Goal: Information Seeking & Learning: Check status

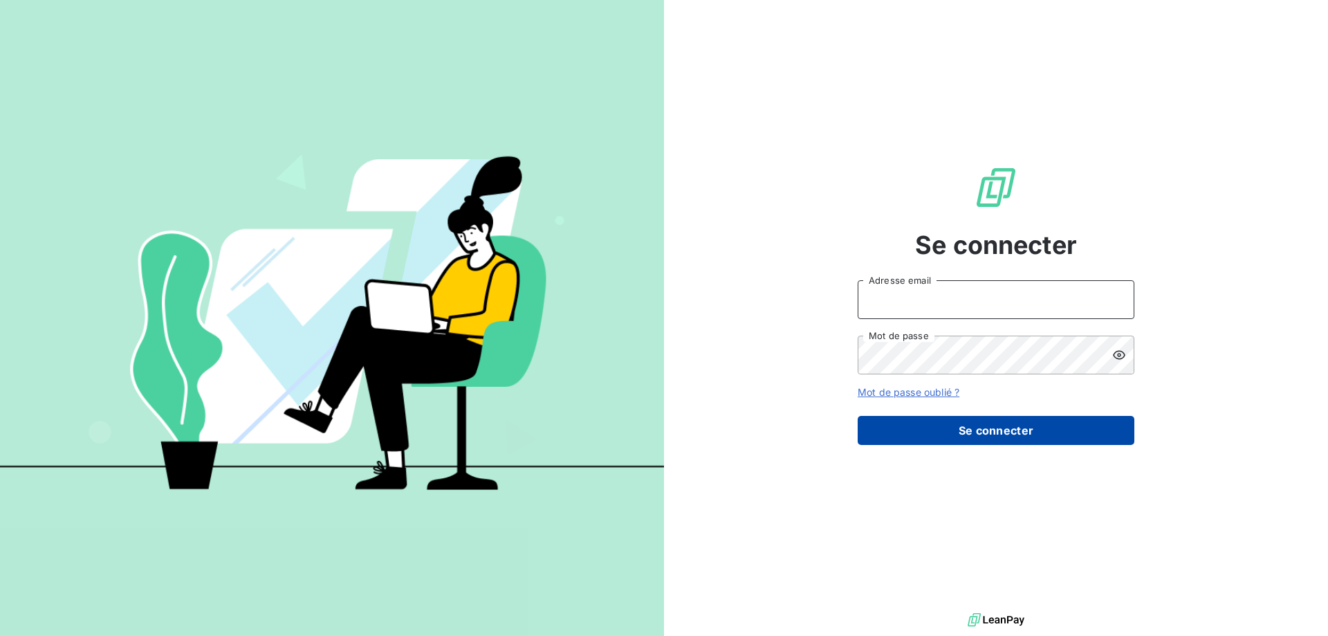
type input "[PERSON_NAME][EMAIL_ADDRESS][DOMAIN_NAME]"
click at [1007, 434] on button "Se connecter" at bounding box center [996, 430] width 277 height 29
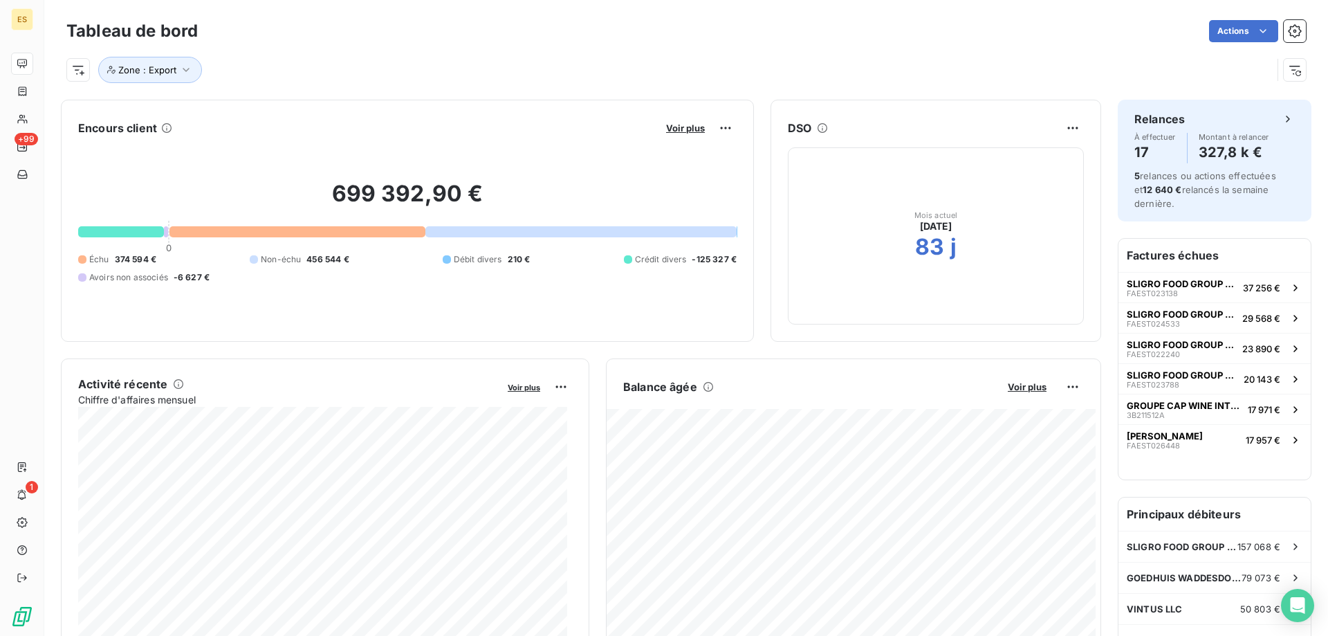
click at [450, 77] on div "Zone : Export" at bounding box center [669, 70] width 1206 height 26
drag, startPoint x: 190, startPoint y: 224, endPoint x: 136, endPoint y: 170, distance: 76.8
click at [136, 170] on div "699 392,90 € 0 Échu 374 594 € Non-échu 456 544 € Débit divers 210 € Crédit dive…" at bounding box center [407, 231] width 659 height 185
click at [125, 228] on div at bounding box center [121, 231] width 86 height 11
click at [118, 228] on div at bounding box center [121, 231] width 86 height 11
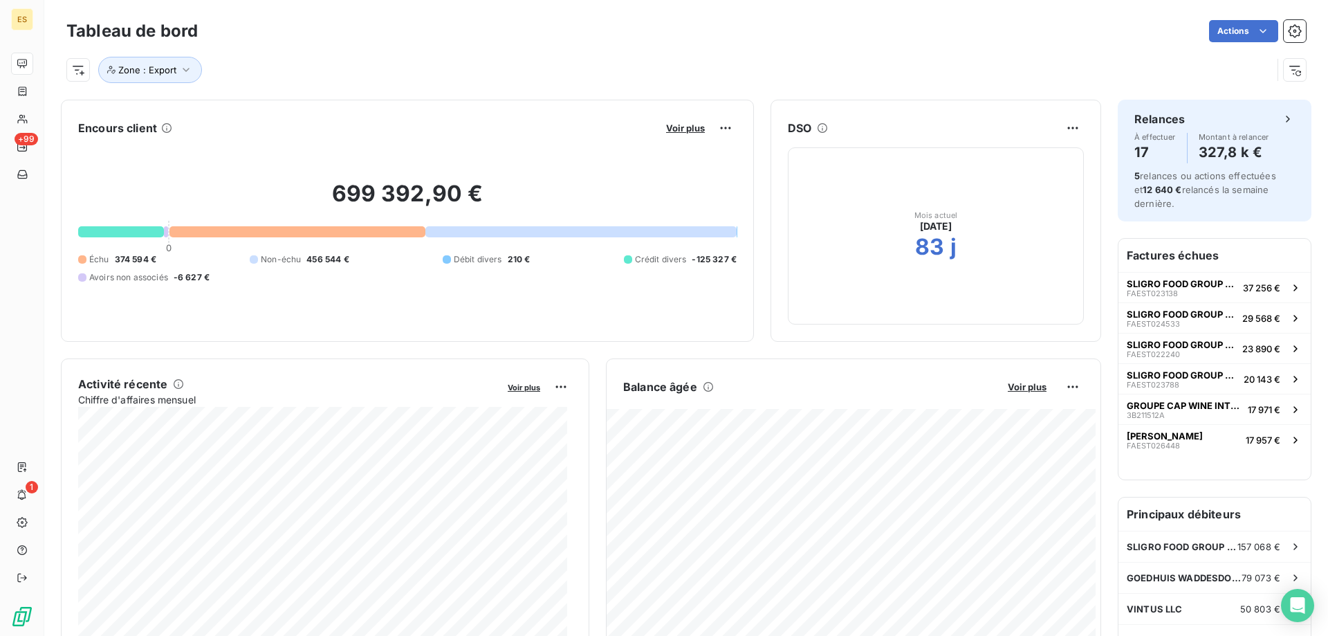
click at [93, 239] on div "699 392,90 € 0 Échu 374 594 € Non-échu 456 544 € Débit divers 210 € Crédit dive…" at bounding box center [407, 231] width 659 height 185
click at [96, 236] on div at bounding box center [121, 231] width 86 height 11
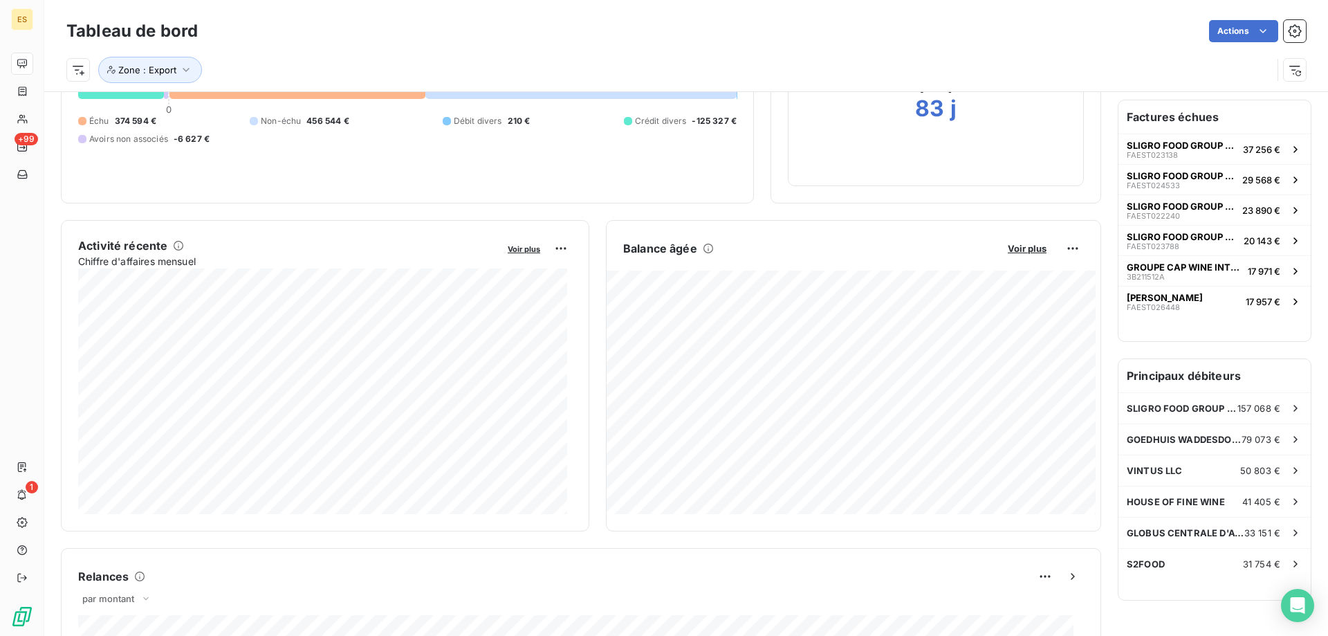
scroll to position [1, 0]
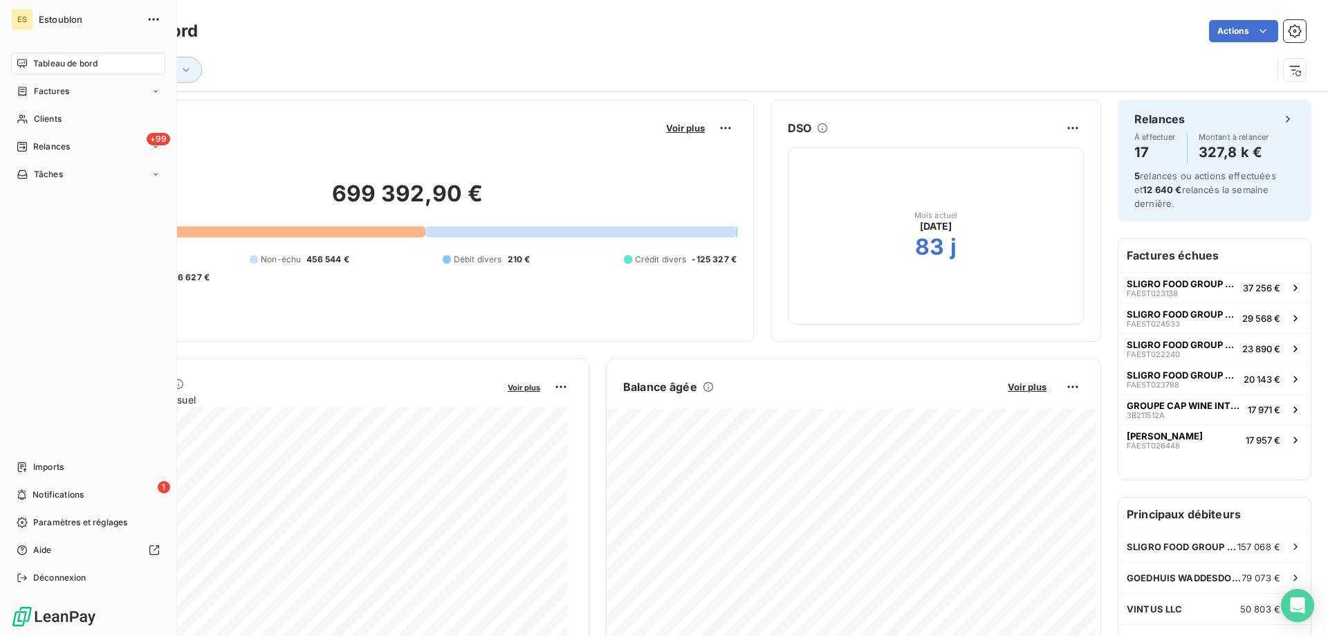
click at [98, 227] on div "Tableau de bord Factures Clients +99 Relances Tâches Imports 1 Notifications Pa…" at bounding box center [88, 321] width 154 height 536
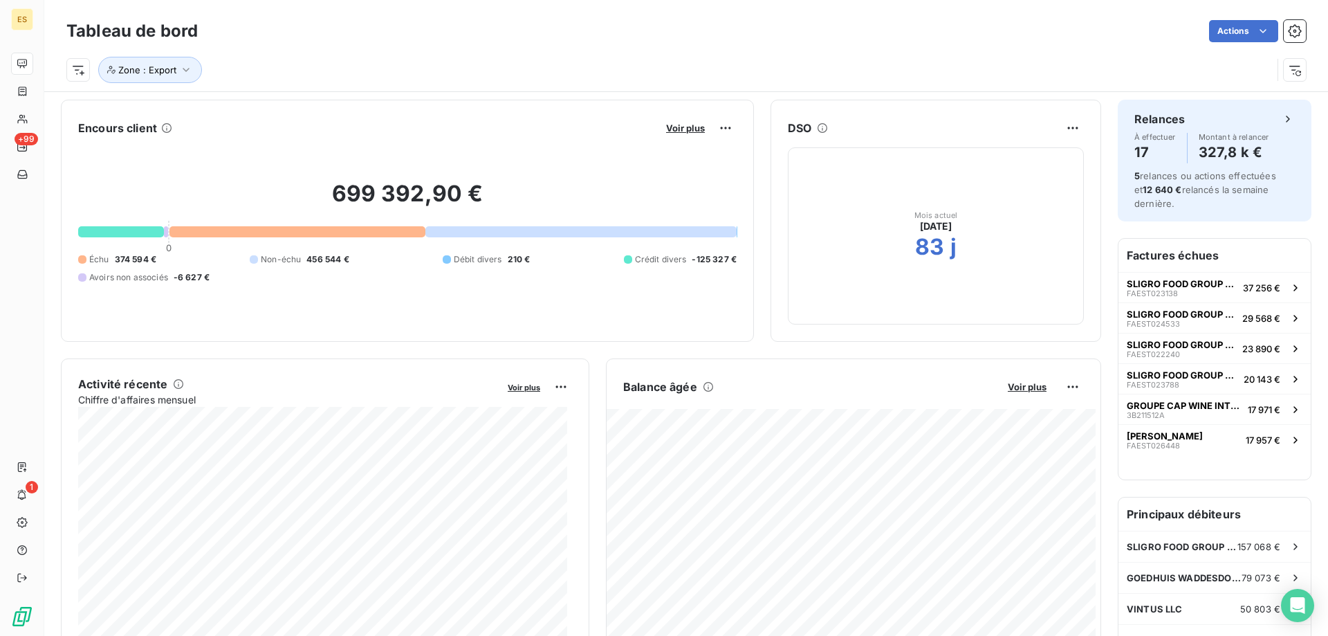
click at [386, 127] on div "Encours client Voir plus" at bounding box center [407, 128] width 659 height 22
click at [682, 131] on span "Voir plus" at bounding box center [685, 127] width 39 height 11
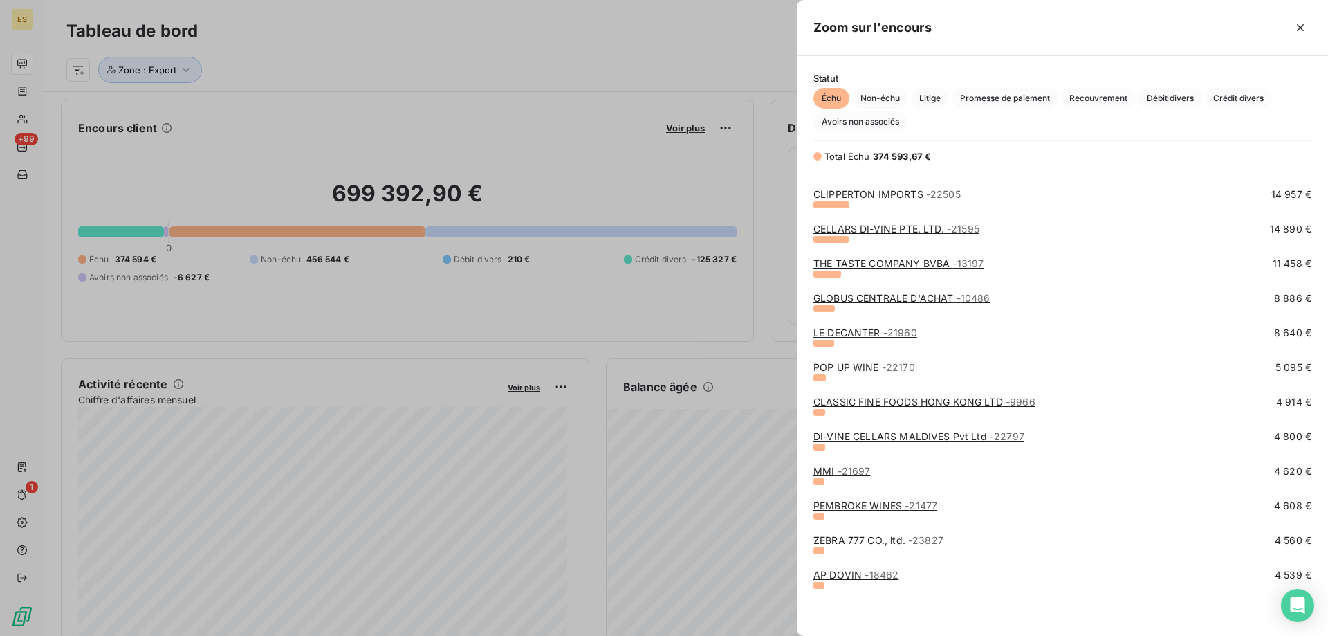
scroll to position [0, 0]
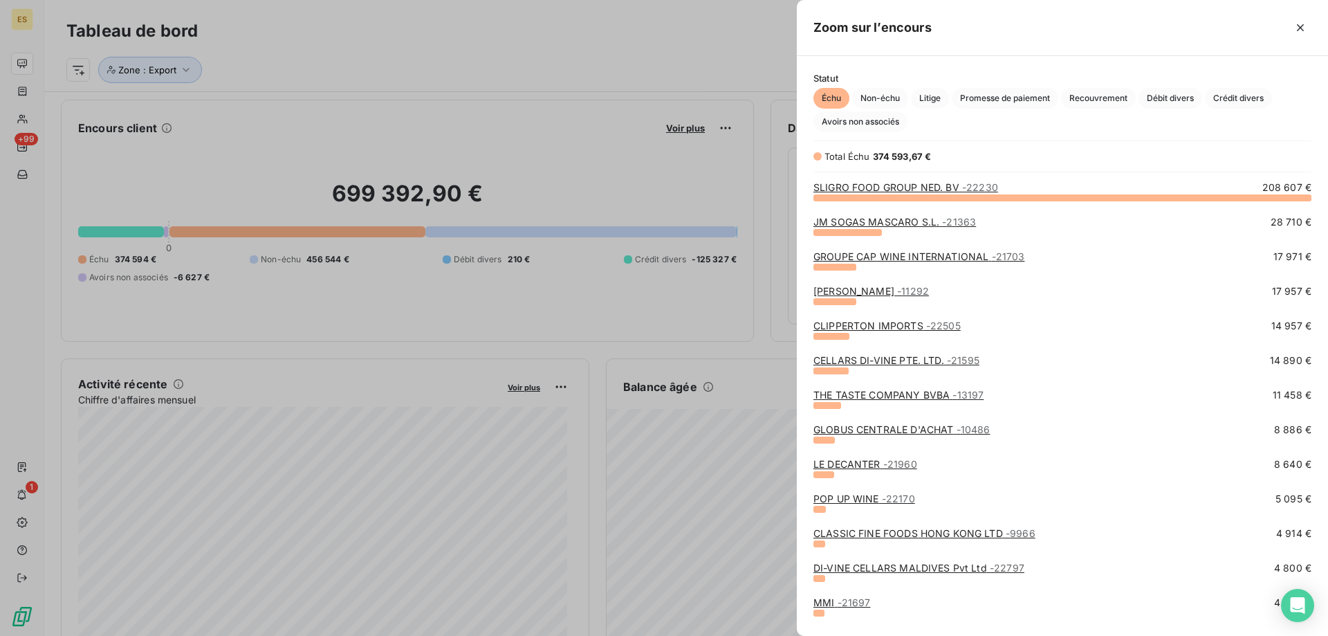
click at [337, 232] on div at bounding box center [664, 318] width 1328 height 636
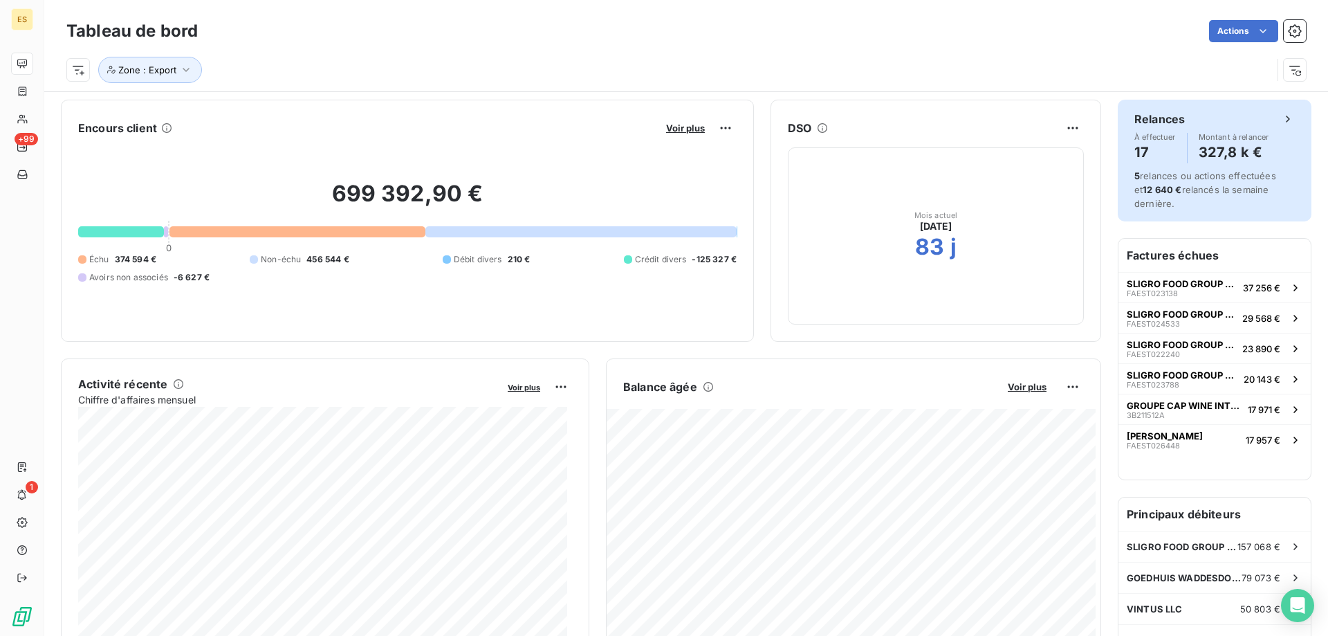
click at [1201, 111] on div "Relances" at bounding box center [1214, 119] width 160 height 17
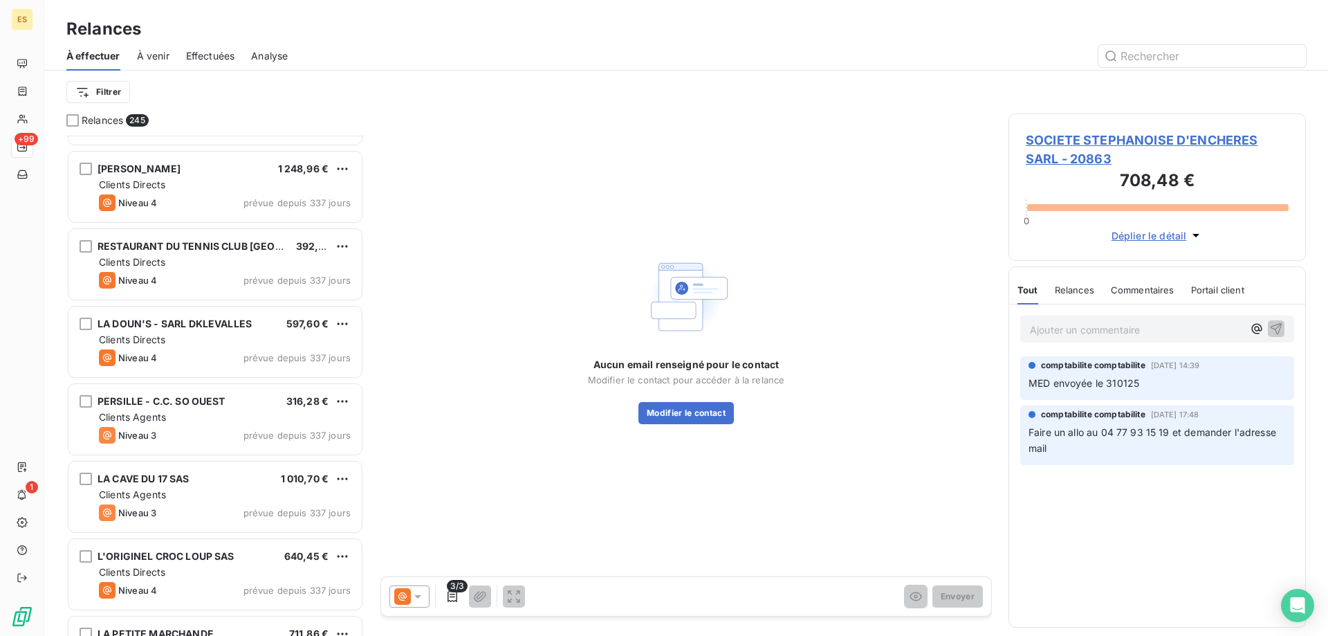
scroll to position [2906, 0]
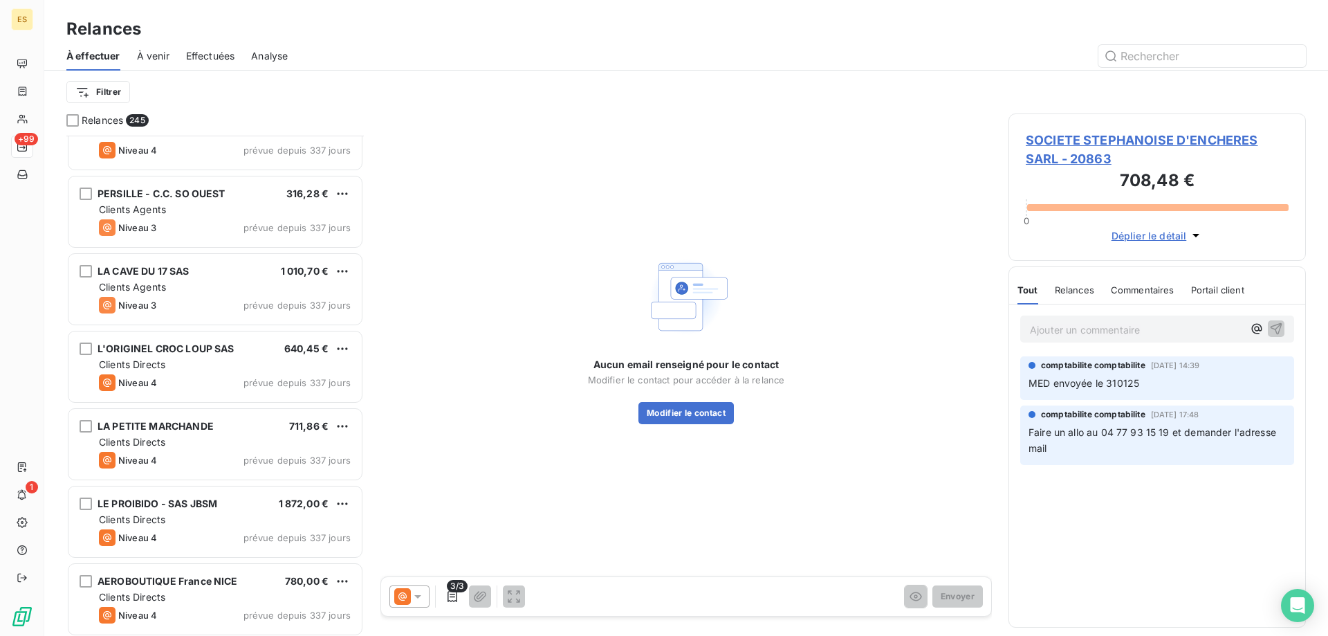
click at [152, 53] on span "À venir" at bounding box center [153, 56] width 33 height 14
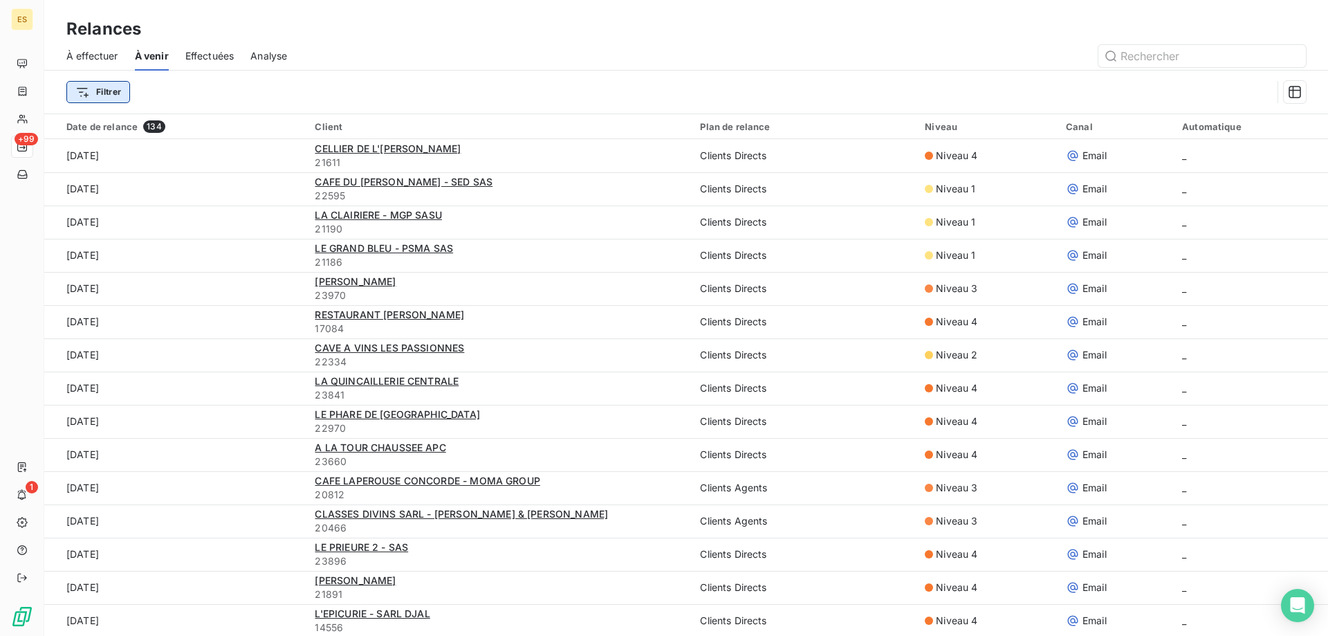
click at [118, 88] on html "ES +99 1 Relances À effectuer À venir Effectuées Analyse Filtrer Date de relanc…" at bounding box center [664, 318] width 1328 height 636
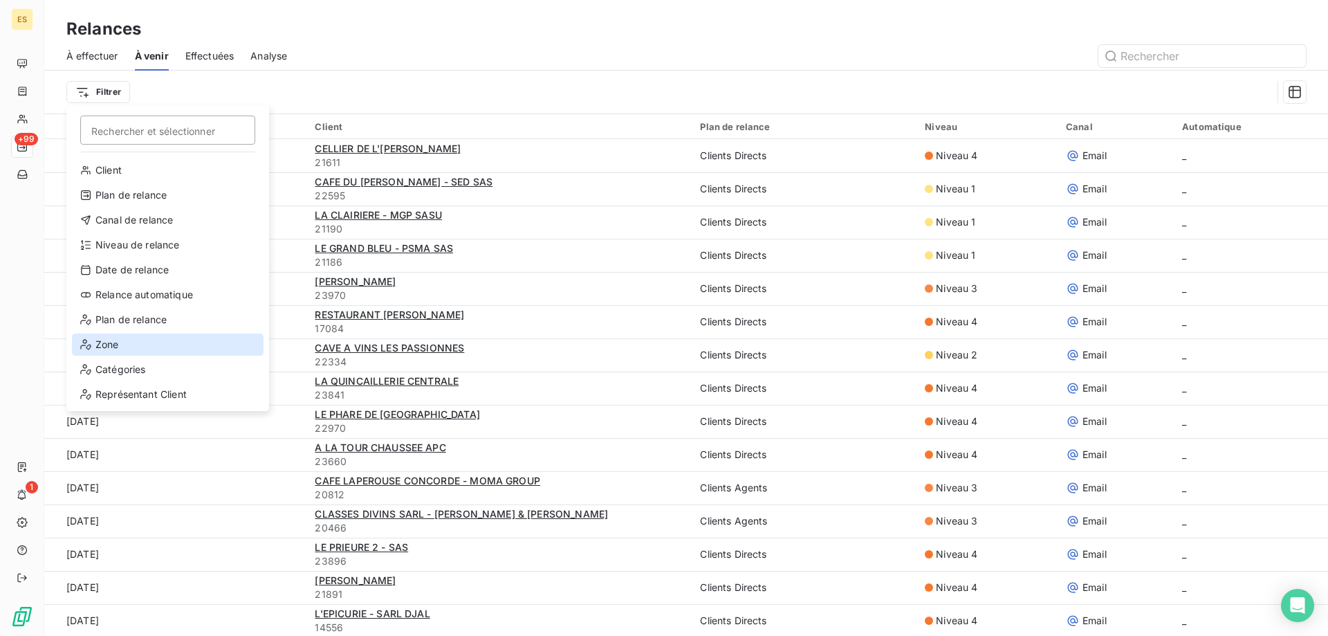
click at [111, 342] on div "Zone" at bounding box center [168, 344] width 192 height 22
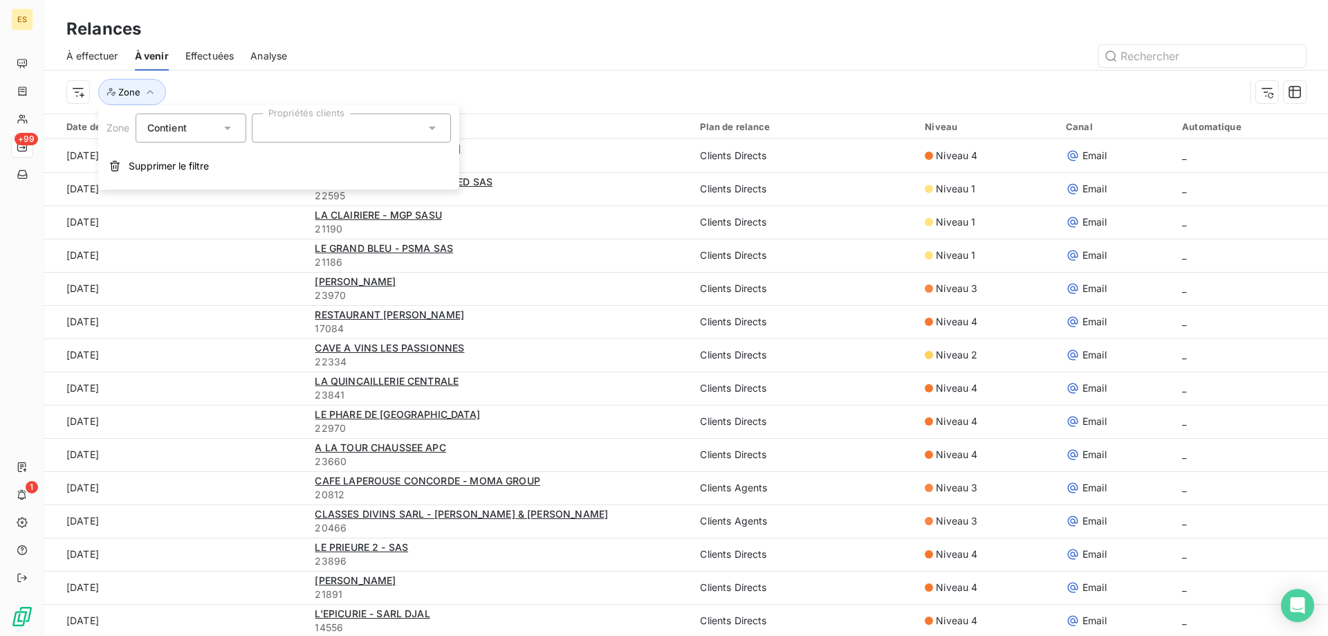
click at [278, 131] on div at bounding box center [351, 127] width 199 height 29
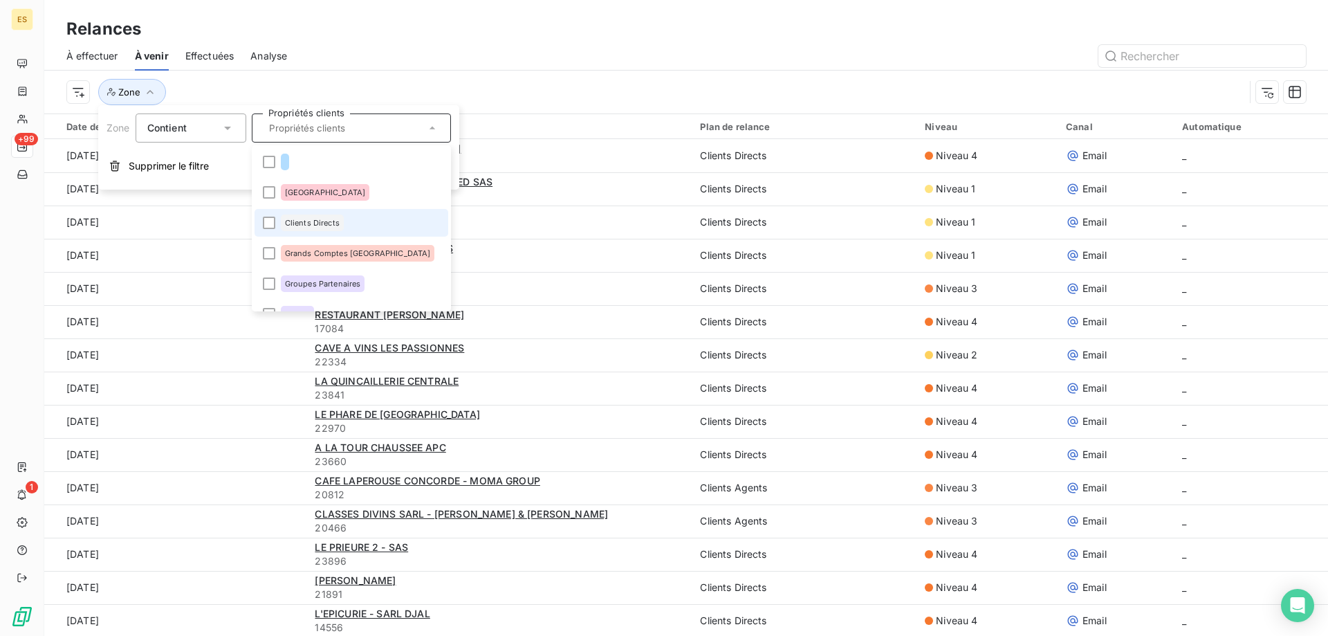
scroll to position [80, 0]
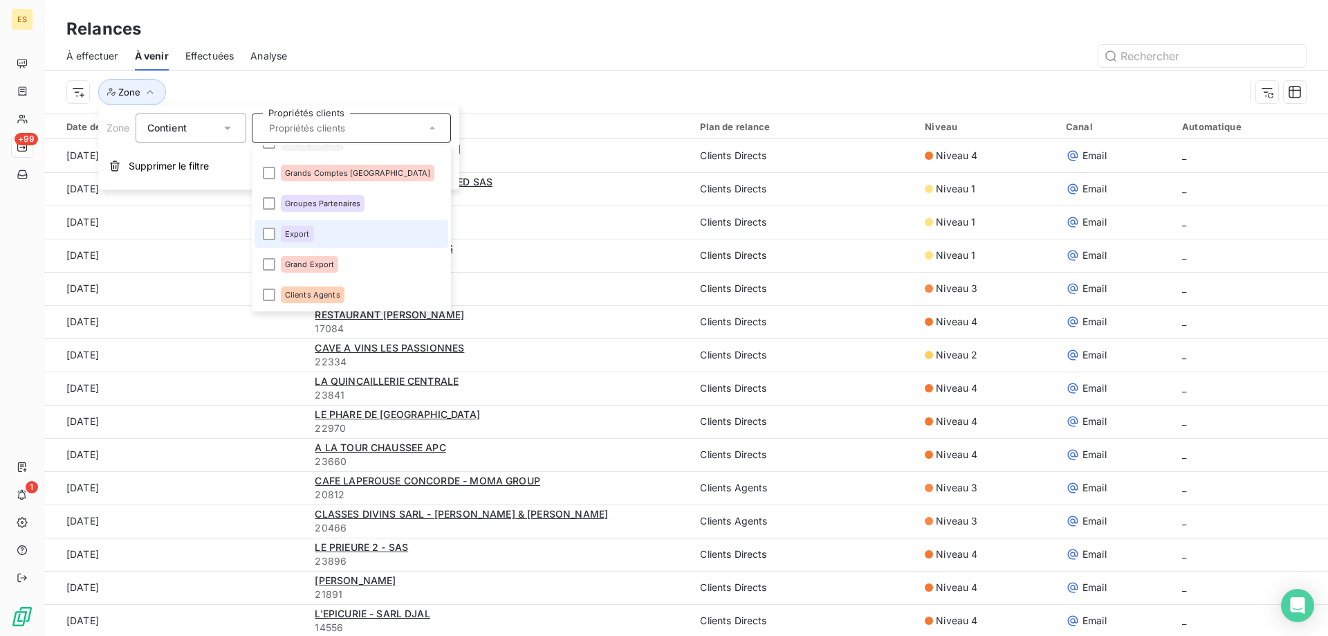
click at [294, 232] on span "Export" at bounding box center [297, 234] width 25 height 8
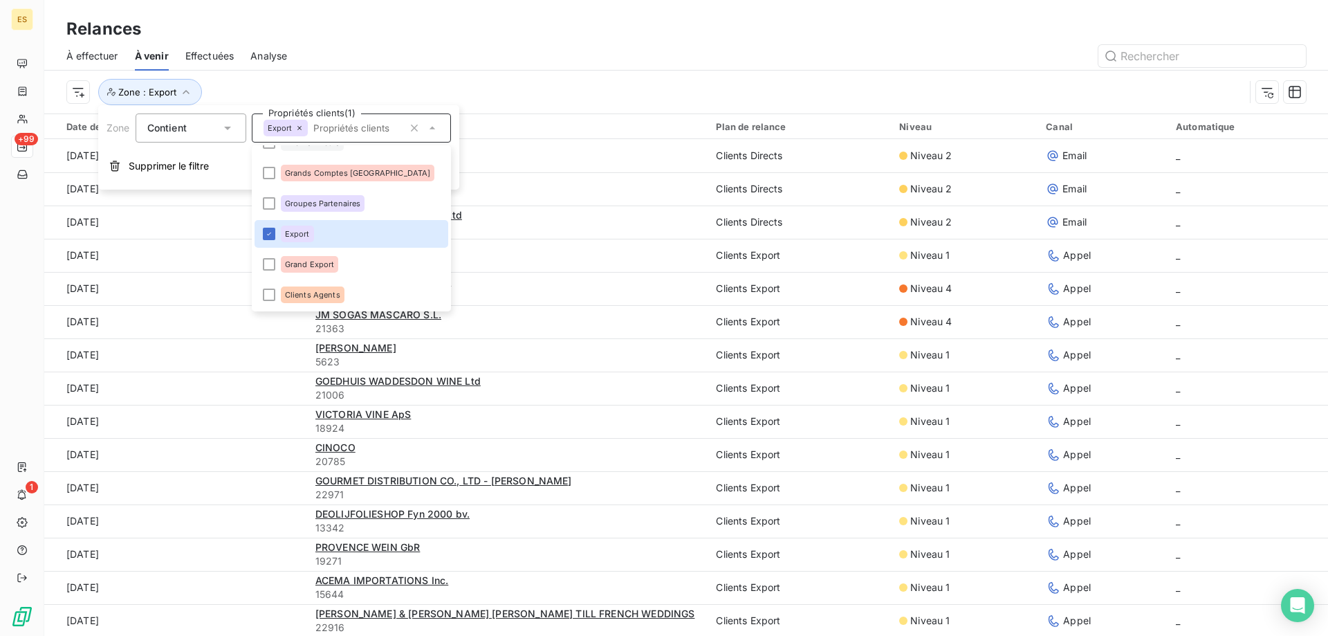
click at [583, 48] on div at bounding box center [805, 56] width 1002 height 22
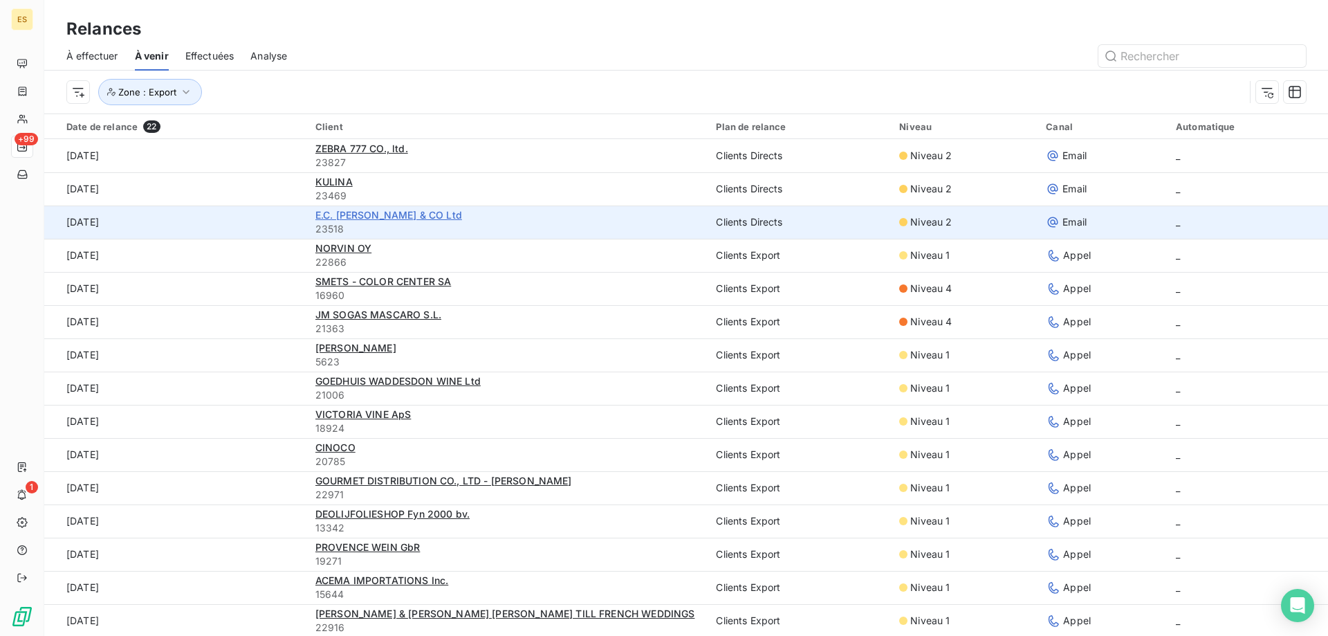
click at [363, 215] on span "E.C. [PERSON_NAME] & CO Ltd" at bounding box center [388, 215] width 147 height 12
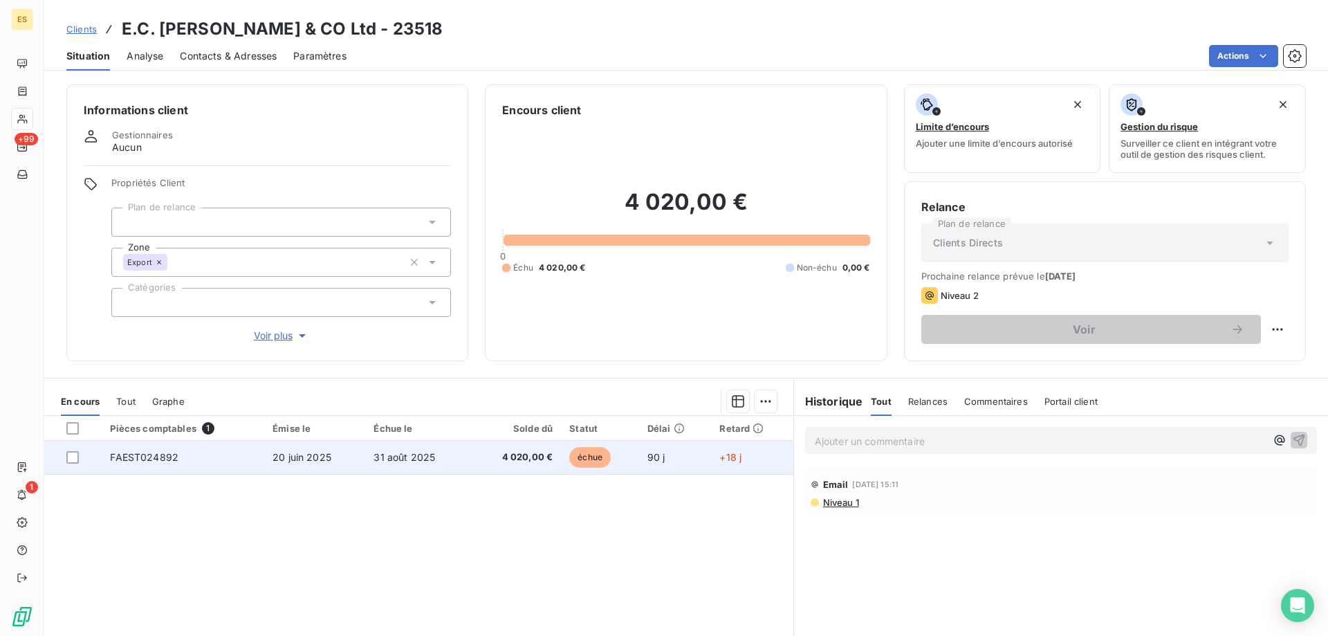
click at [144, 453] on span "FAEST024892" at bounding box center [144, 457] width 68 height 12
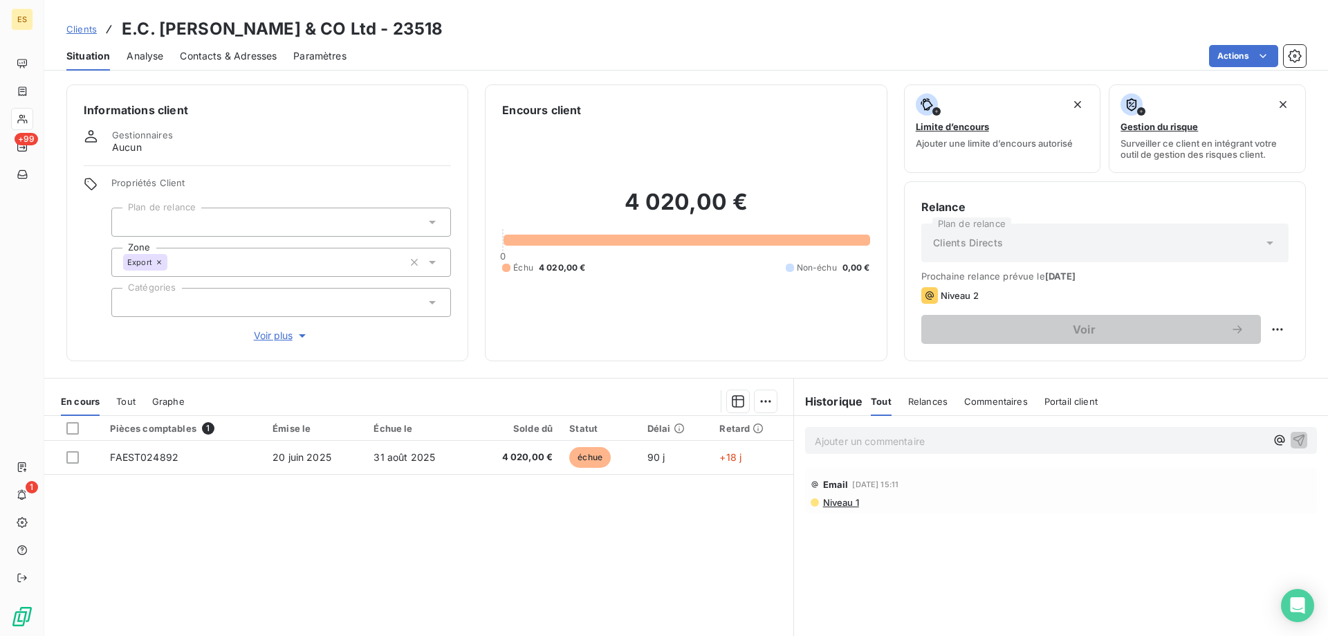
click at [608, 533] on div "Pièces comptables 1 Émise le Échue le Solde dû Statut Délai Retard FAEST024892 …" at bounding box center [418, 549] width 749 height 266
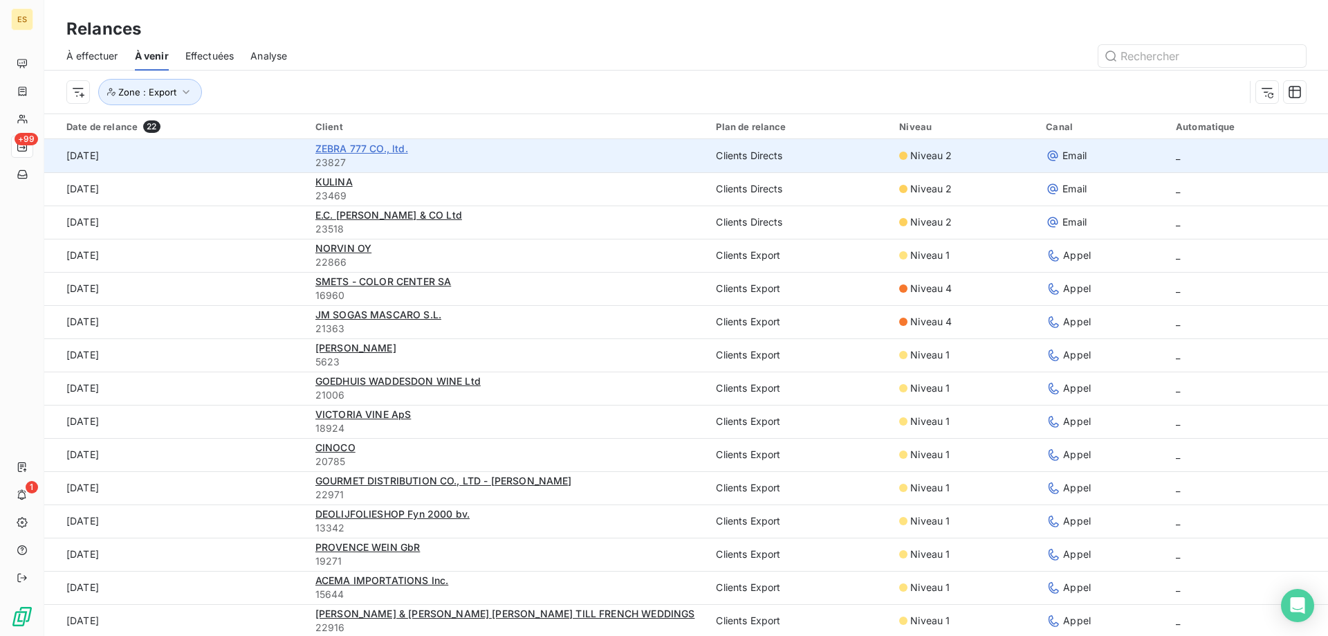
click at [379, 148] on span "ZEBRA 777 CO., ltd." at bounding box center [361, 149] width 93 height 12
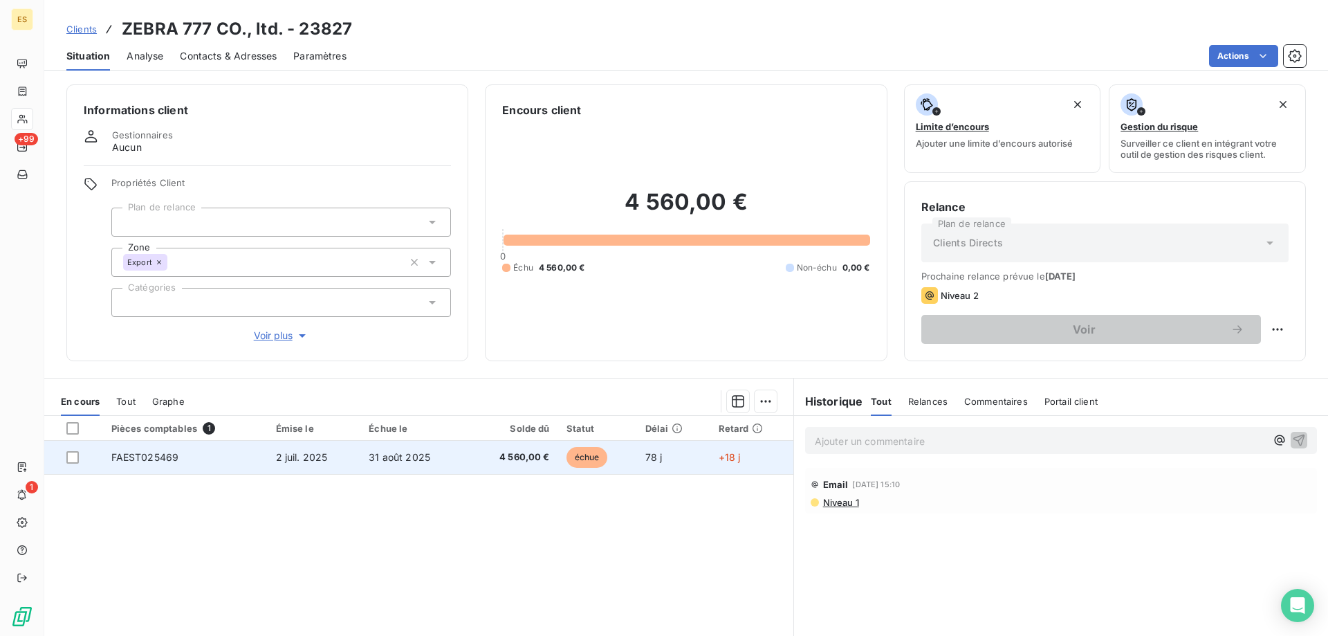
click at [140, 459] on span "FAEST025469" at bounding box center [145, 457] width 68 height 12
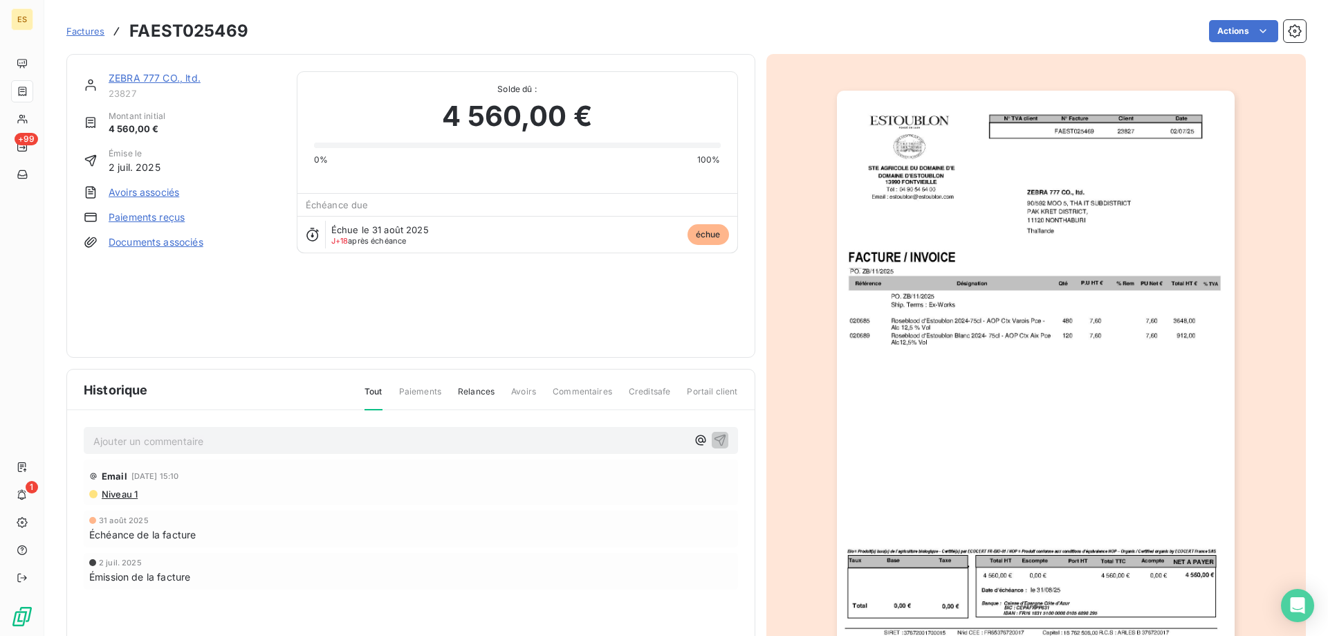
click at [1166, 283] on html "ES +99 1 Factures FAEST025469 Actions ZEBRA 777 CO., ltd. 23827 Montant initial…" at bounding box center [664, 318] width 1328 height 636
click at [965, 268] on img "button" at bounding box center [1036, 372] width 398 height 563
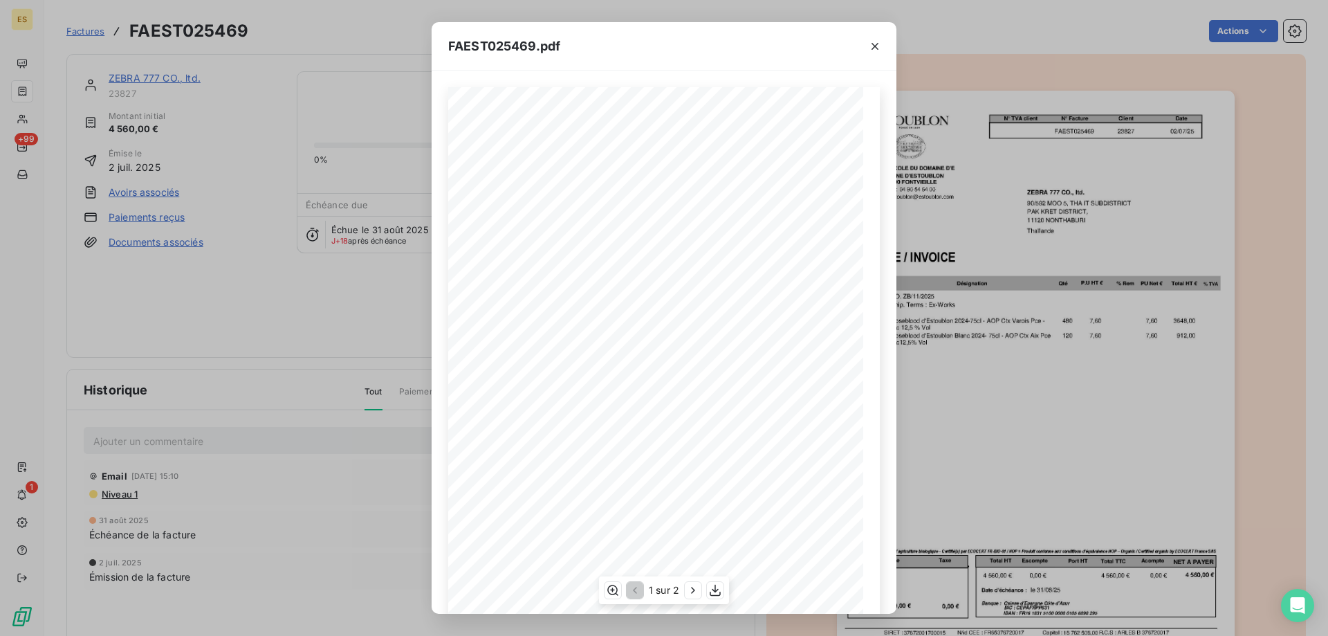
scroll to position [77, 0]
click at [719, 585] on icon "button" at bounding box center [715, 590] width 14 height 14
click at [881, 48] on icon "button" at bounding box center [875, 46] width 14 height 14
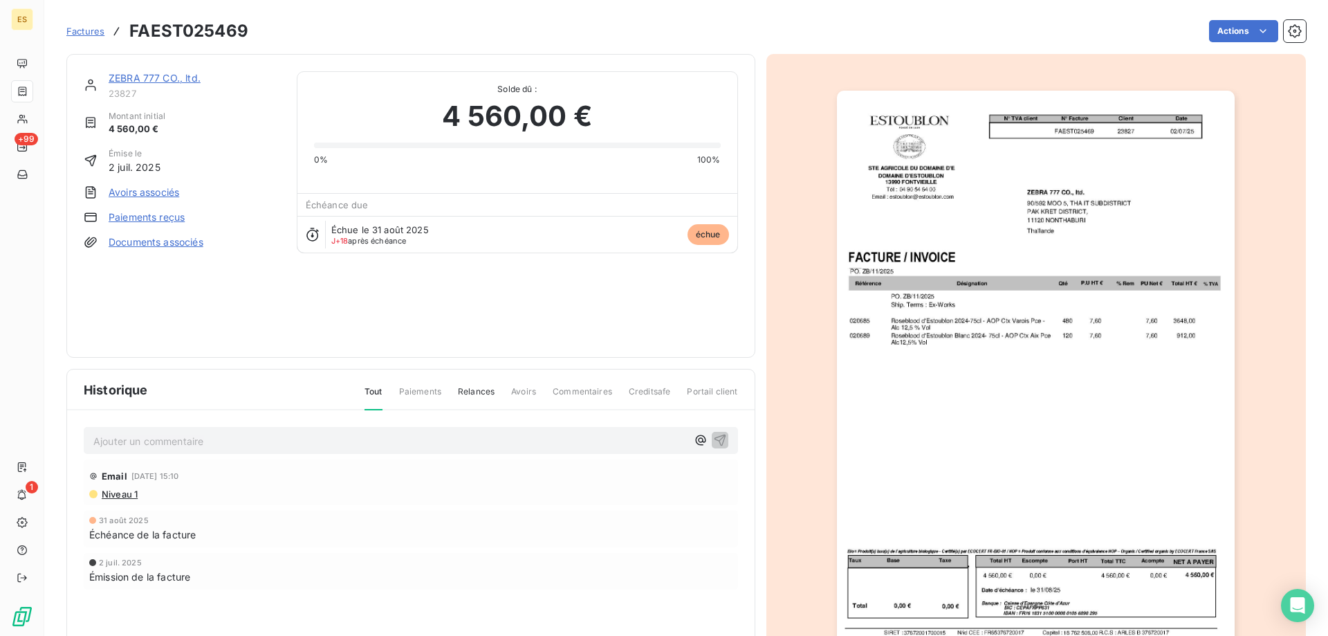
click at [83, 33] on span "Factures" at bounding box center [85, 31] width 38 height 11
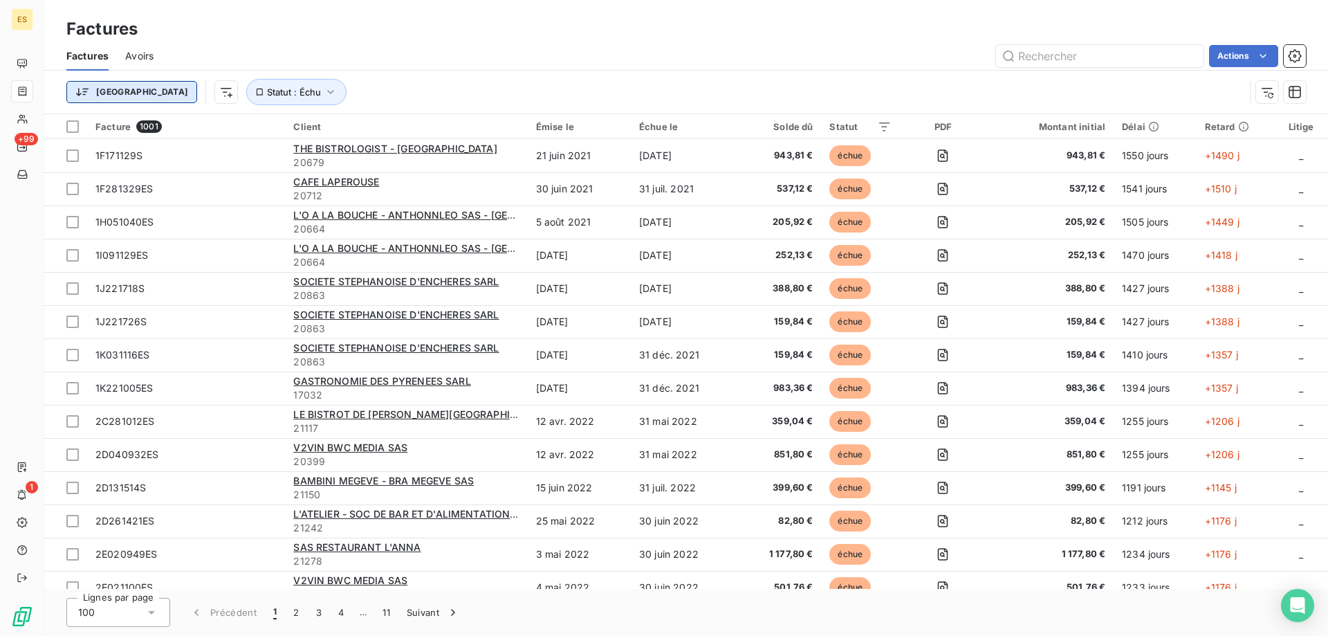
click at [105, 93] on html "ES +99 1 Factures Factures Avoirs Actions Trier Statut : Échu Facture 1001 Clie…" at bounding box center [664, 318] width 1328 height 636
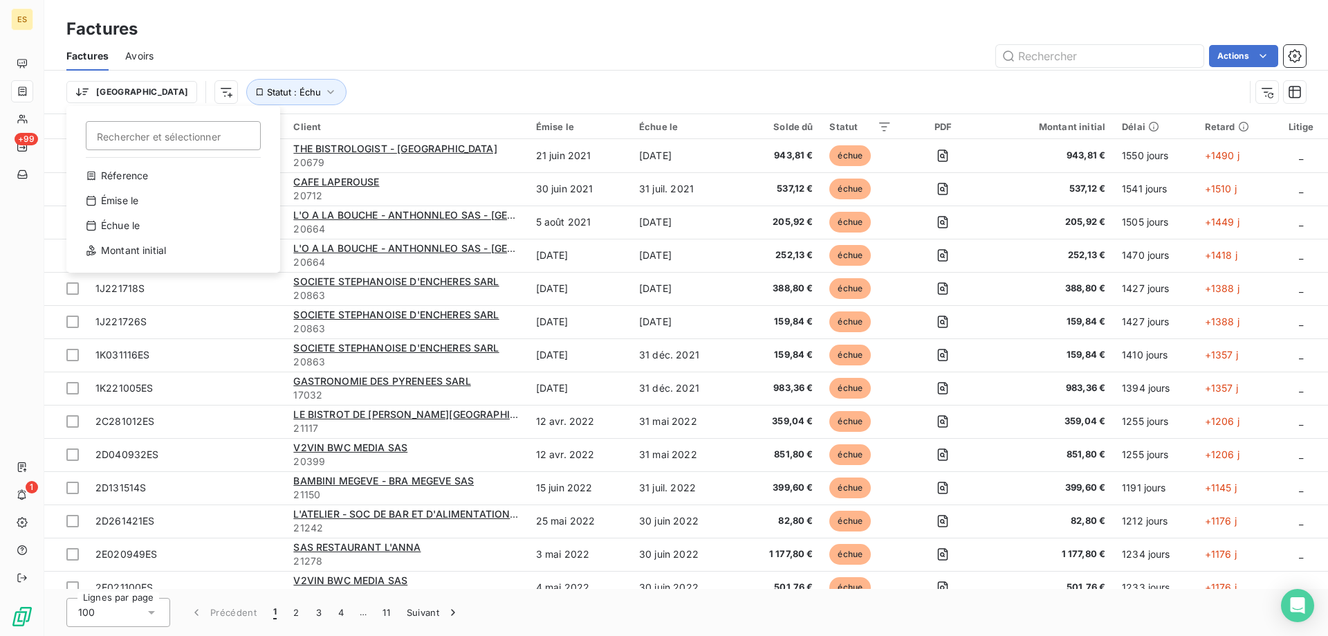
click at [154, 100] on html "ES +99 1 Factures Factures Avoirs Actions Trier Rechercher et sélectionner Réfe…" at bounding box center [664, 318] width 1328 height 636
click at [157, 93] on html "ES +99 1 Factures Factures Avoirs Actions Trier Statut : Échu Facture 1001 Clie…" at bounding box center [664, 318] width 1328 height 636
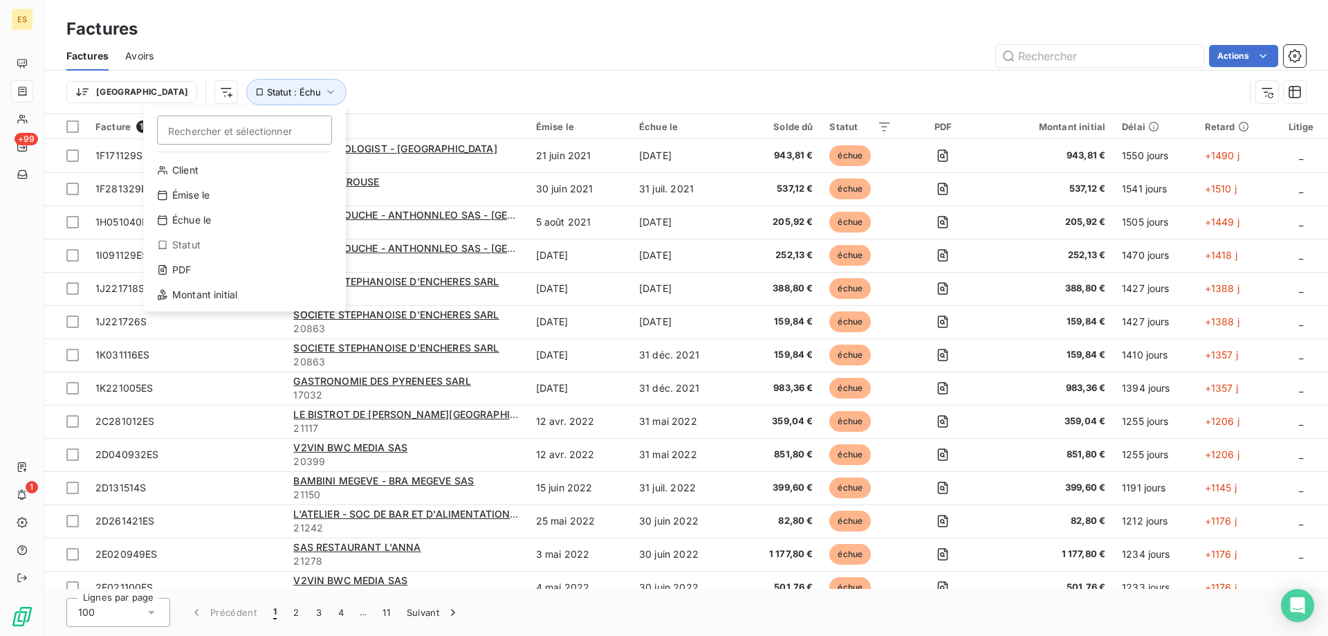
click at [428, 77] on html "ES +99 1 Factures Factures Avoirs Actions Trier Rechercher et sélectionner Clie…" at bounding box center [664, 318] width 1328 height 636
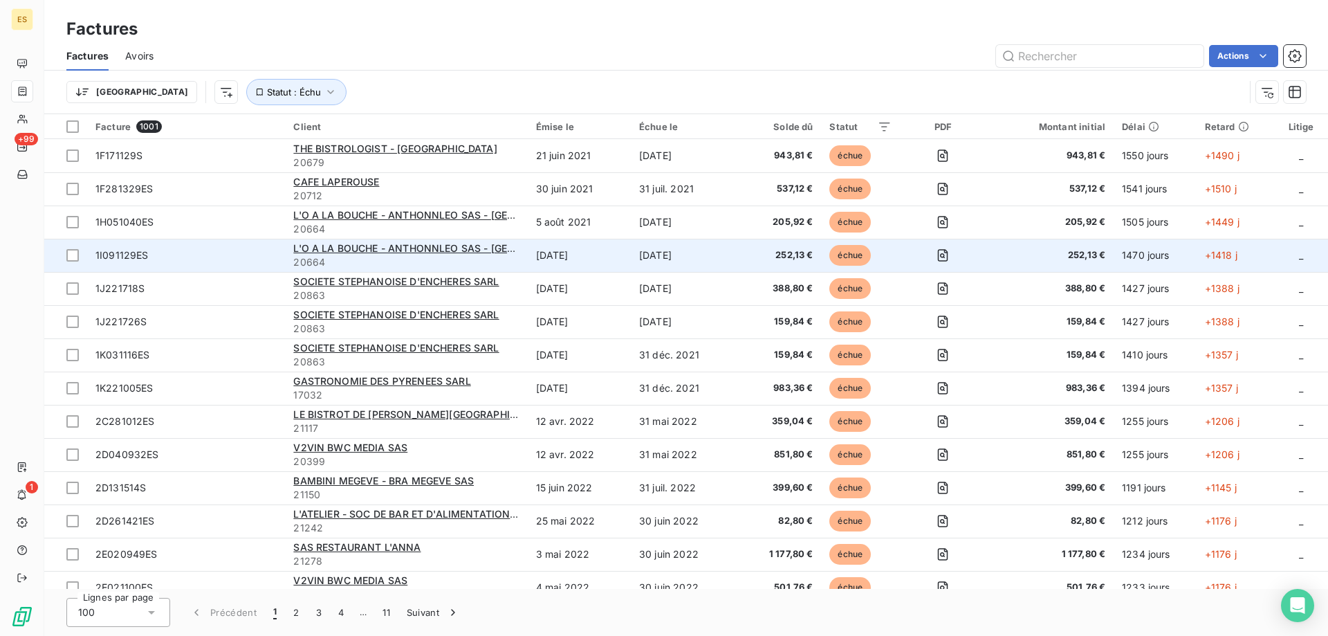
scroll to position [69, 0]
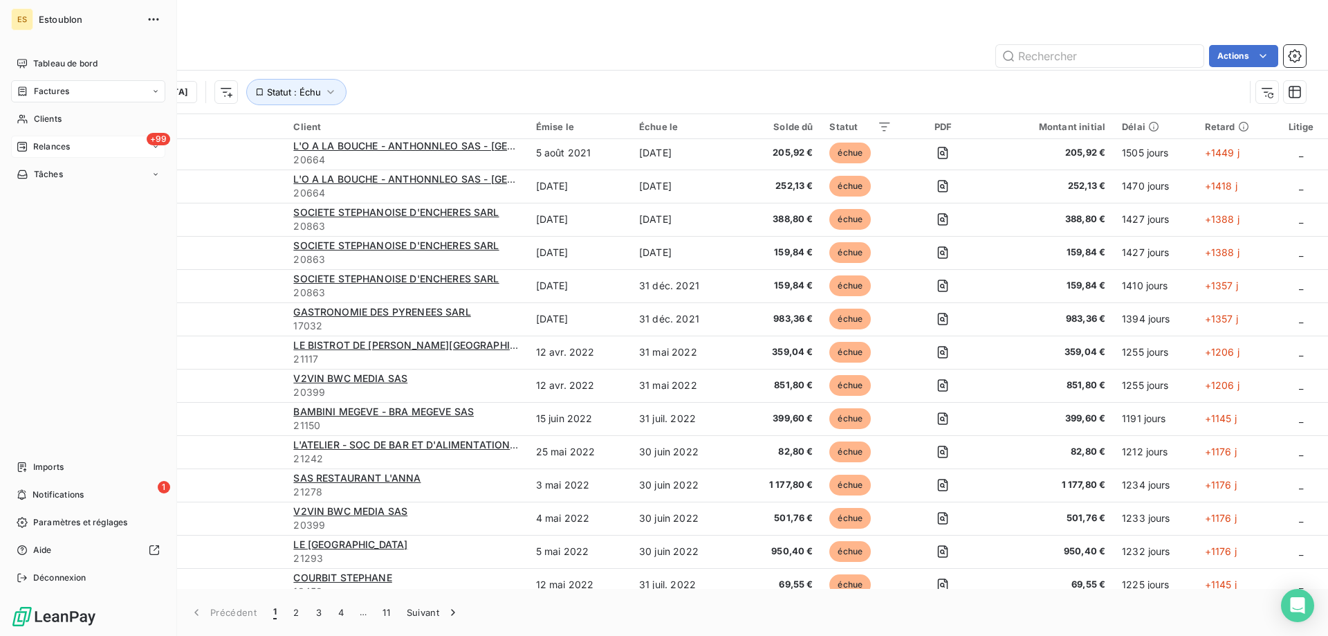
click at [90, 154] on div "+99 Relances" at bounding box center [88, 147] width 154 height 22
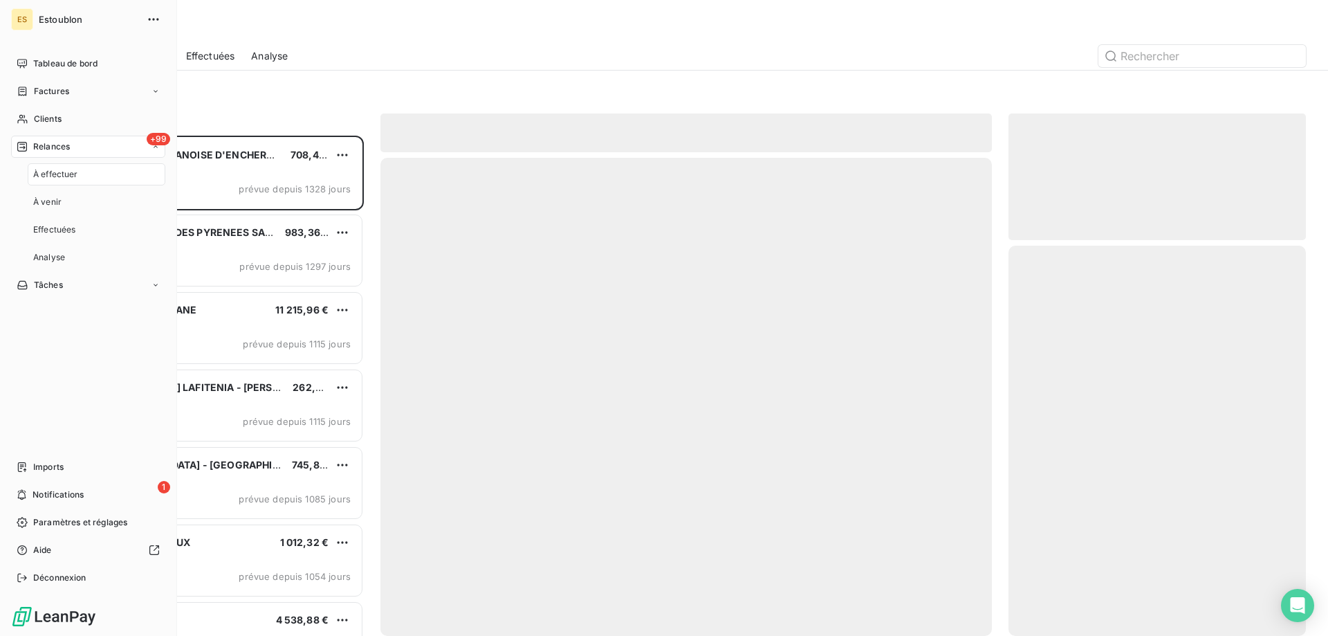
scroll to position [490, 287]
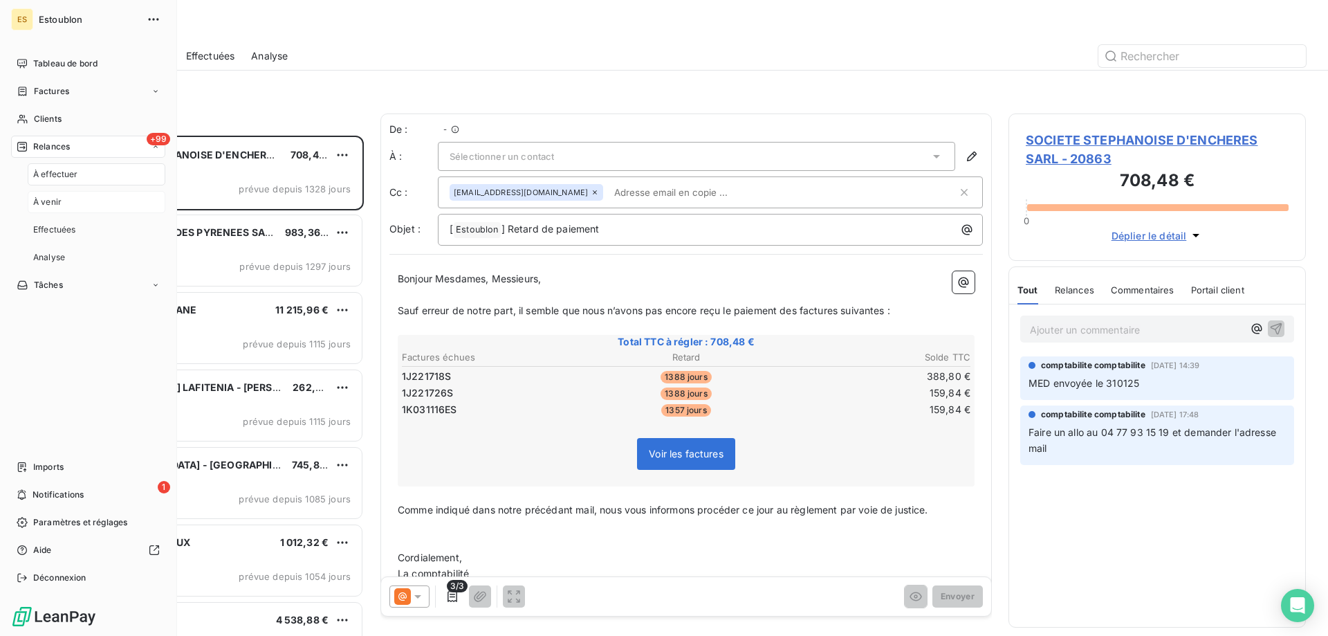
click at [78, 200] on div "À venir" at bounding box center [97, 202] width 138 height 22
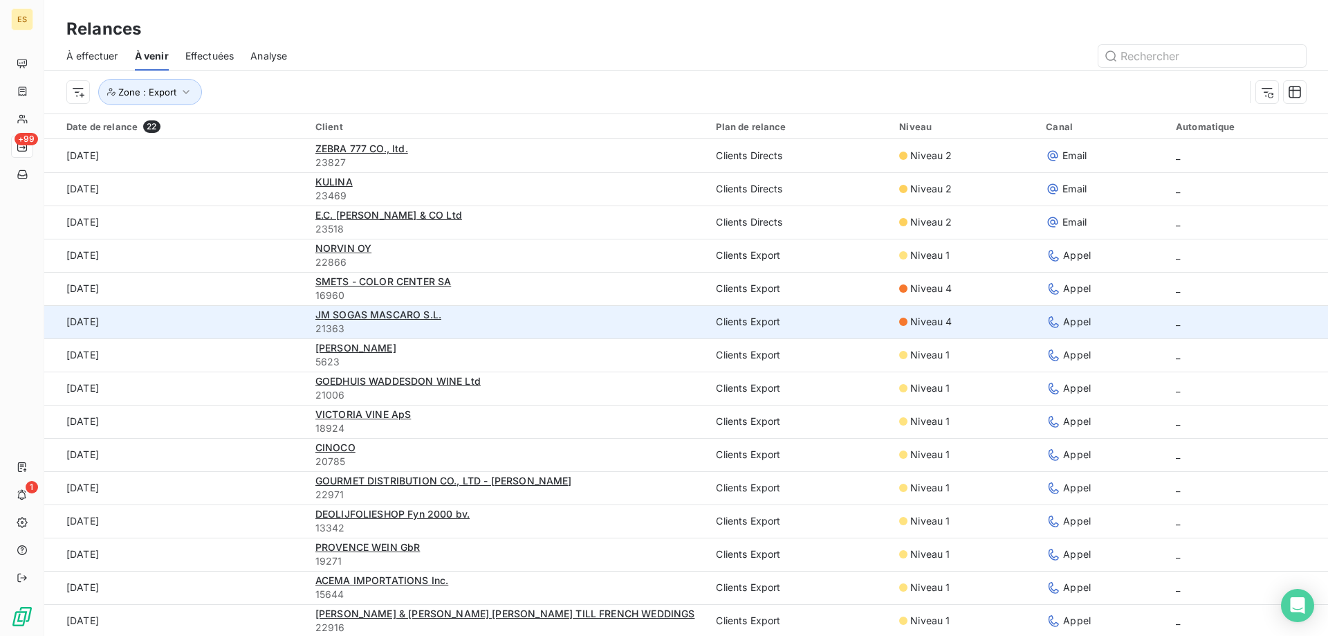
click at [446, 327] on span "21363" at bounding box center [507, 329] width 385 height 14
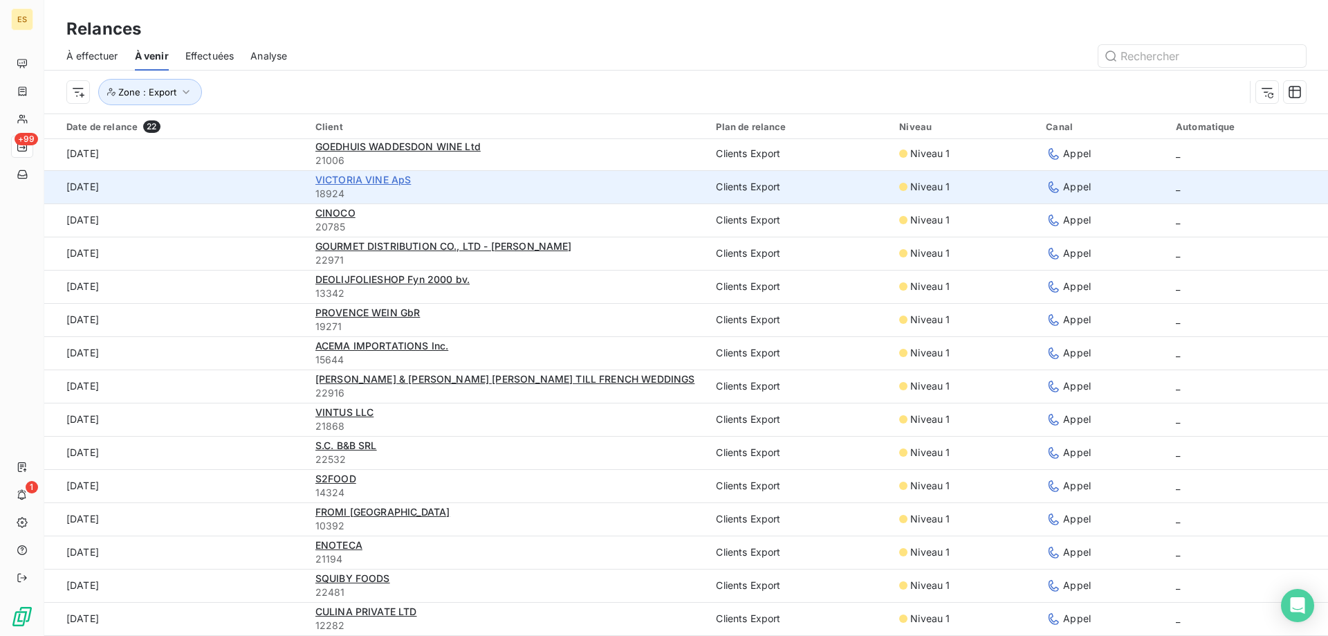
scroll to position [47, 0]
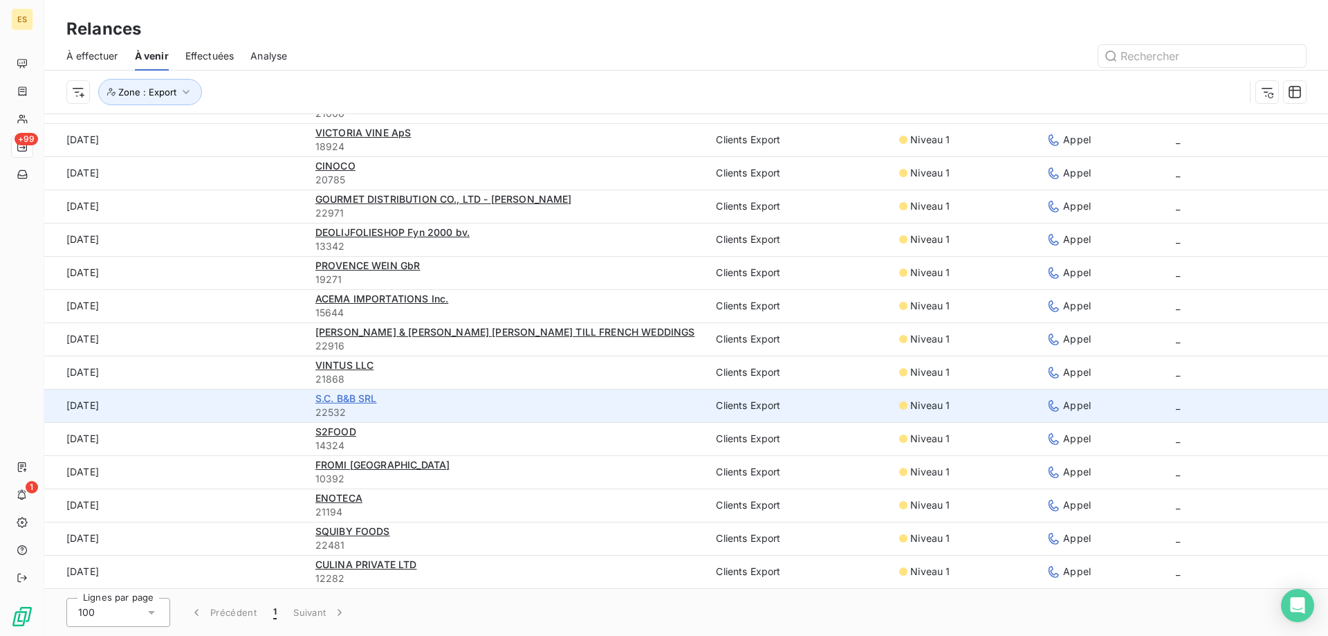
click at [347, 392] on span "S.C. B&B SRL" at bounding box center [346, 398] width 62 height 12
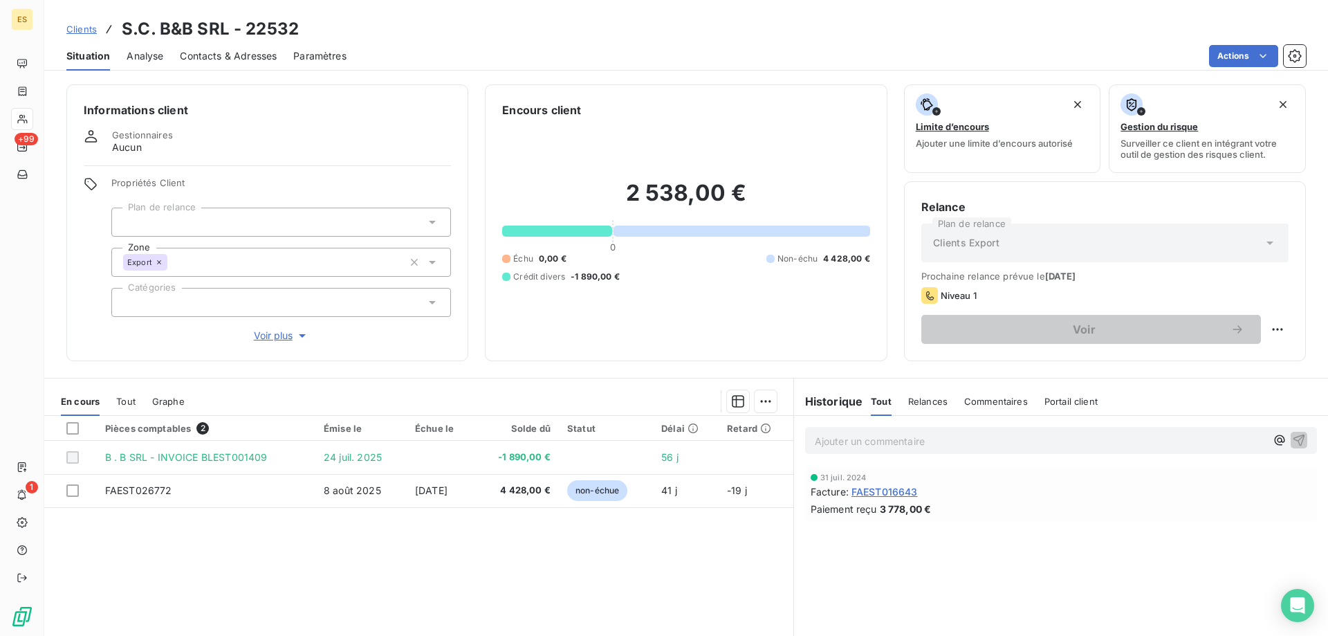
click at [596, 571] on div "Pièces comptables 2 Émise le Échue le Solde dû Statut Délai Retard B . B SRL - …" at bounding box center [418, 549] width 749 height 266
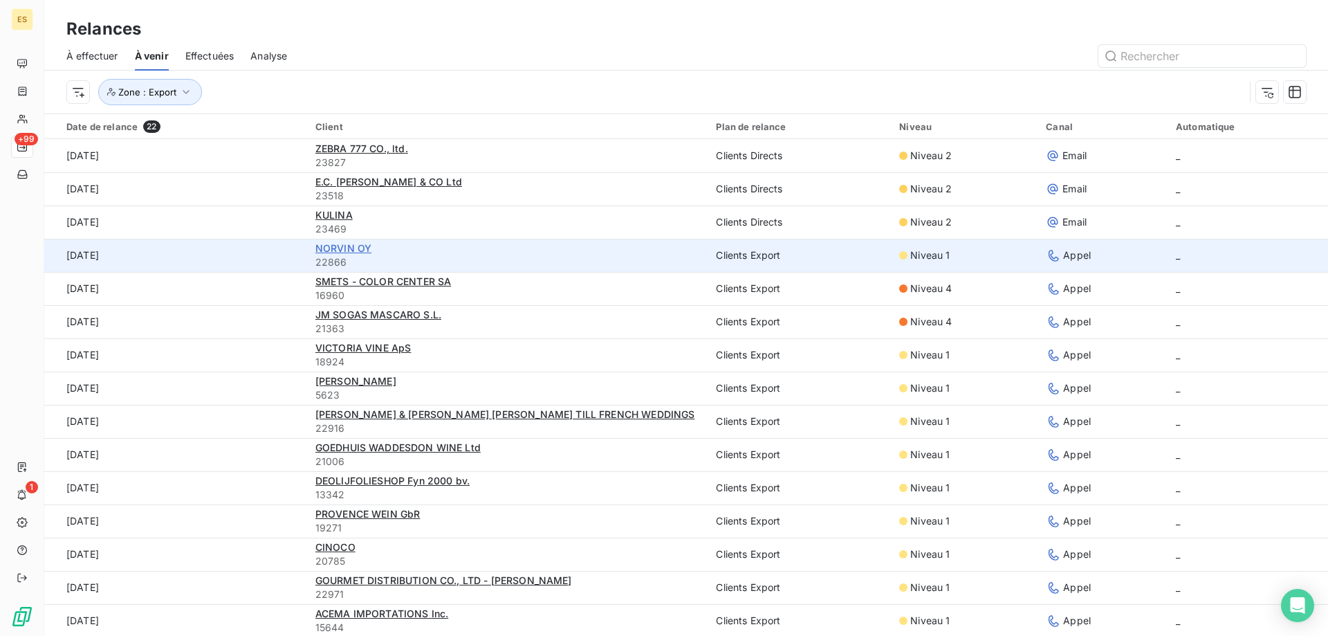
click at [356, 246] on span "NORVIN OY" at bounding box center [343, 248] width 56 height 12
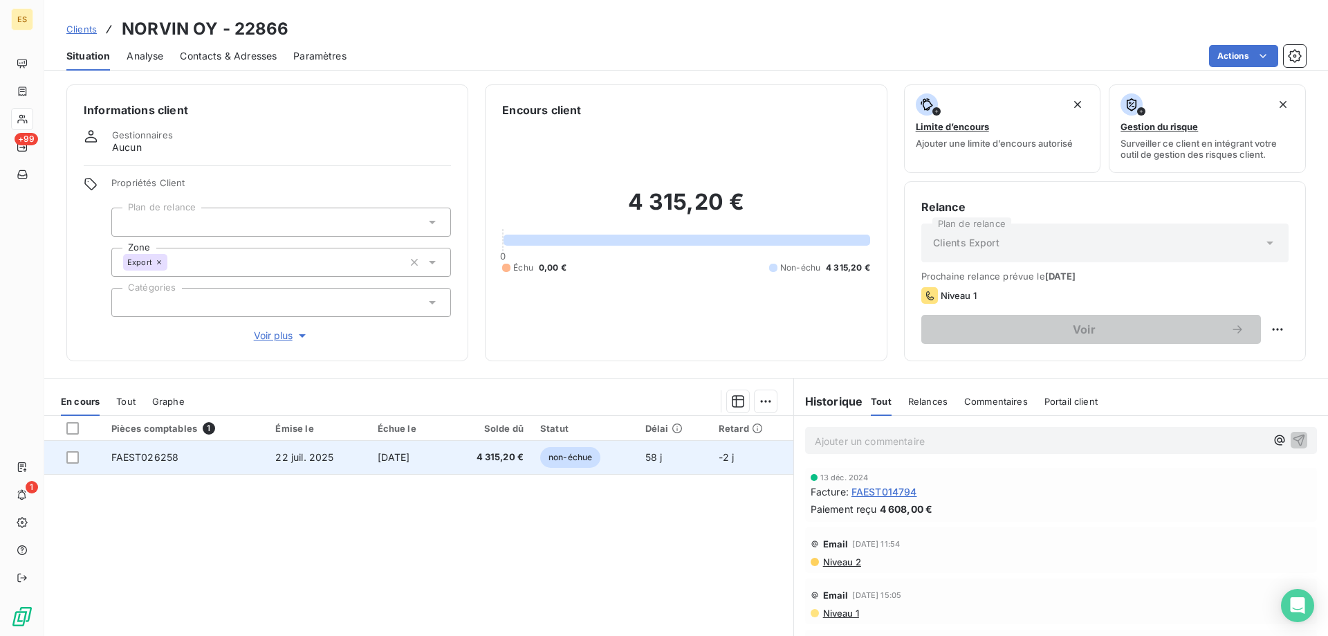
click at [130, 459] on span "FAEST026258" at bounding box center [145, 457] width 68 height 12
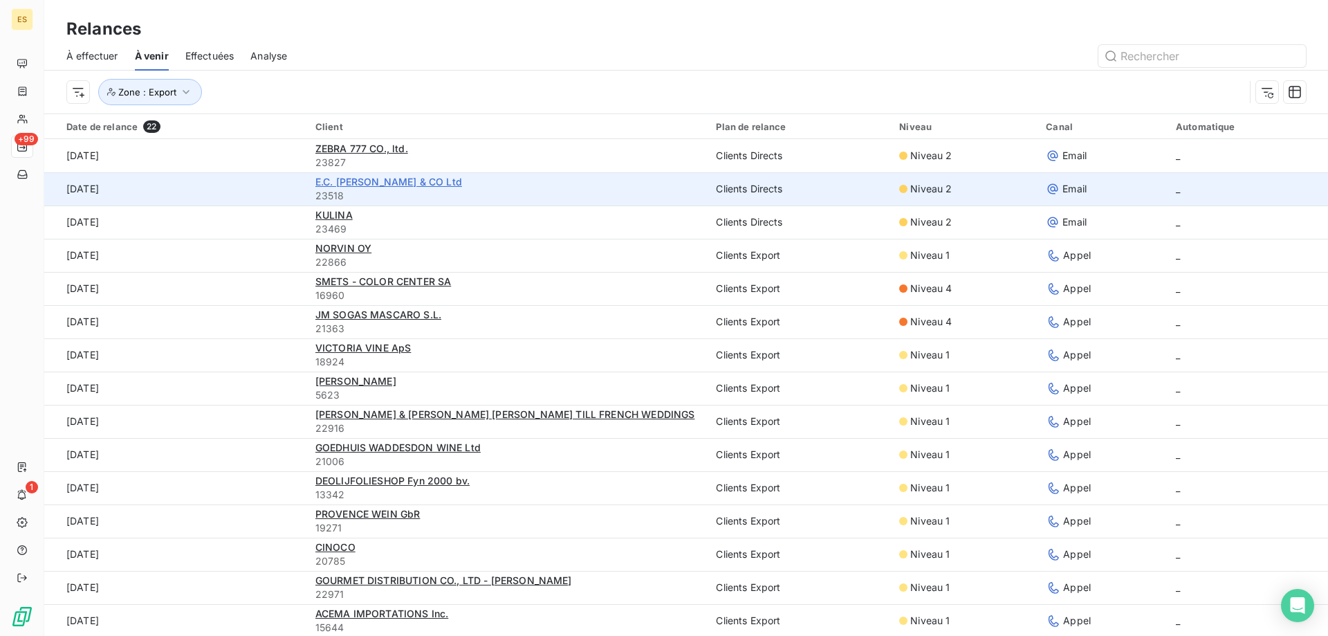
click at [344, 177] on span "E.C. [PERSON_NAME] & CO Ltd" at bounding box center [388, 182] width 147 height 12
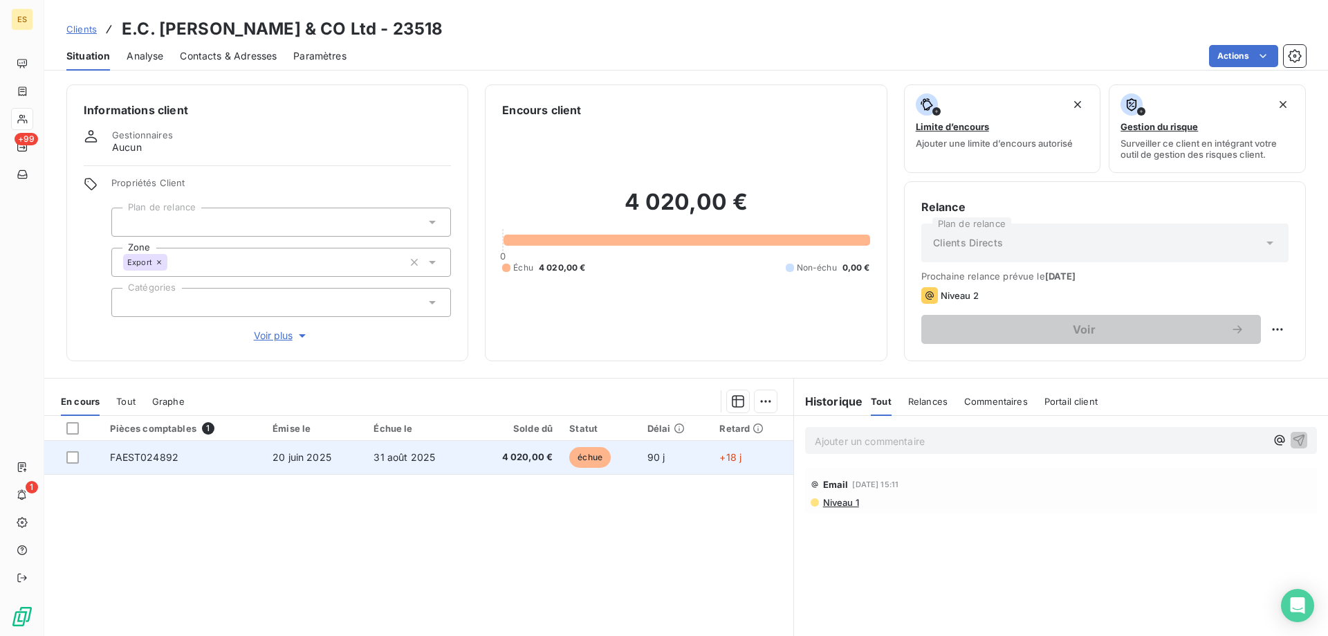
click at [187, 450] on td "FAEST024892" at bounding box center [183, 457] width 163 height 33
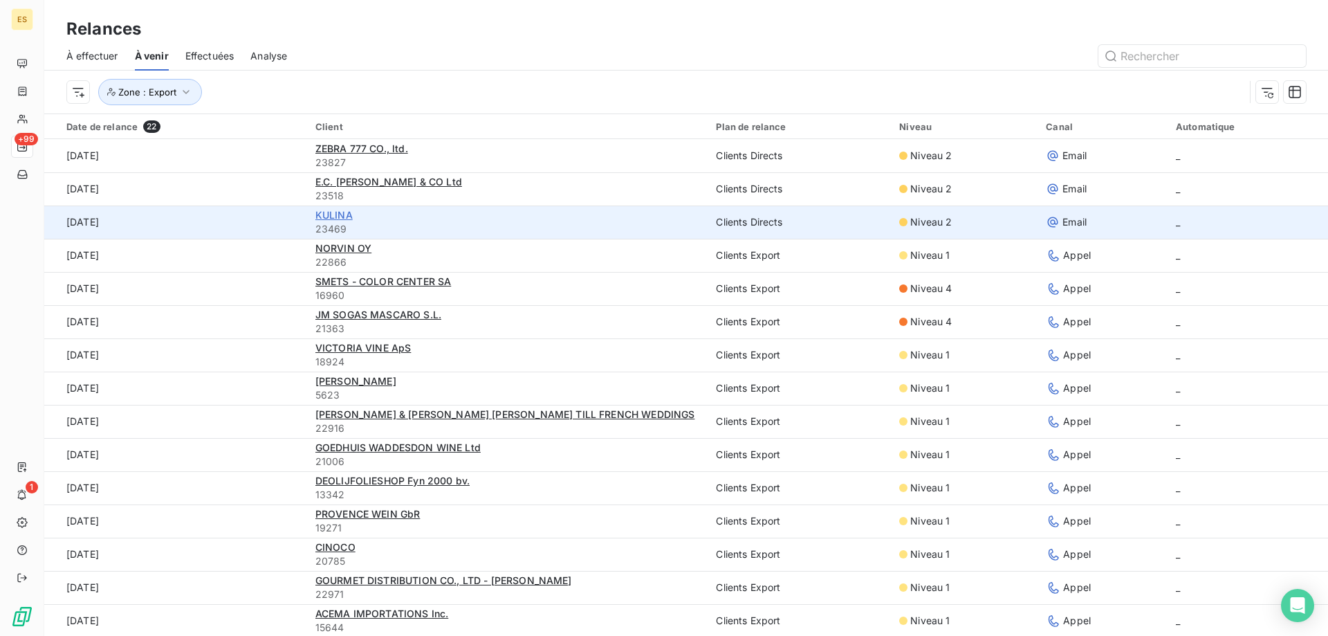
click at [332, 214] on span "KULINA" at bounding box center [333, 215] width 37 height 12
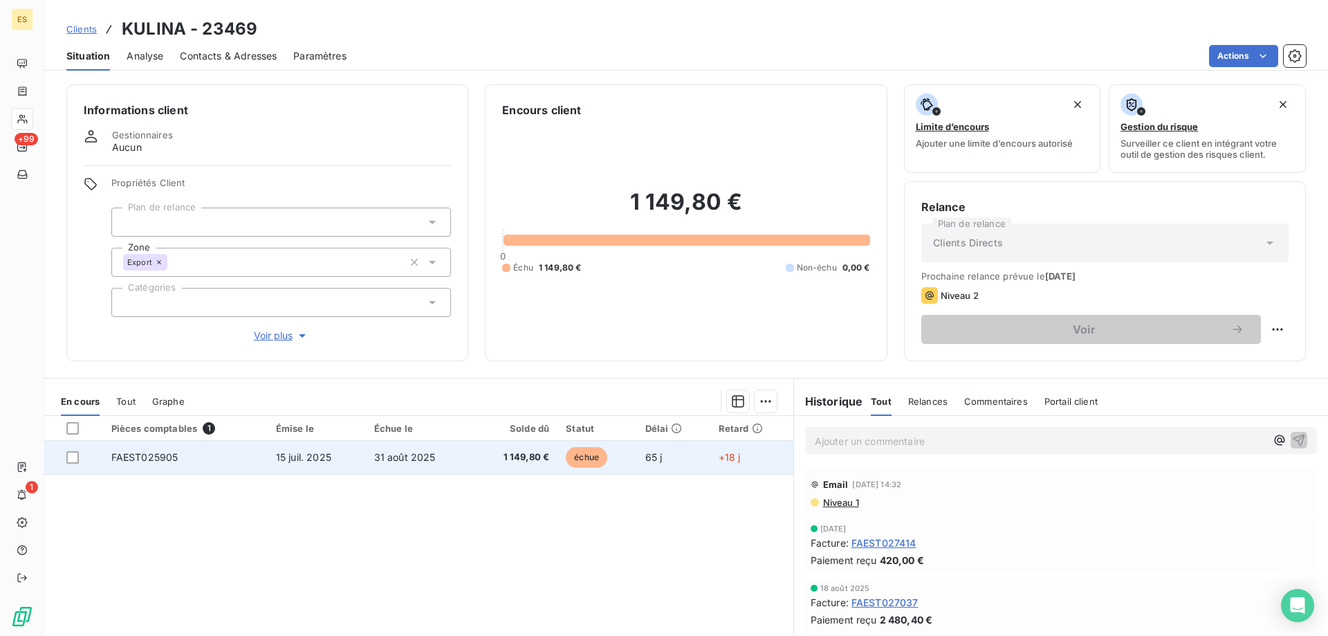
click at [164, 459] on span "FAEST025905" at bounding box center [144, 457] width 67 height 12
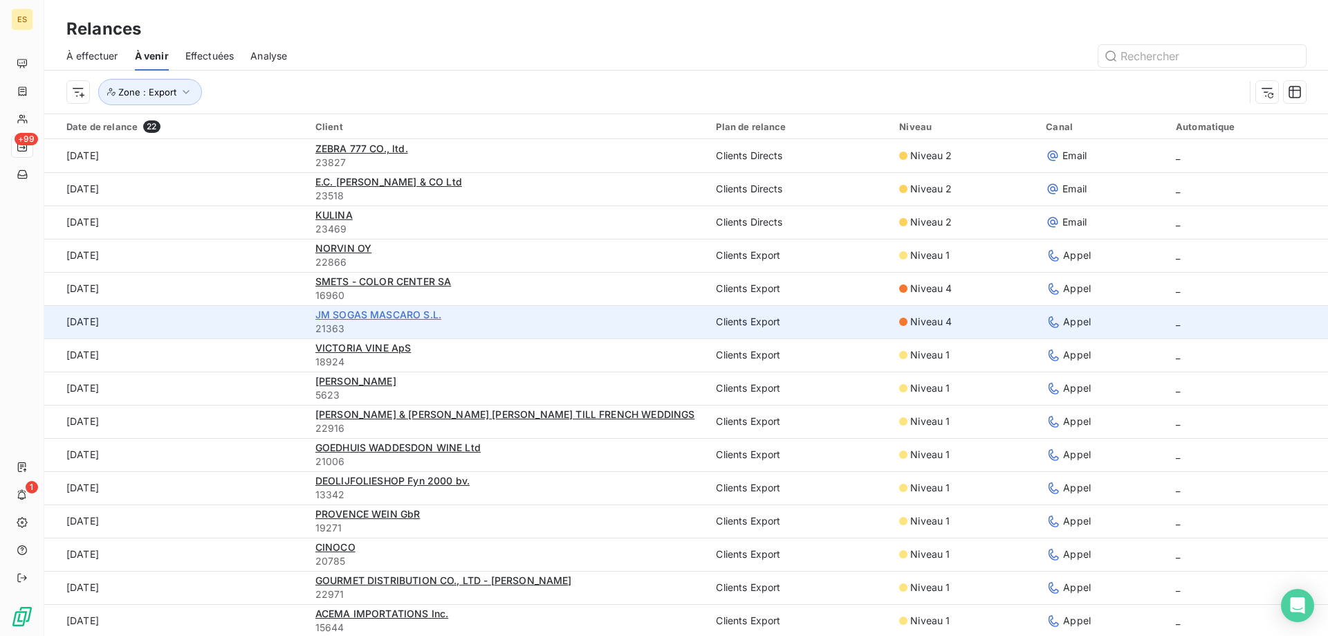
click at [367, 316] on span "JM SOGAS MASCARO S.L." at bounding box center [378, 315] width 126 height 12
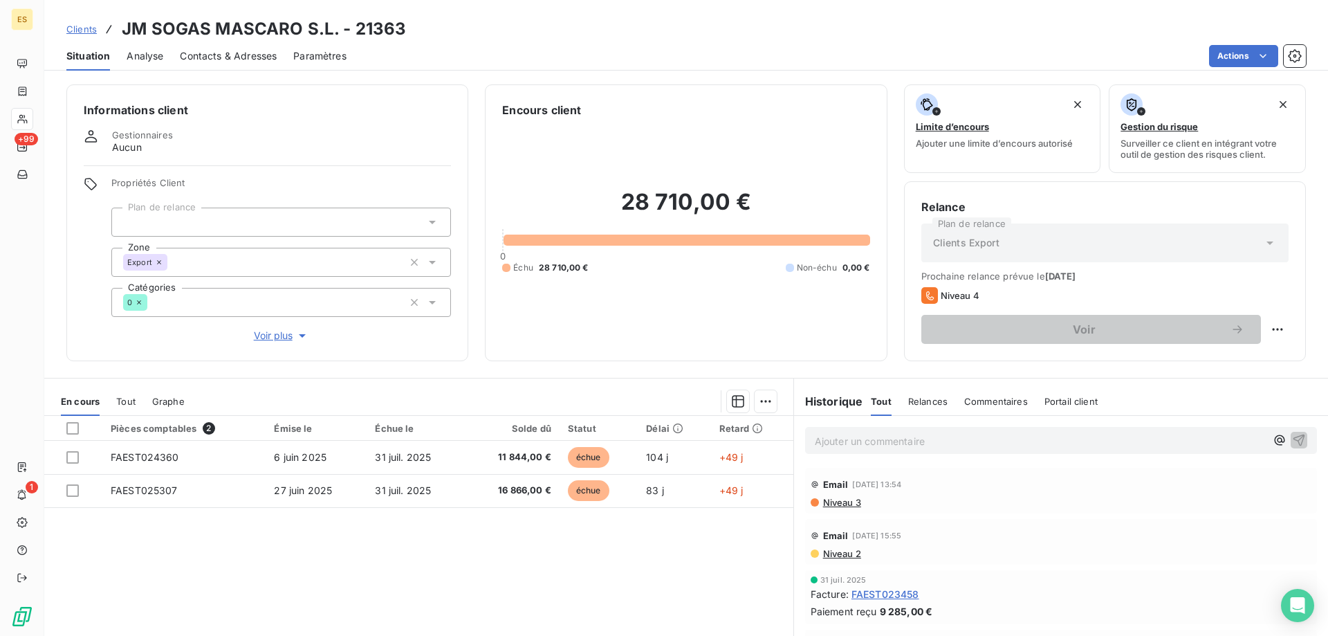
scroll to position [69, 0]
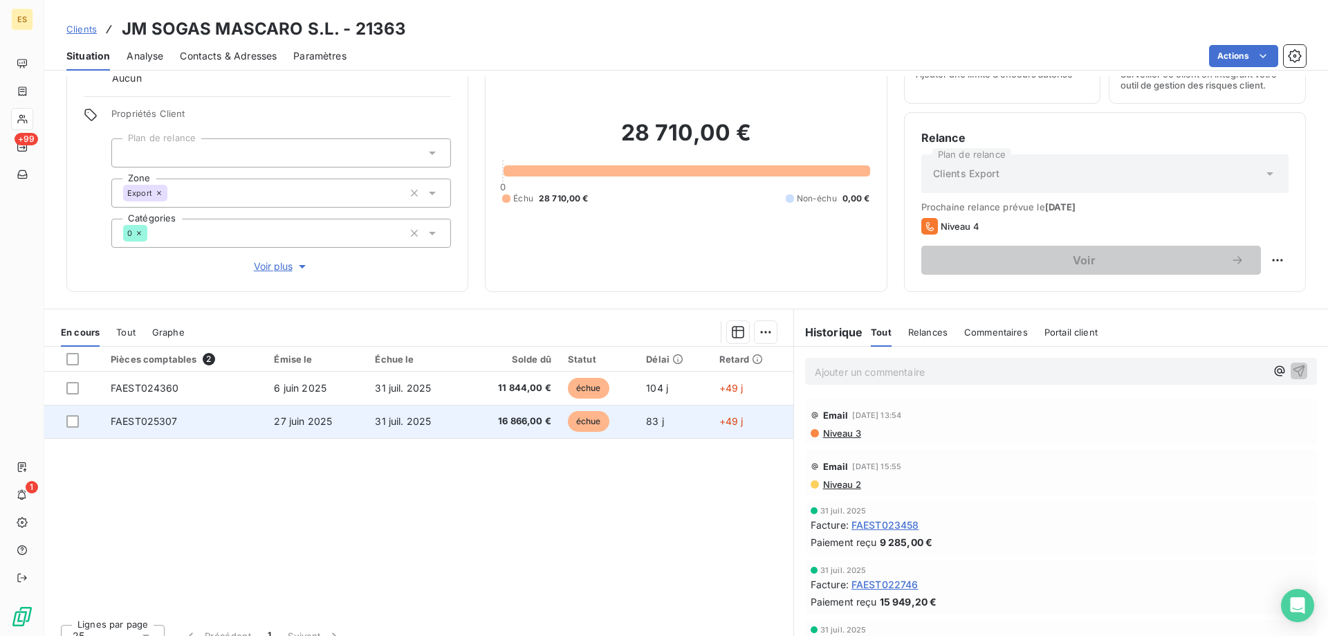
click at [297, 429] on td "27 juin 2025" at bounding box center [316, 421] width 101 height 33
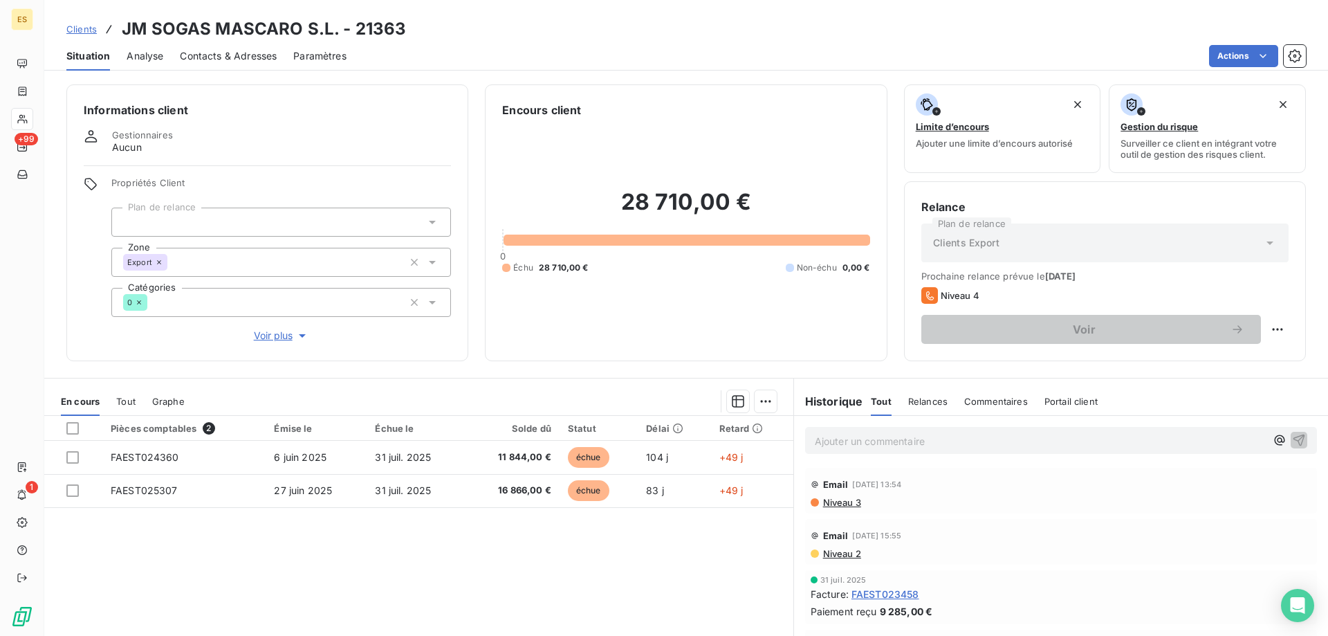
scroll to position [69, 0]
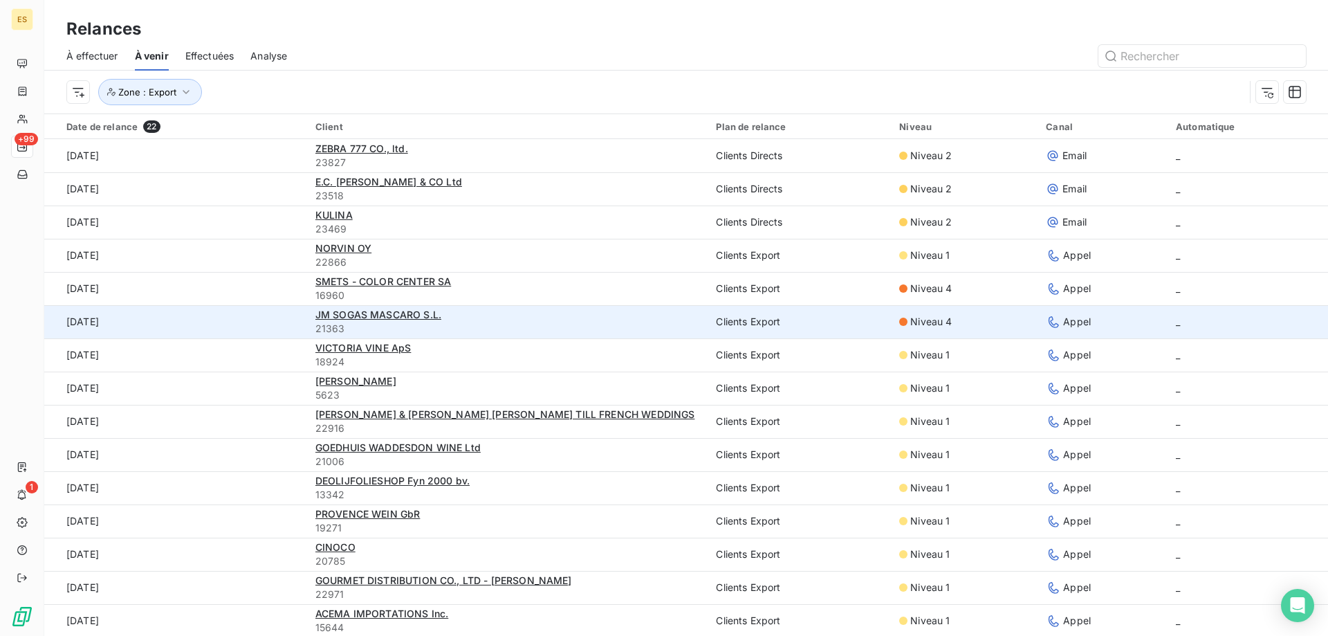
scroll to position [69, 0]
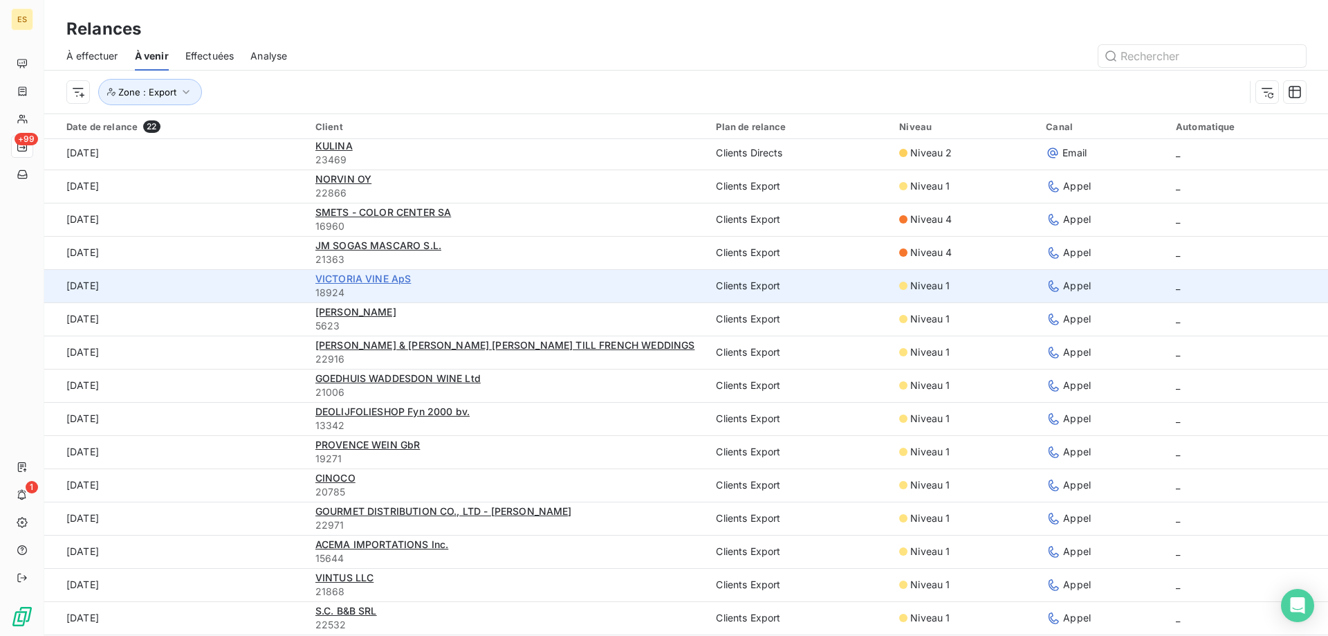
click at [341, 277] on span "VICTORIA VINE ApS" at bounding box center [363, 279] width 96 height 12
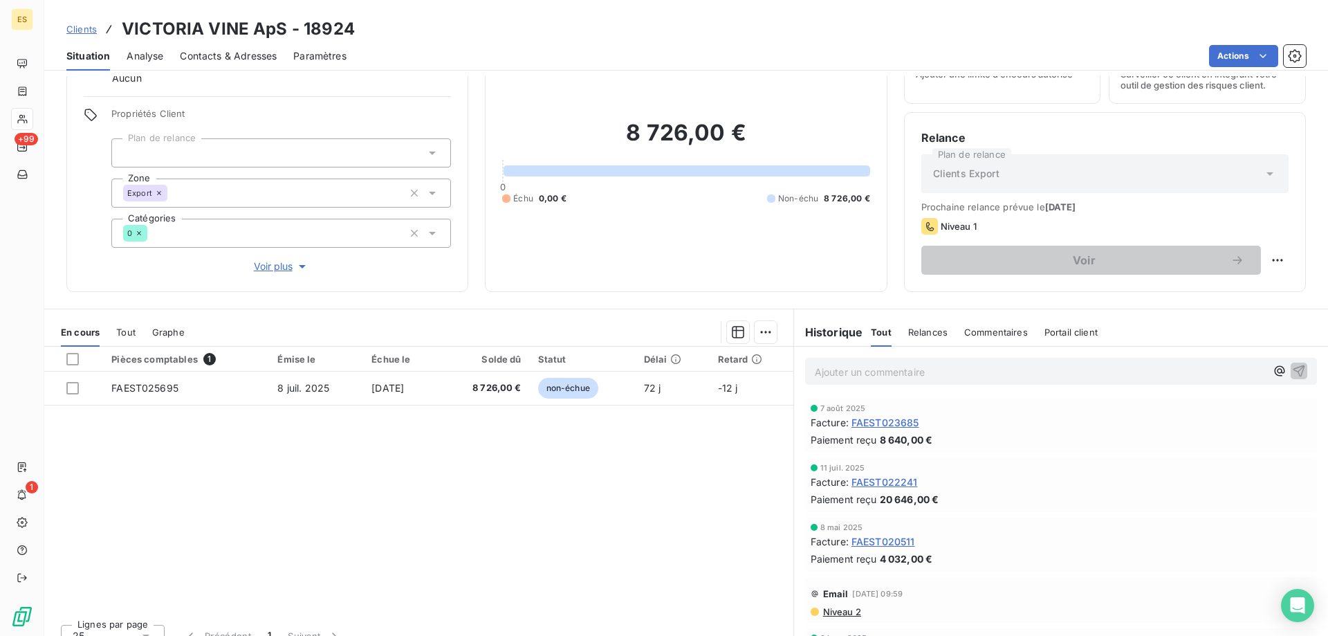
scroll to position [88, 0]
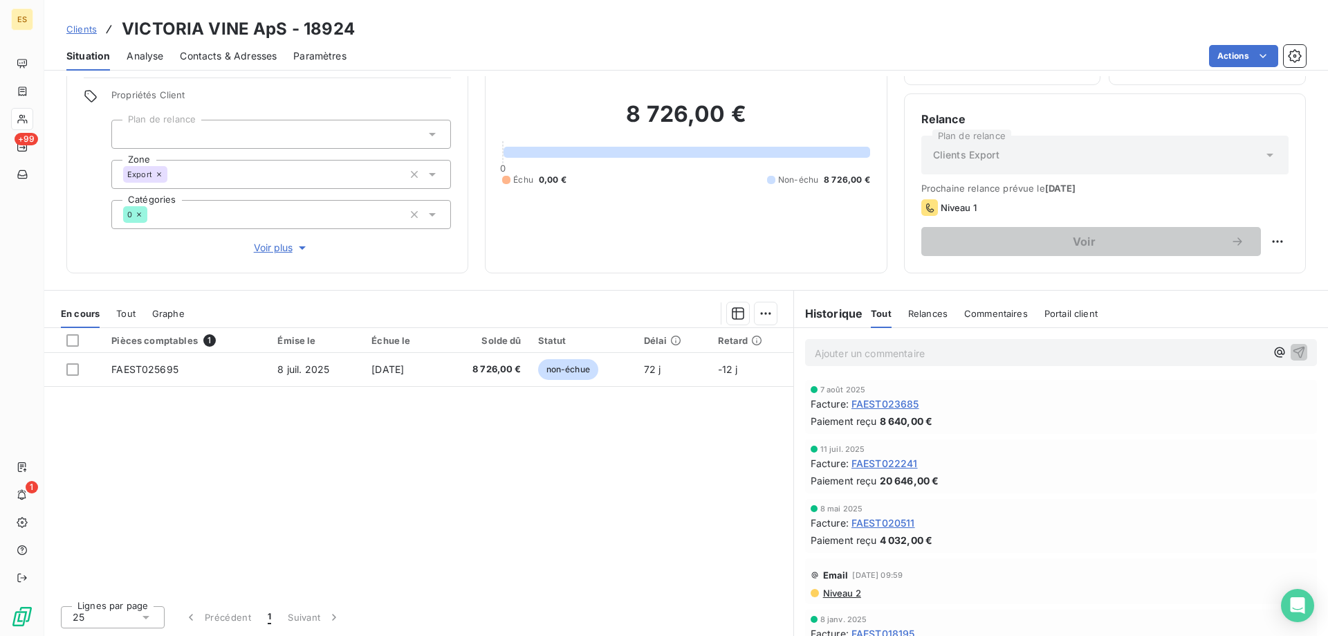
click at [585, 470] on div "Pièces comptables 1 Émise le Échue le Solde dû Statut Délai Retard FAEST025695 …" at bounding box center [418, 461] width 749 height 266
click at [322, 495] on div "Pièces comptables 1 Émise le Échue le Solde dû Statut Délai Retard FAEST025695 …" at bounding box center [418, 461] width 749 height 266
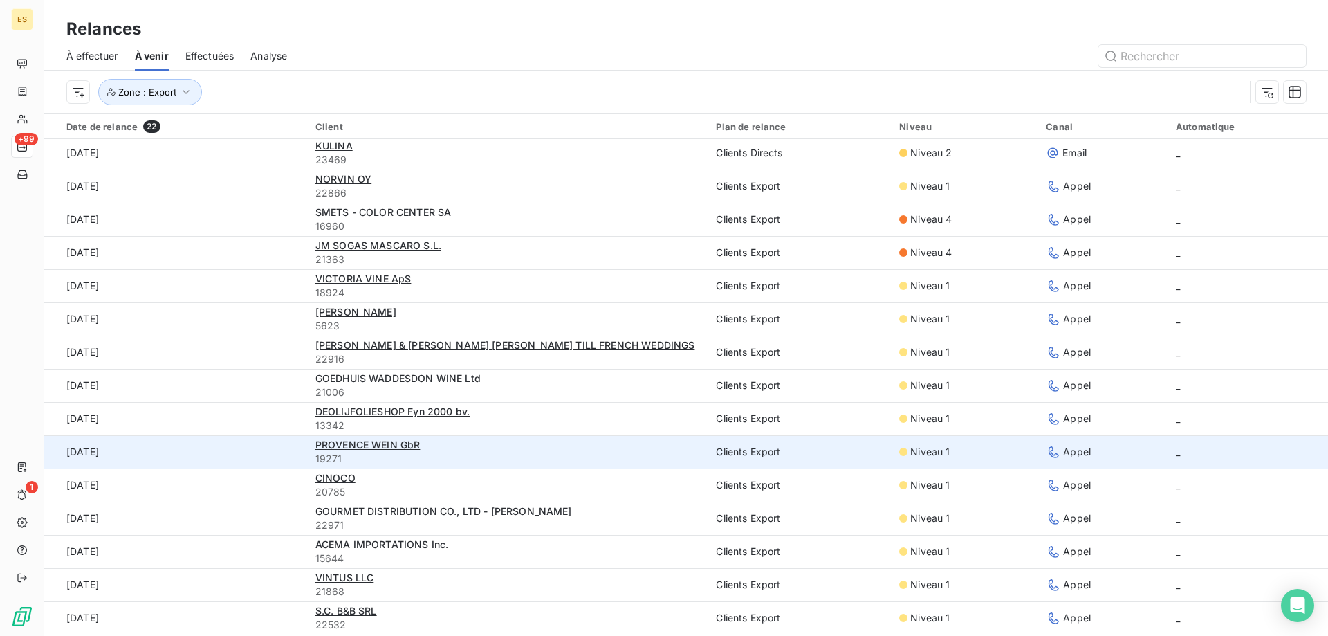
scroll to position [138, 0]
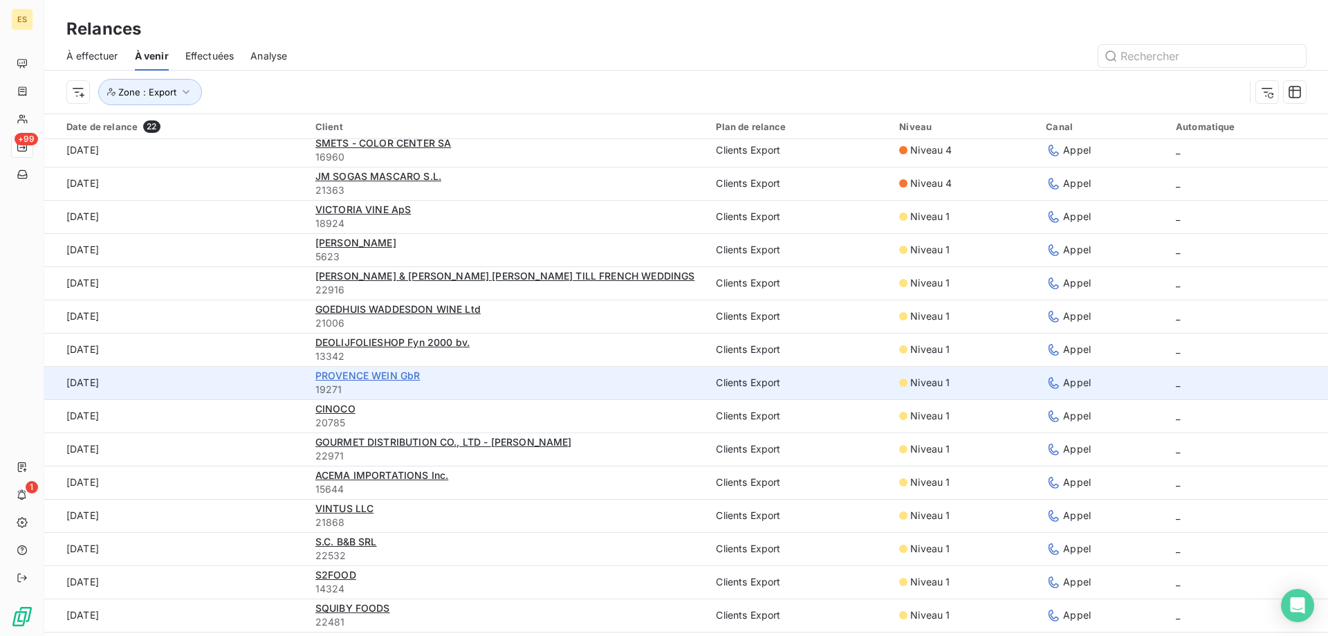
click at [343, 374] on span "PROVENCE WEIN GbR" at bounding box center [367, 375] width 105 height 12
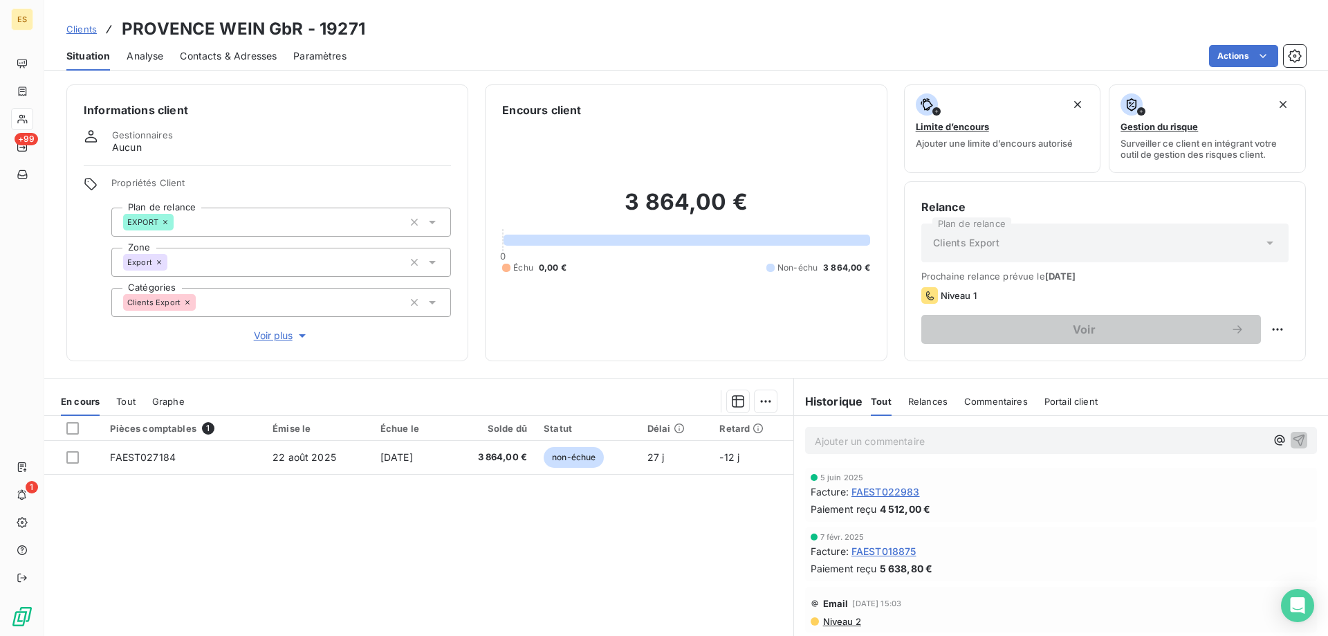
click at [430, 539] on div "Pièces comptables 1 Émise le Échue le Solde dû Statut Délai Retard FAEST027184 …" at bounding box center [418, 549] width 749 height 266
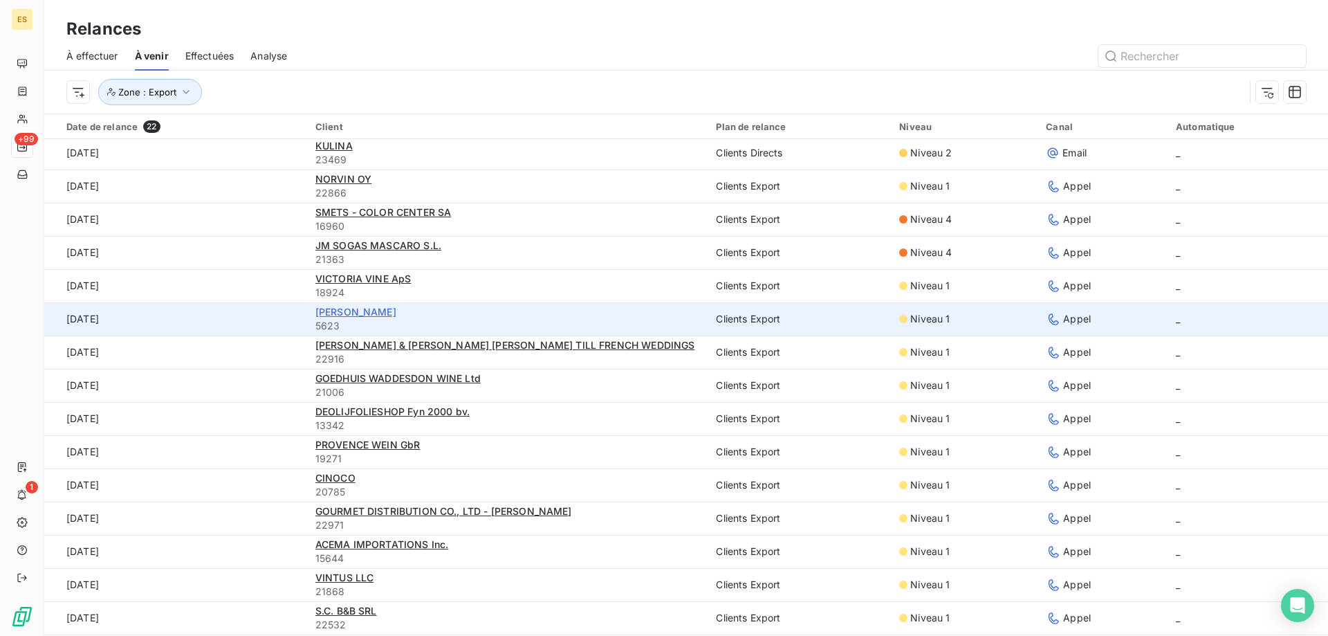
scroll to position [138, 0]
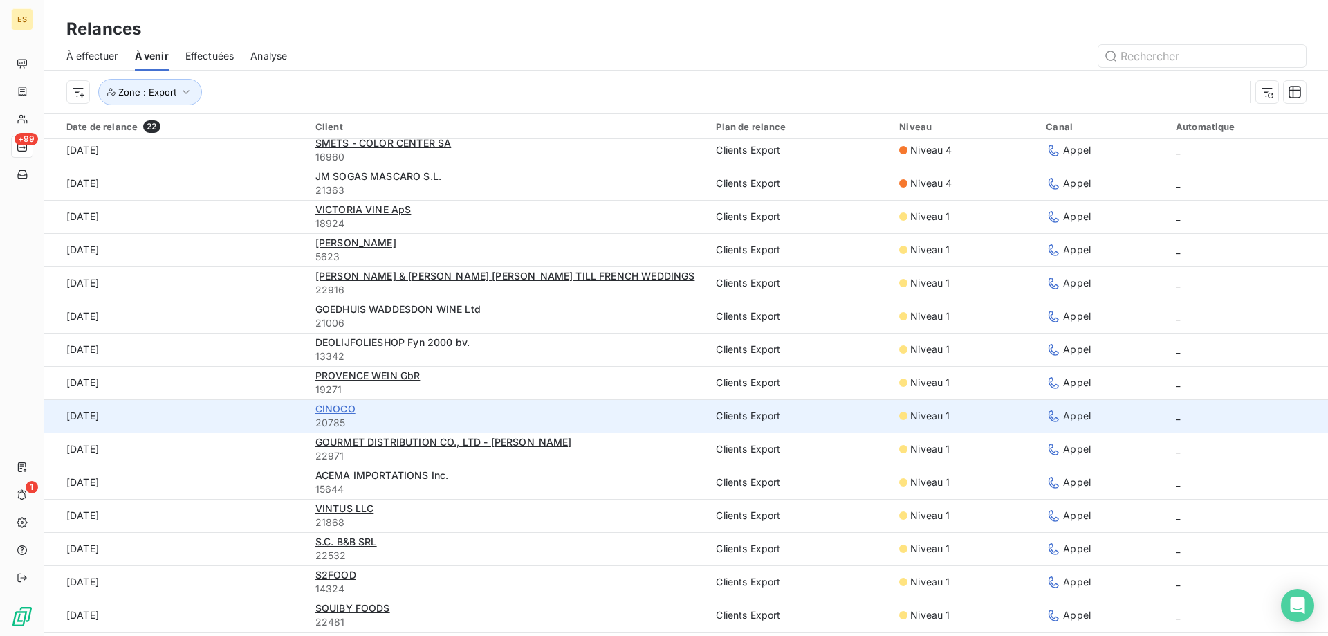
click at [334, 407] on span "CINOCO" at bounding box center [335, 409] width 40 height 12
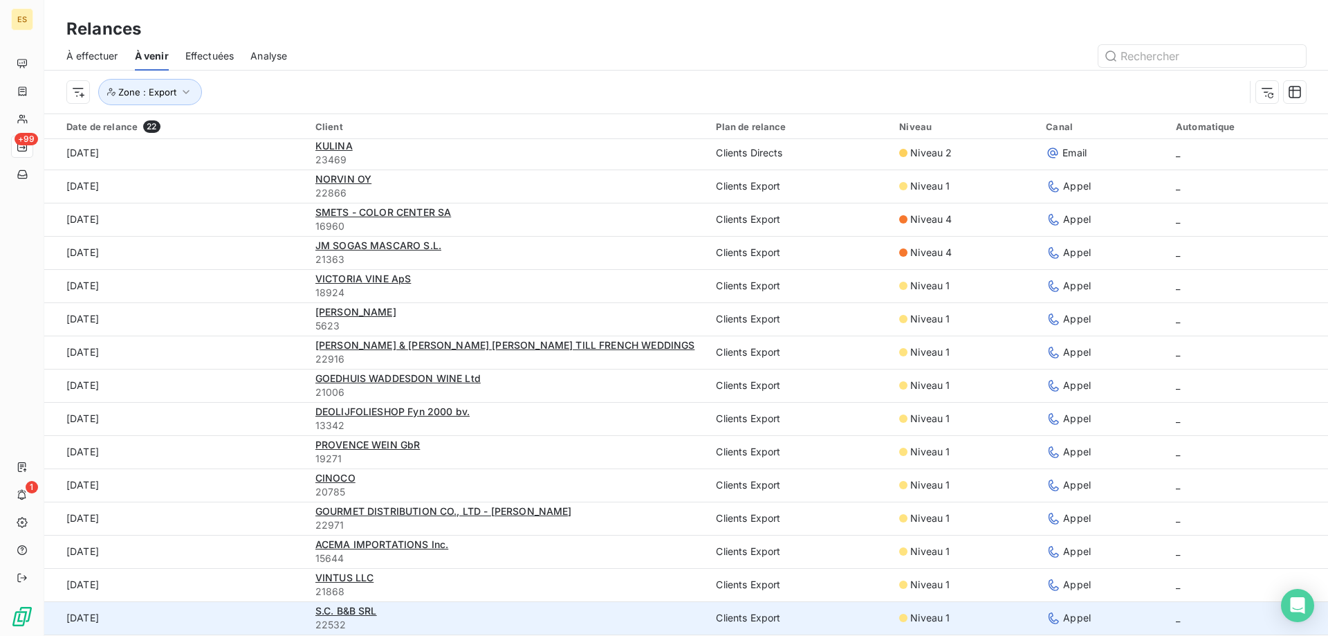
scroll to position [208, 0]
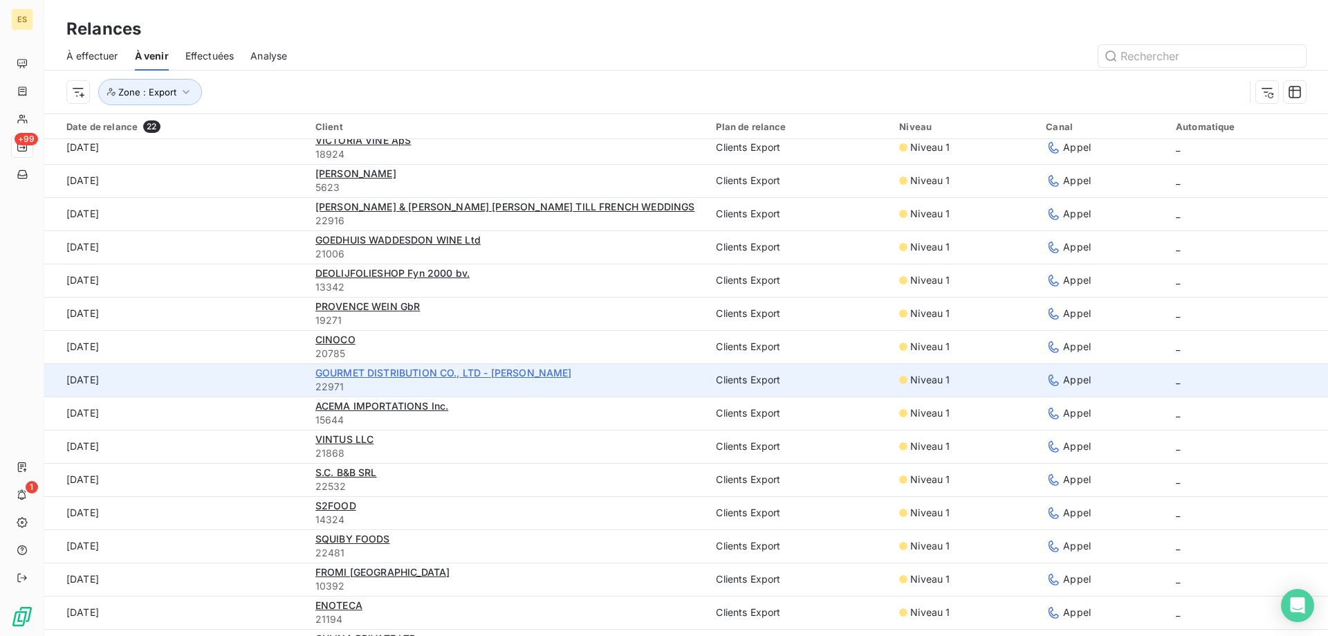
click at [393, 369] on span "GOURMET DISTRIBUTION CO., LTD - [PERSON_NAME]" at bounding box center [443, 373] width 257 height 12
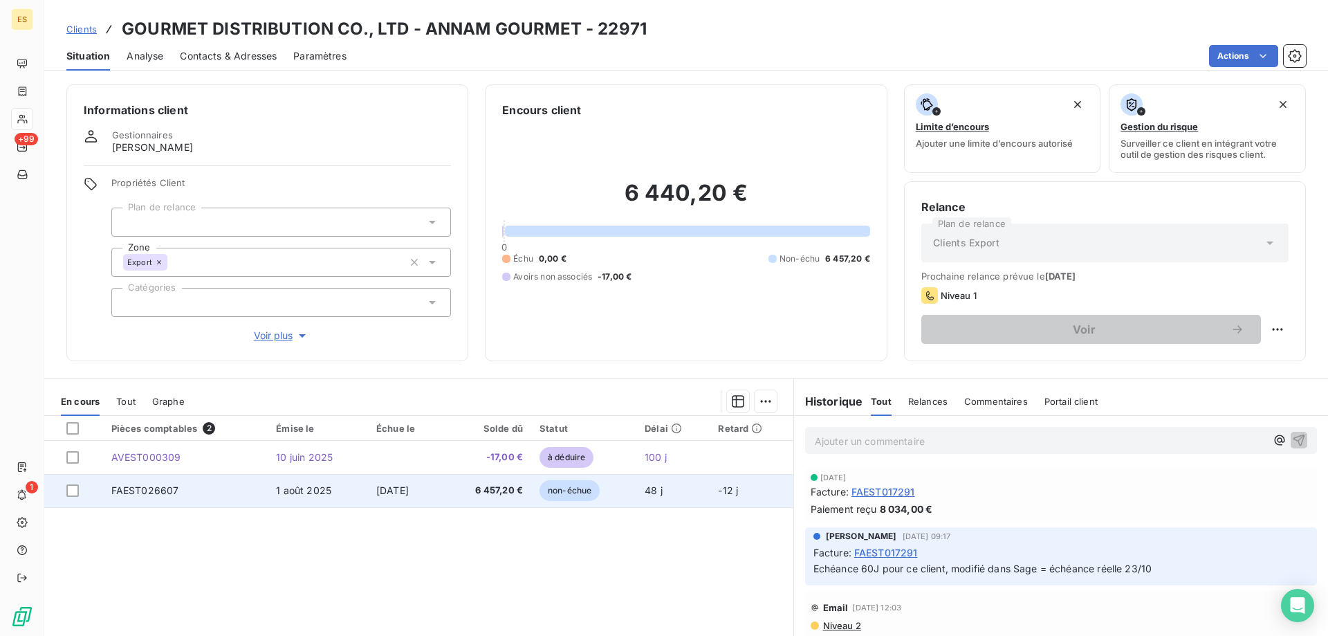
click at [141, 484] on span "FAEST026607" at bounding box center [145, 490] width 68 height 12
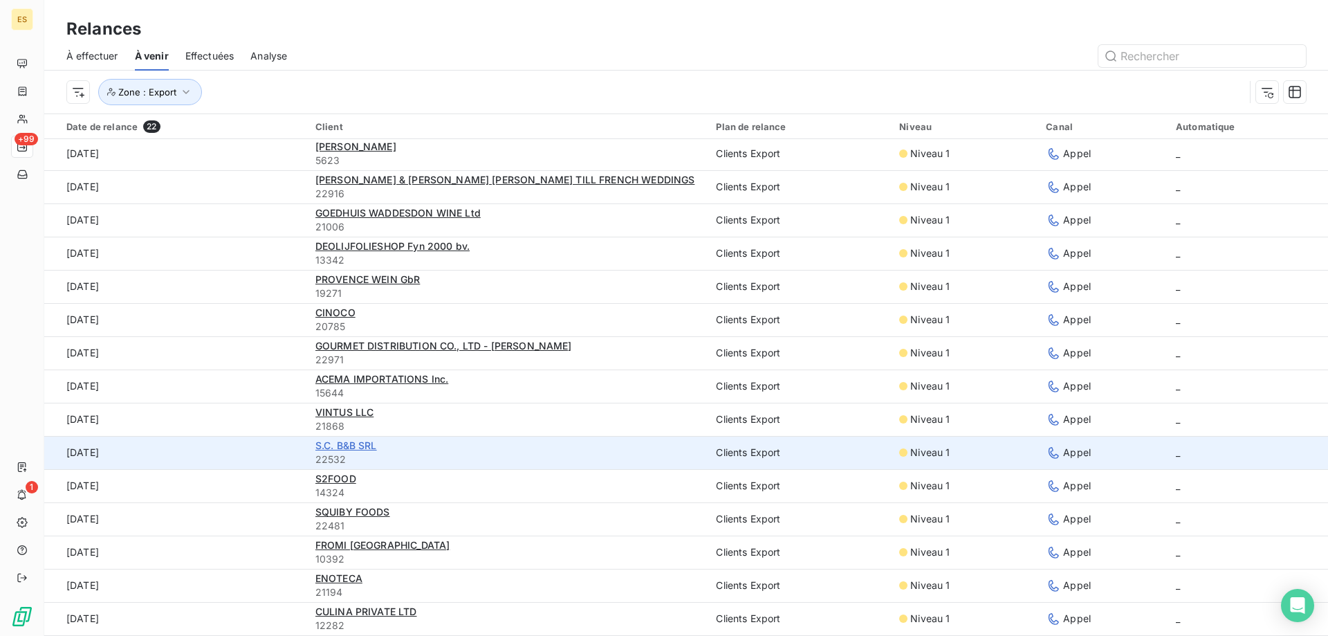
scroll to position [47, 0]
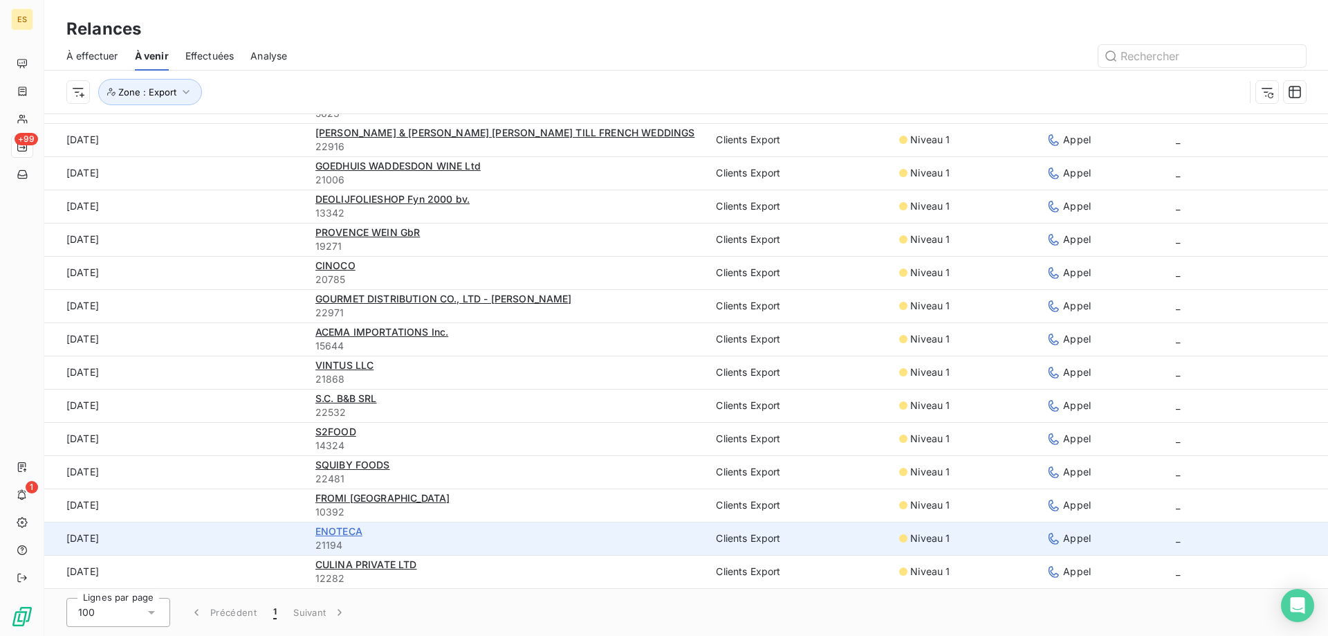
click at [349, 534] on span "ENOTECA" at bounding box center [338, 531] width 47 height 12
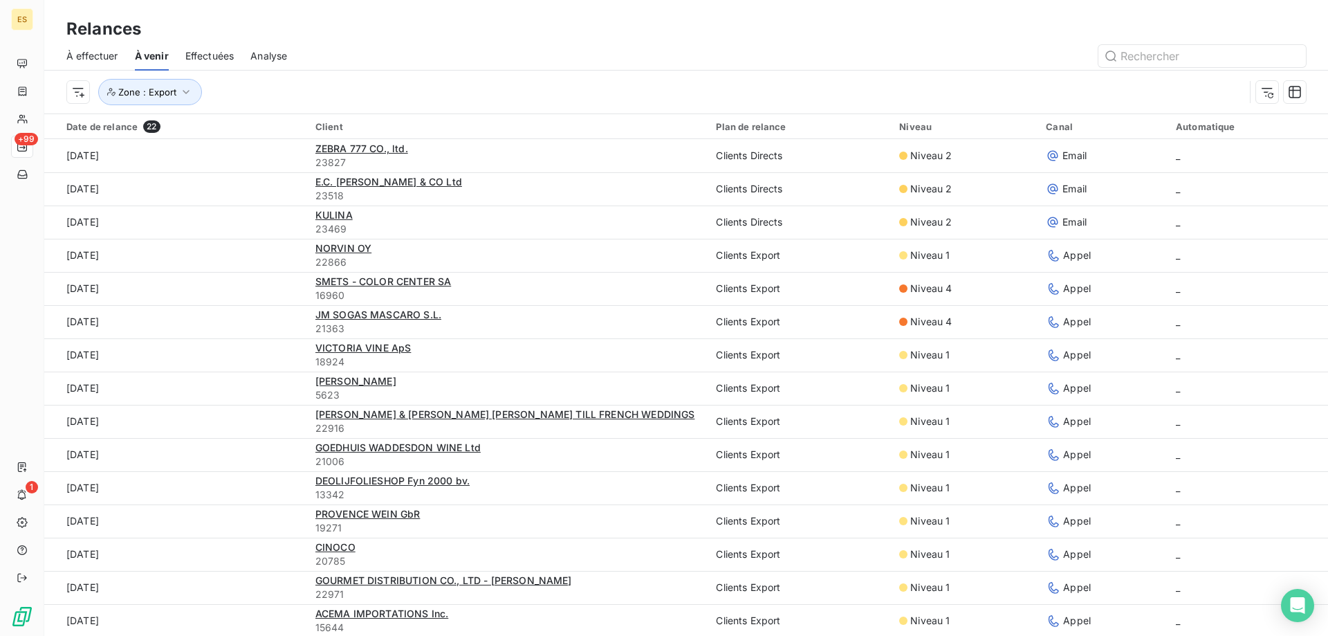
click at [210, 59] on span "Effectuées" at bounding box center [209, 56] width 49 height 14
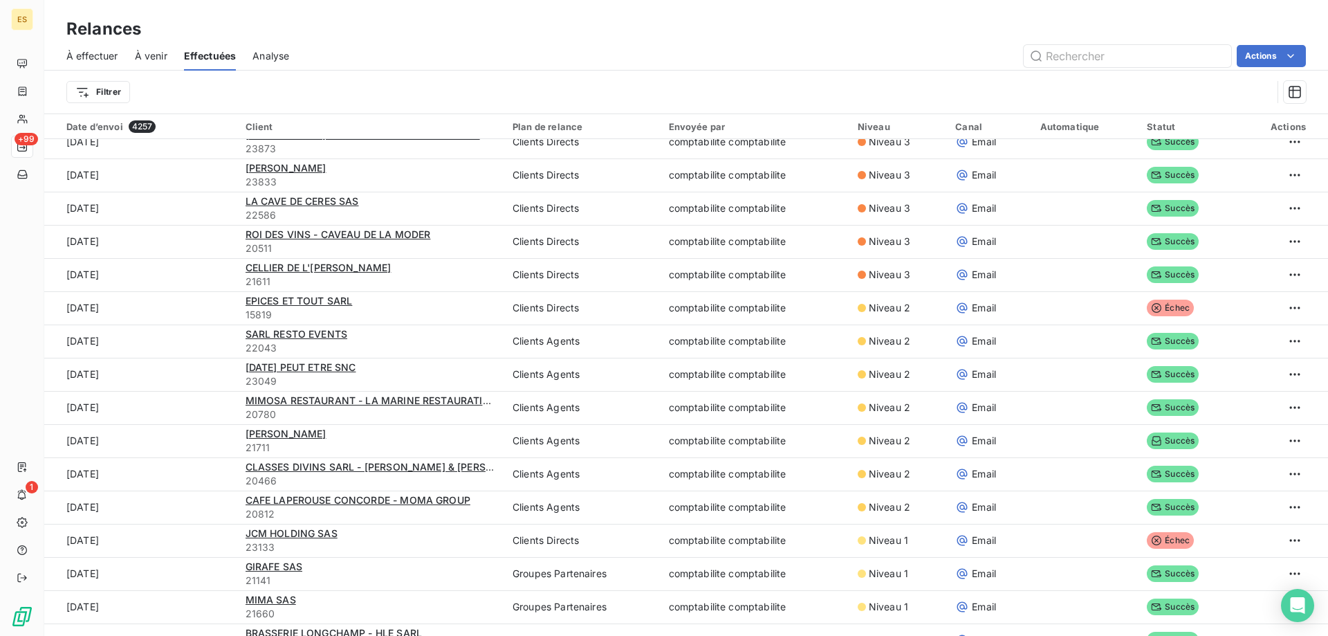
scroll to position [1453, 0]
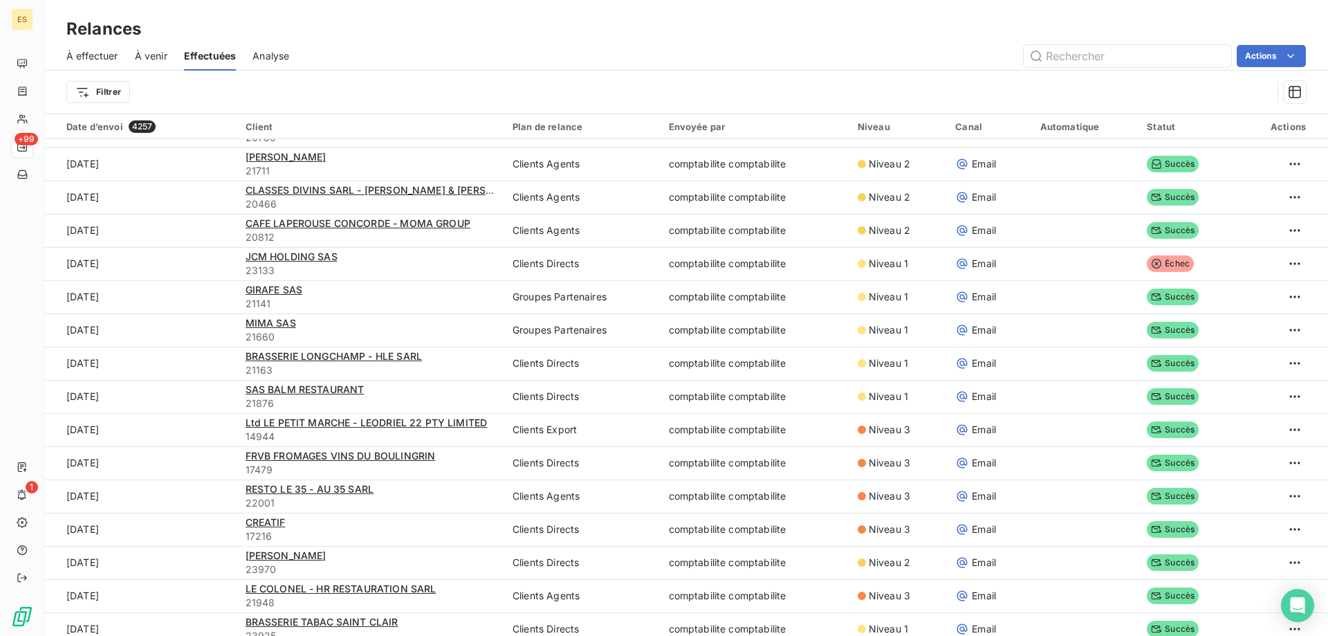
click at [291, 61] on div "À effectuer À venir Effectuées Analyse Actions" at bounding box center [686, 56] width 1284 height 29
click at [280, 52] on span "Analyse" at bounding box center [270, 56] width 37 height 14
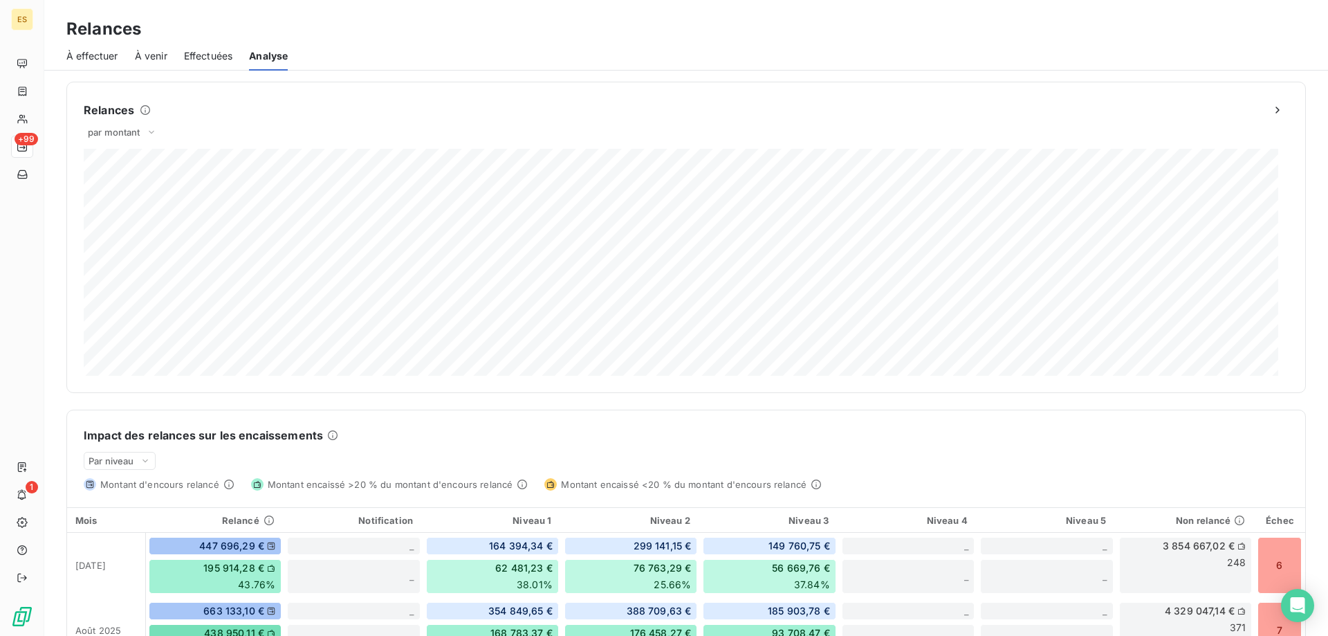
click at [88, 56] on span "À effectuer" at bounding box center [92, 56] width 52 height 14
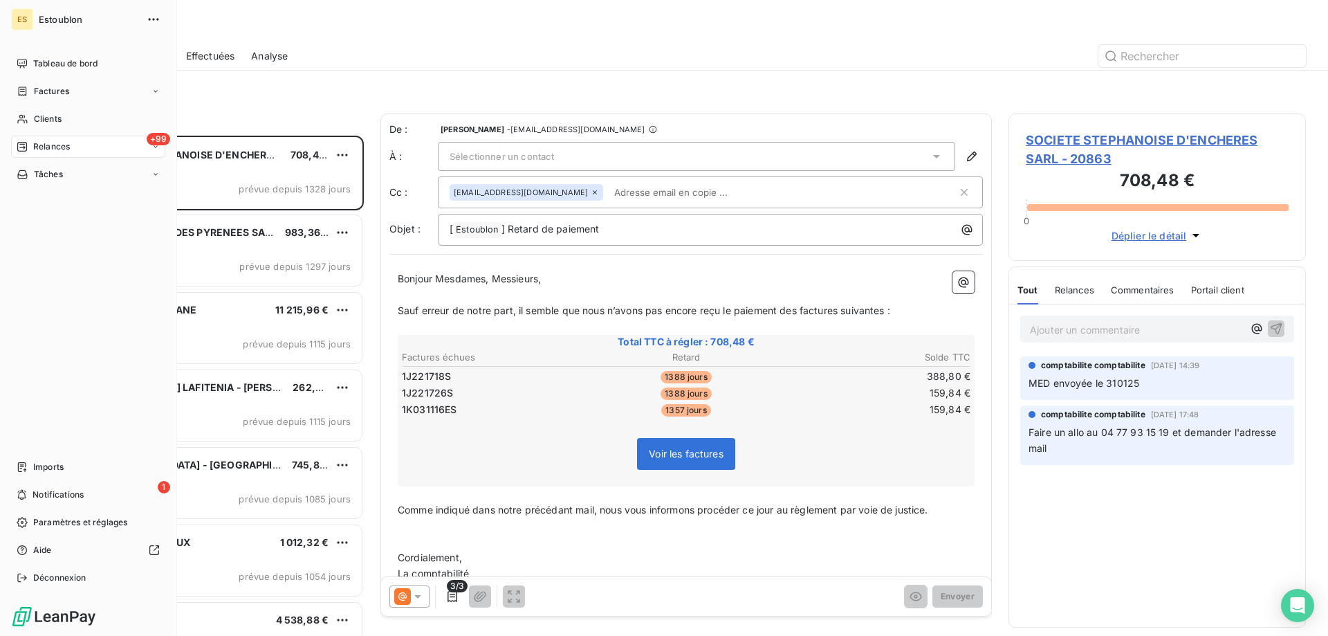
scroll to position [490, 287]
click at [39, 55] on div "Tableau de bord" at bounding box center [88, 64] width 154 height 22
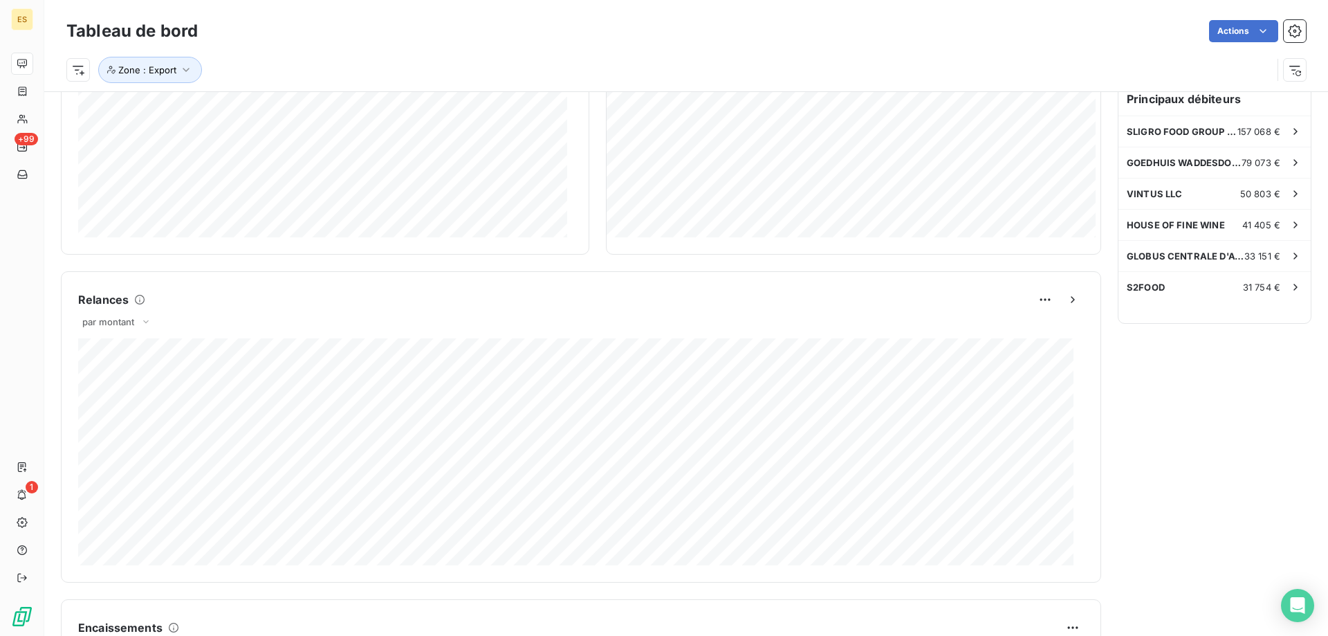
scroll to position [277, 0]
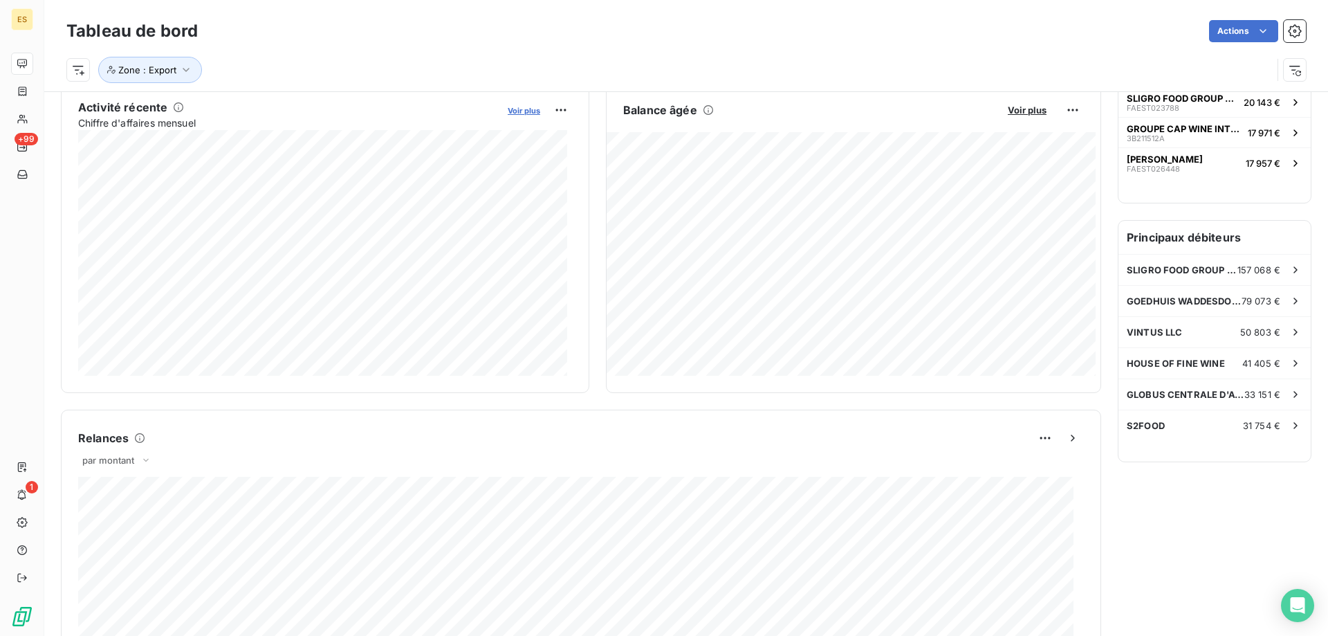
click at [517, 113] on span "Voir plus" at bounding box center [524, 111] width 33 height 10
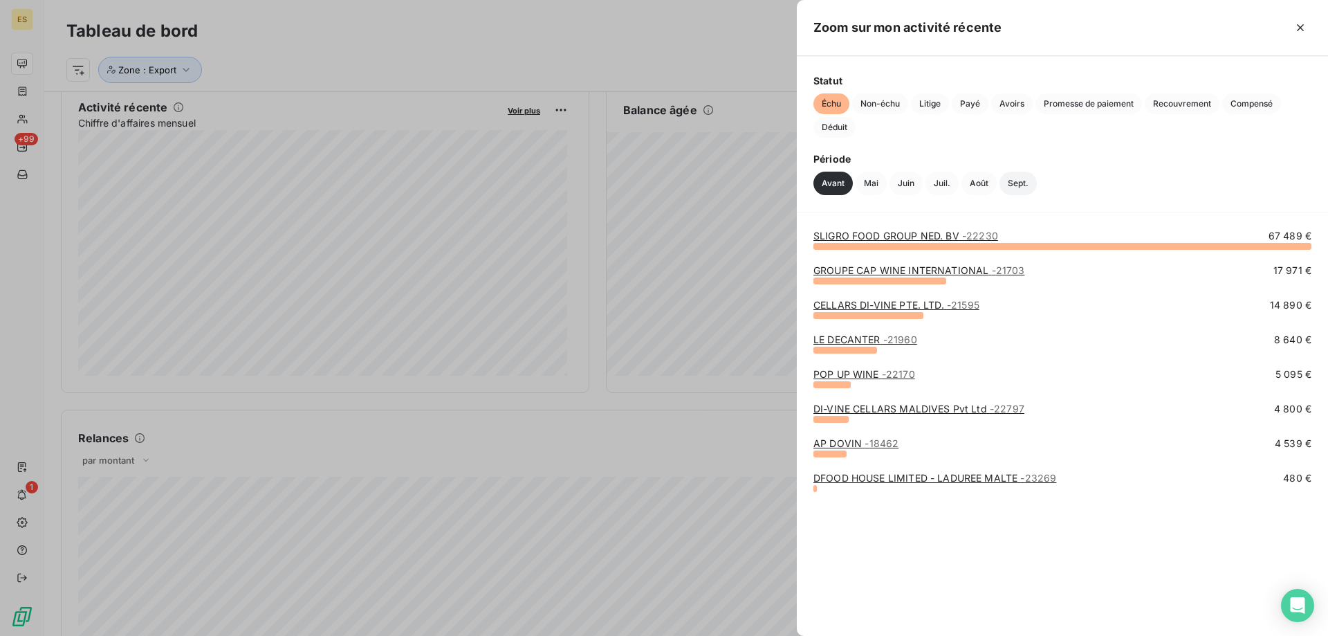
click at [1016, 180] on button "Sept." at bounding box center [1018, 184] width 37 height 24
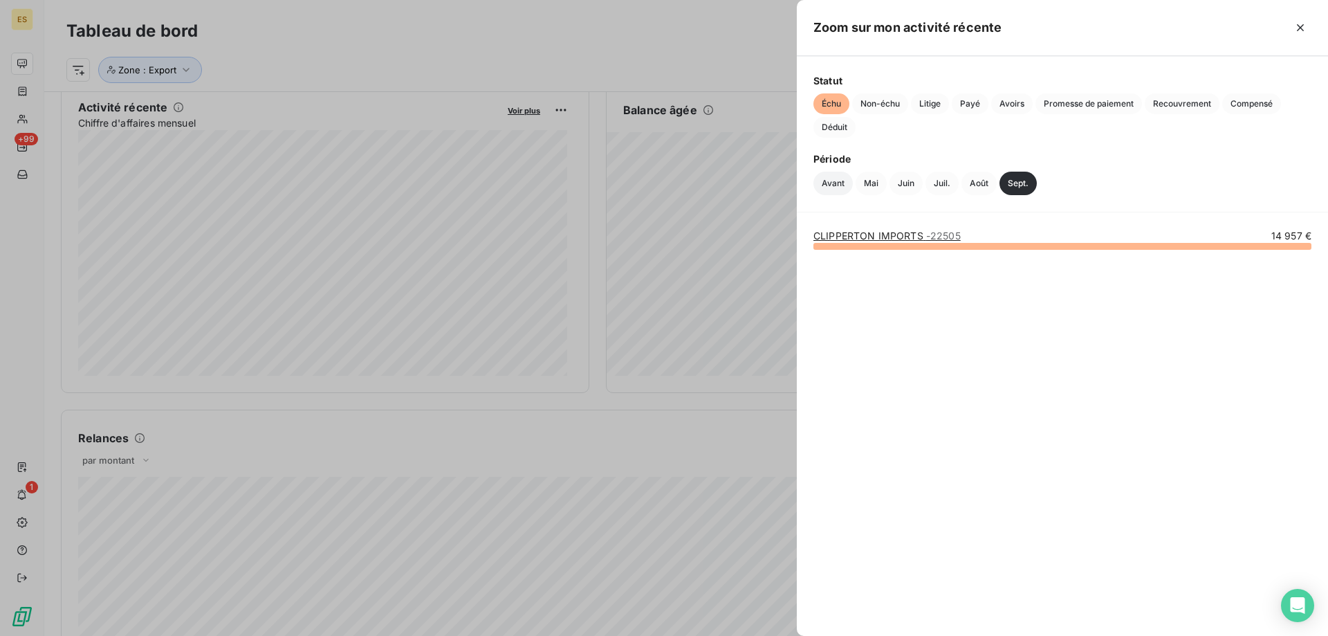
click at [832, 186] on button "Avant" at bounding box center [833, 184] width 39 height 24
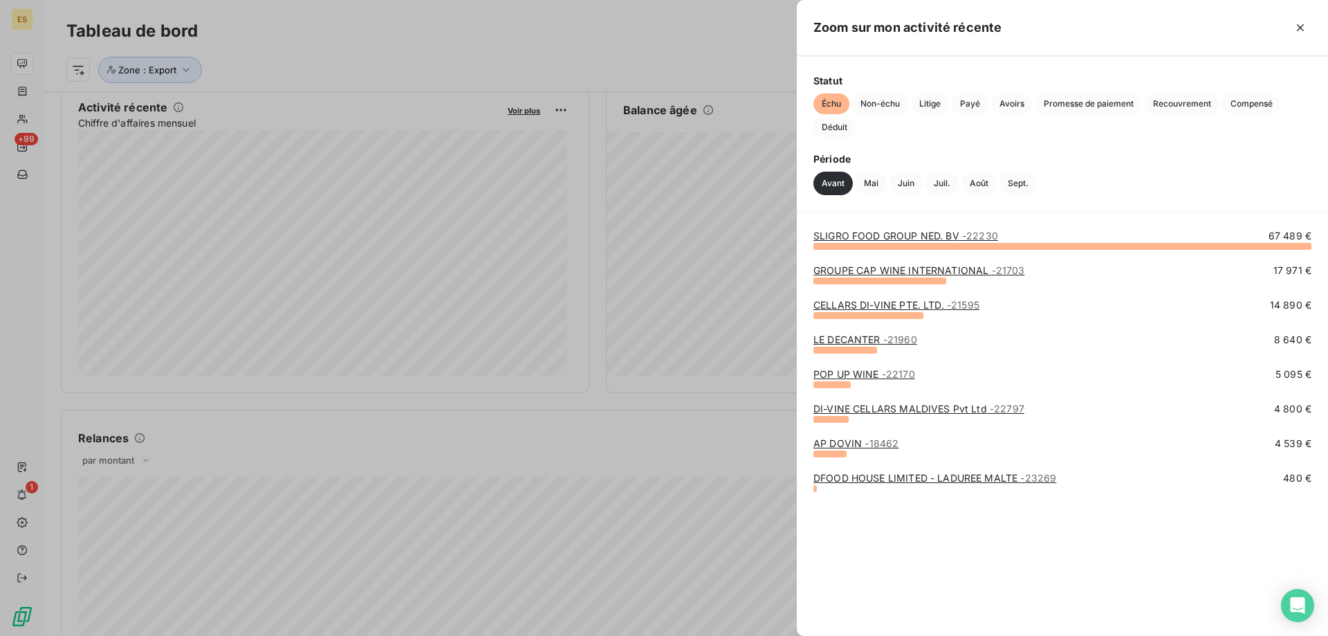
click at [668, 437] on div at bounding box center [664, 318] width 1328 height 636
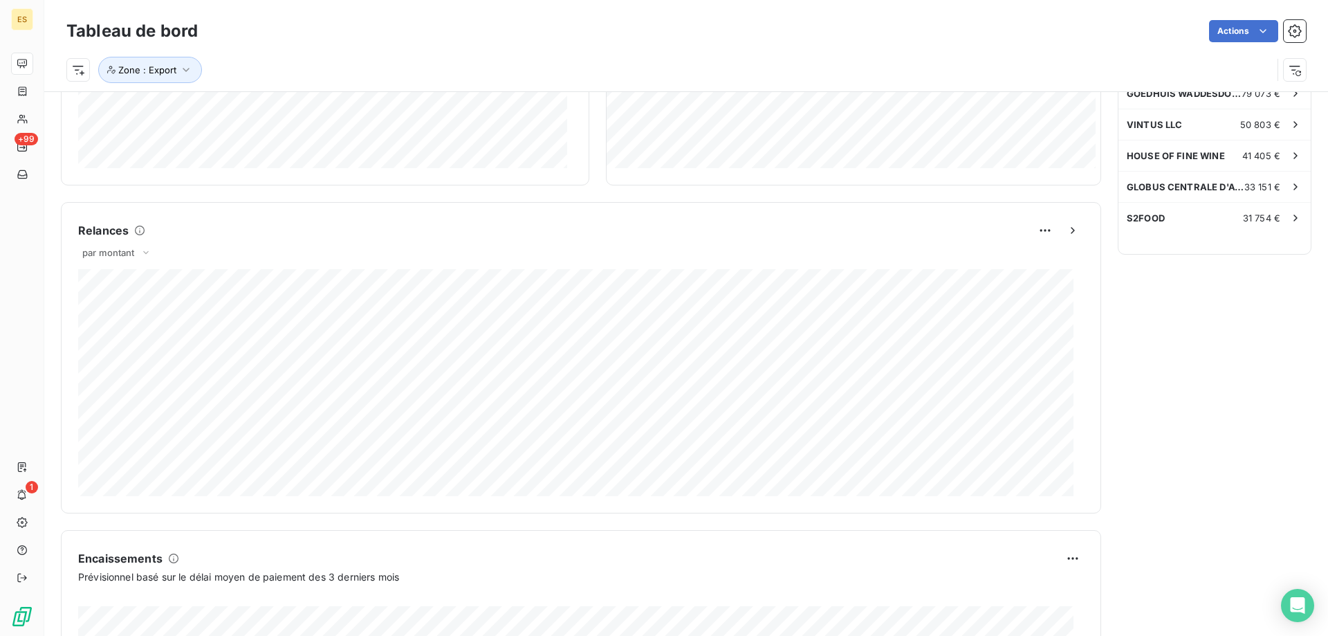
scroll to position [713, 0]
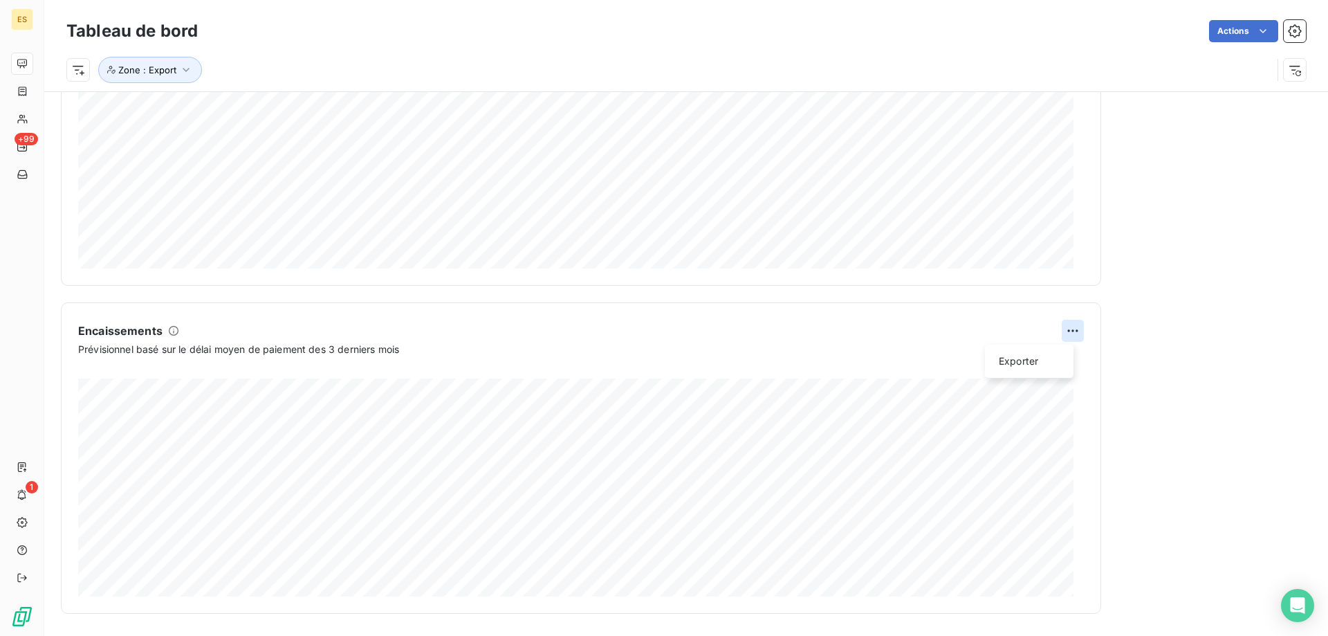
click at [1060, 330] on html "ES +99 1 Tableau de bord Actions Zone : Export Encours client Voir plus 704 078…" at bounding box center [664, 318] width 1328 height 636
click at [963, 330] on html "ES +99 1 Tableau de bord Actions Zone : Export Encours client Voir plus 704 078…" at bounding box center [664, 318] width 1328 height 636
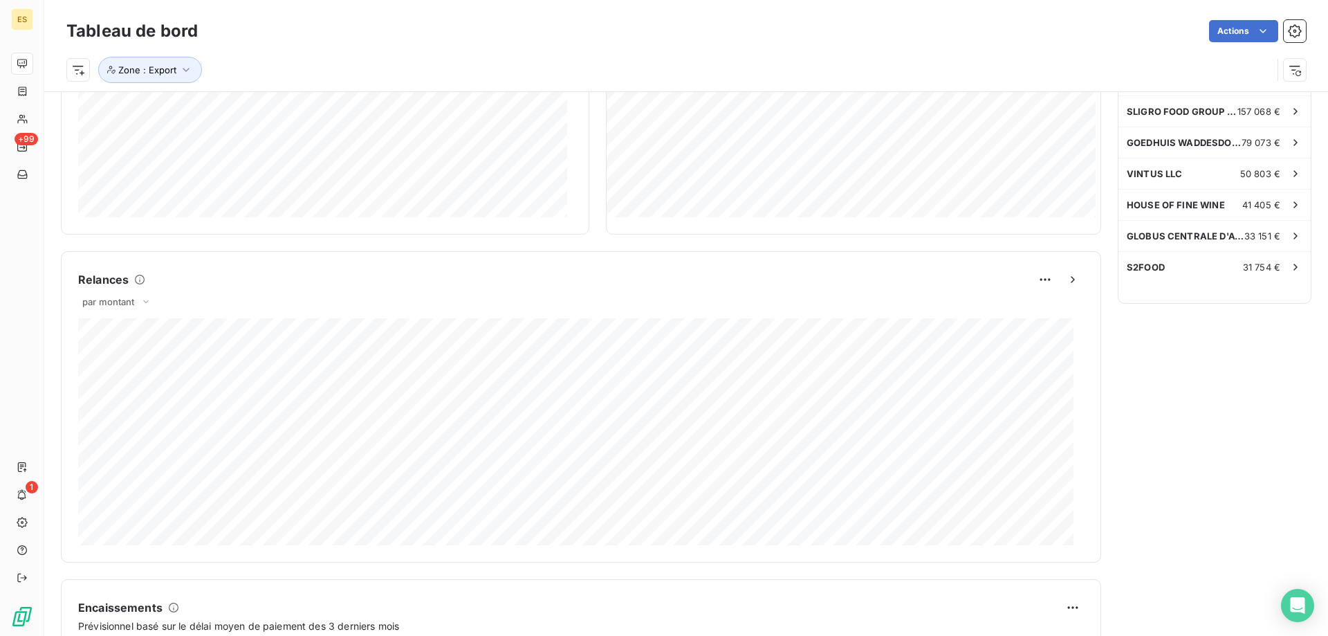
scroll to position [228, 0]
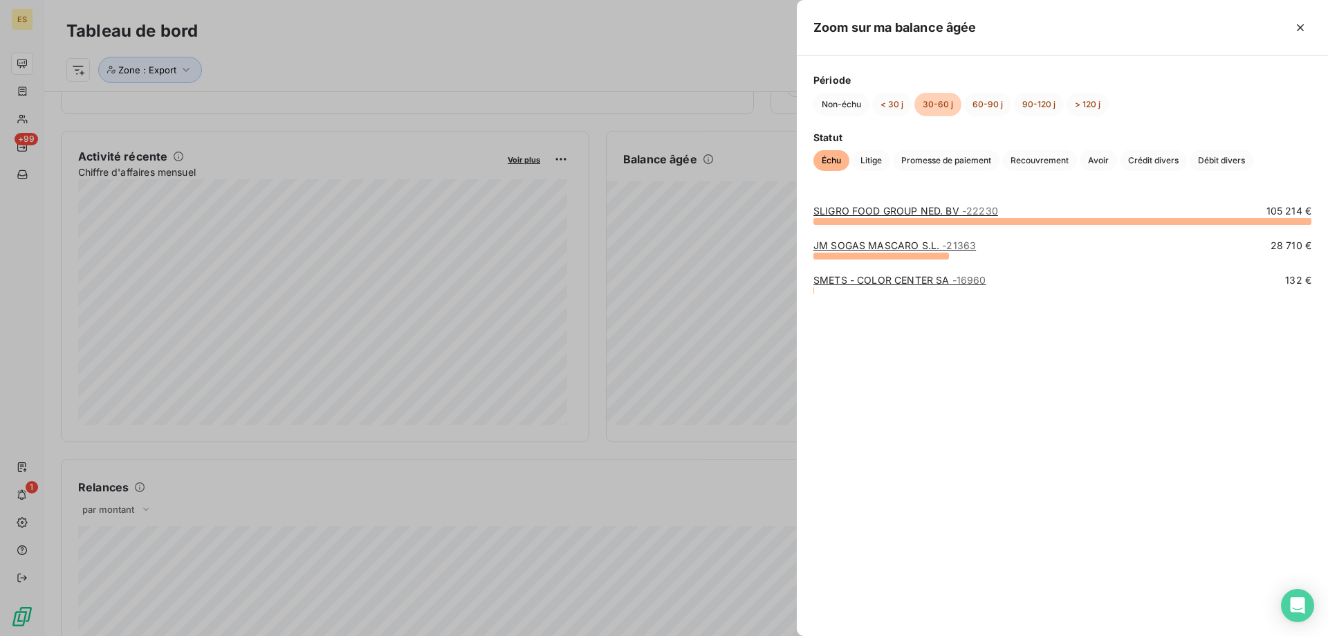
click at [994, 379] on div "SLIGRO FOOD GROUP NED. BV - 22230 105 214 € JM SOGAS MASCARO S.L. - 21363 28 71…" at bounding box center [1062, 411] width 531 height 448
click at [981, 112] on button "60-90 j" at bounding box center [987, 105] width 47 height 24
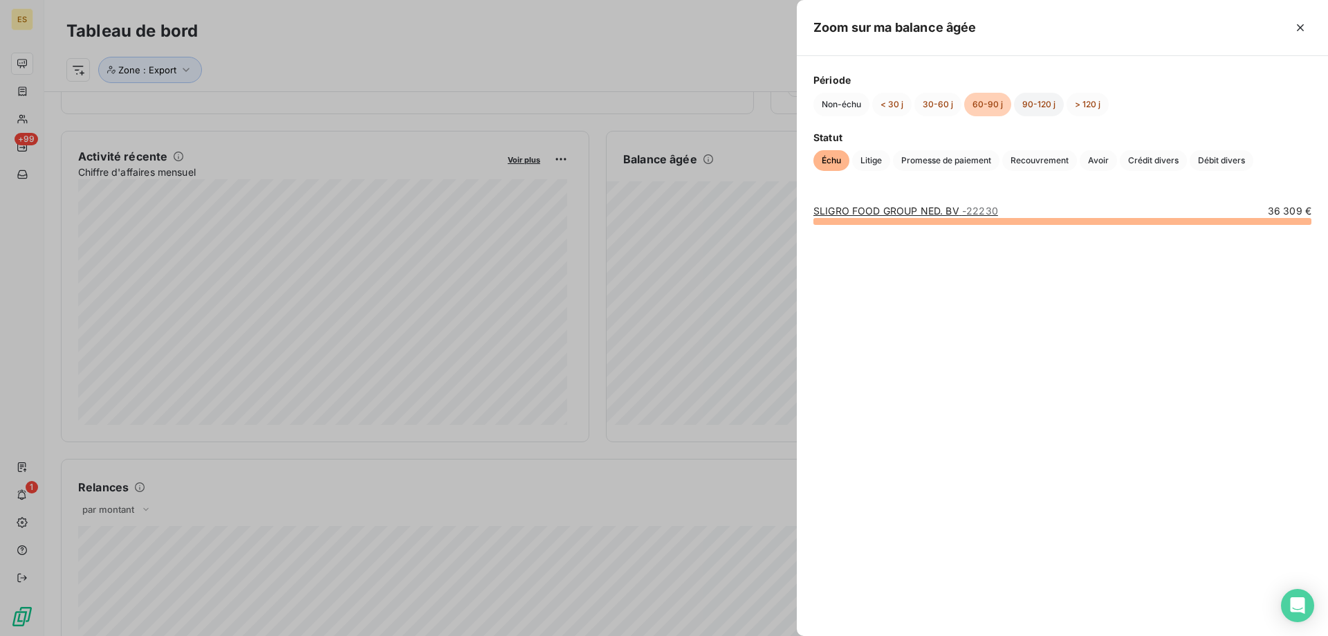
click at [1029, 105] on button "90-120 j" at bounding box center [1039, 105] width 50 height 24
click at [1088, 110] on button "> 120 j" at bounding box center [1088, 105] width 42 height 24
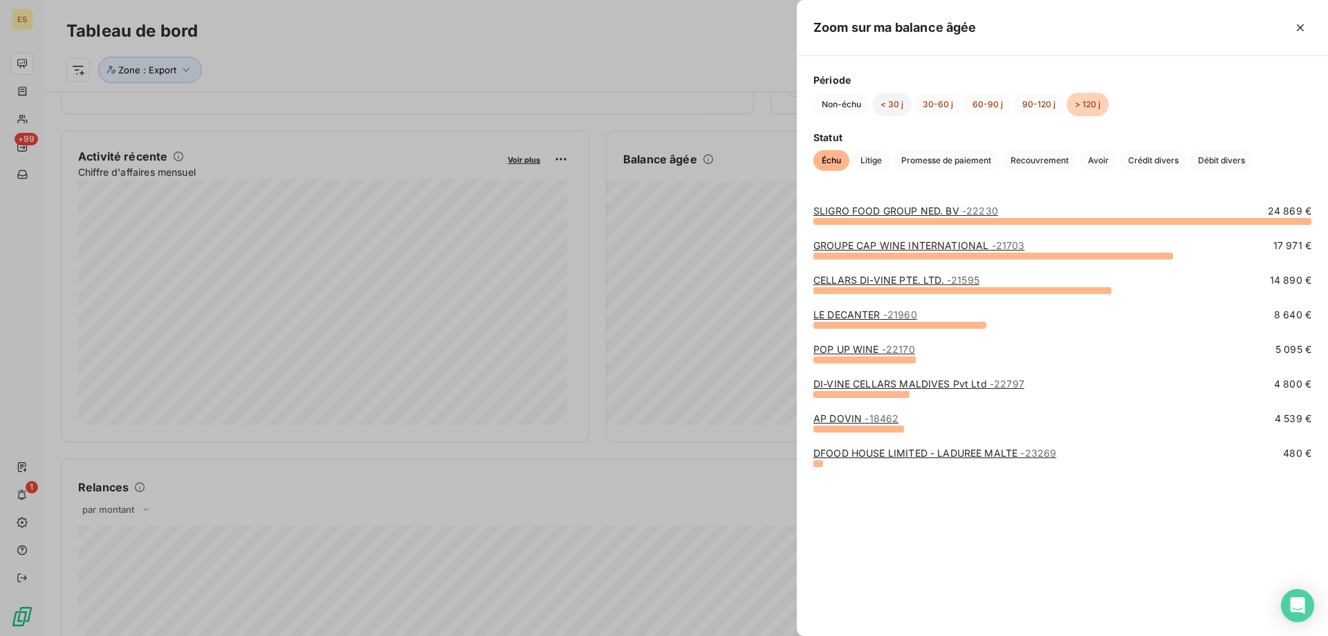
click at [886, 104] on button "< 30 j" at bounding box center [891, 105] width 39 height 24
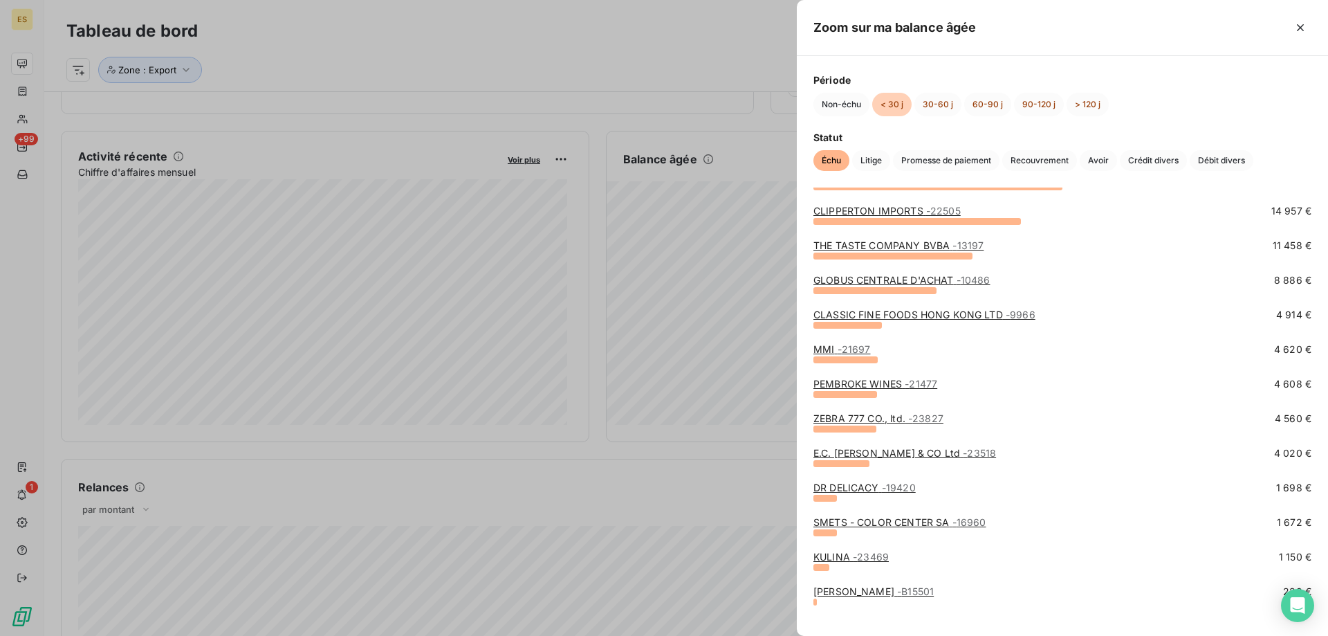
scroll to position [86, 0]
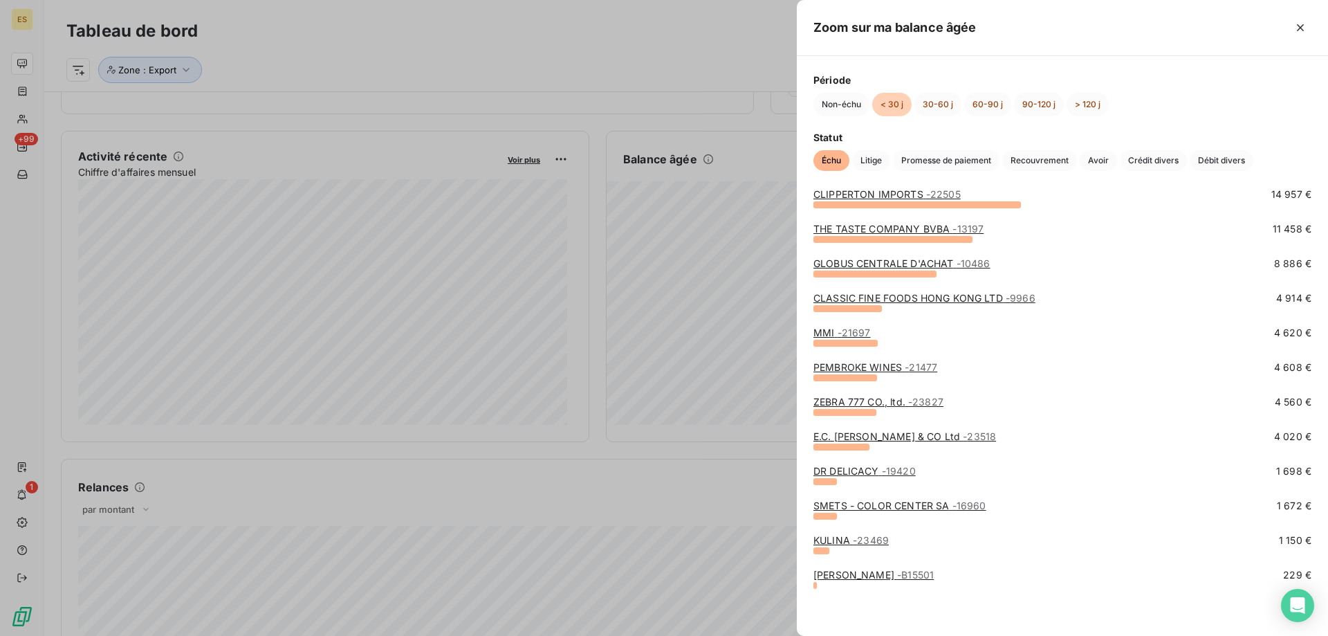
click at [865, 364] on link "PEMBROKE WINES - 21477" at bounding box center [876, 367] width 124 height 12
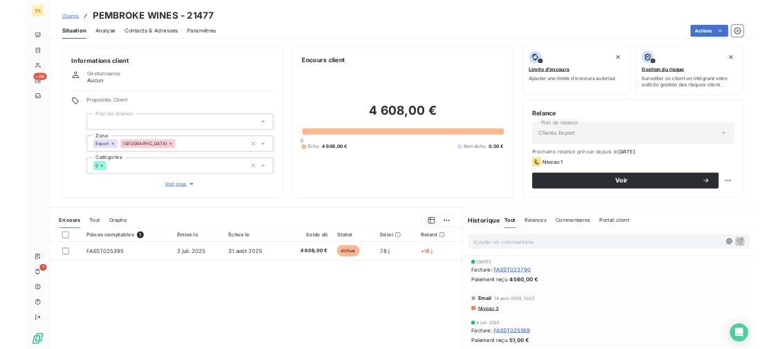
scroll to position [69, 0]
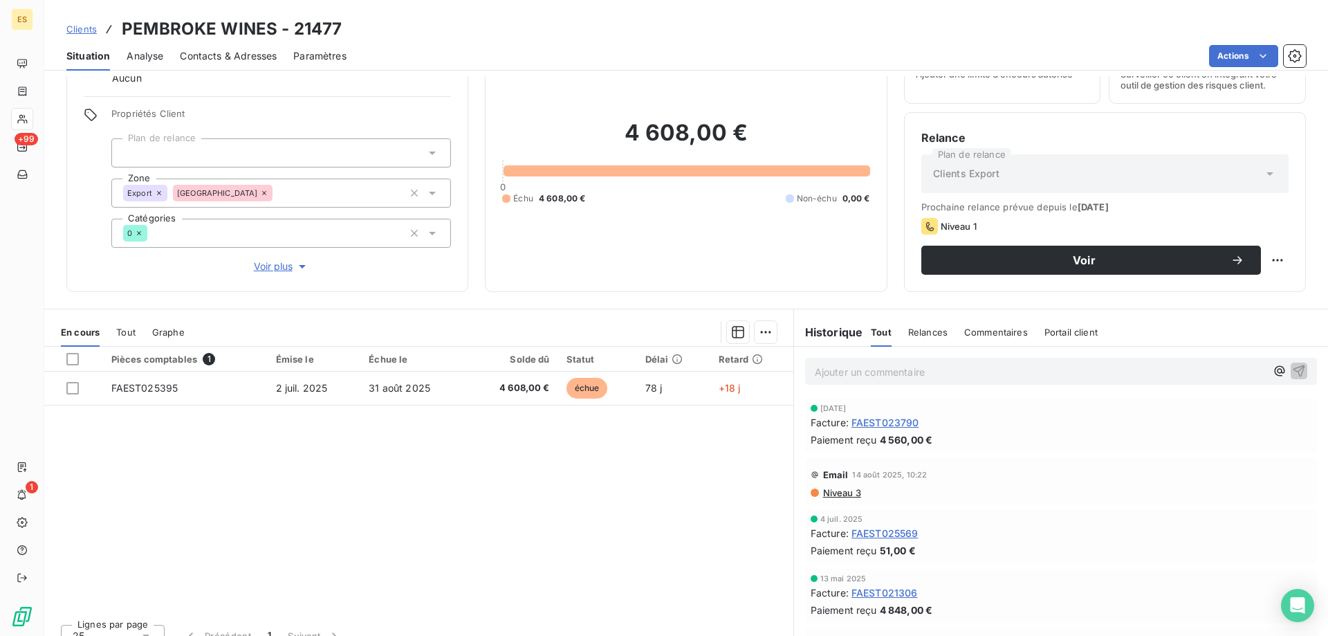
click at [670, 504] on div "Pièces comptables 1 Émise le Échue le Solde dû Statut Délai Retard FAEST025395 …" at bounding box center [418, 480] width 749 height 266
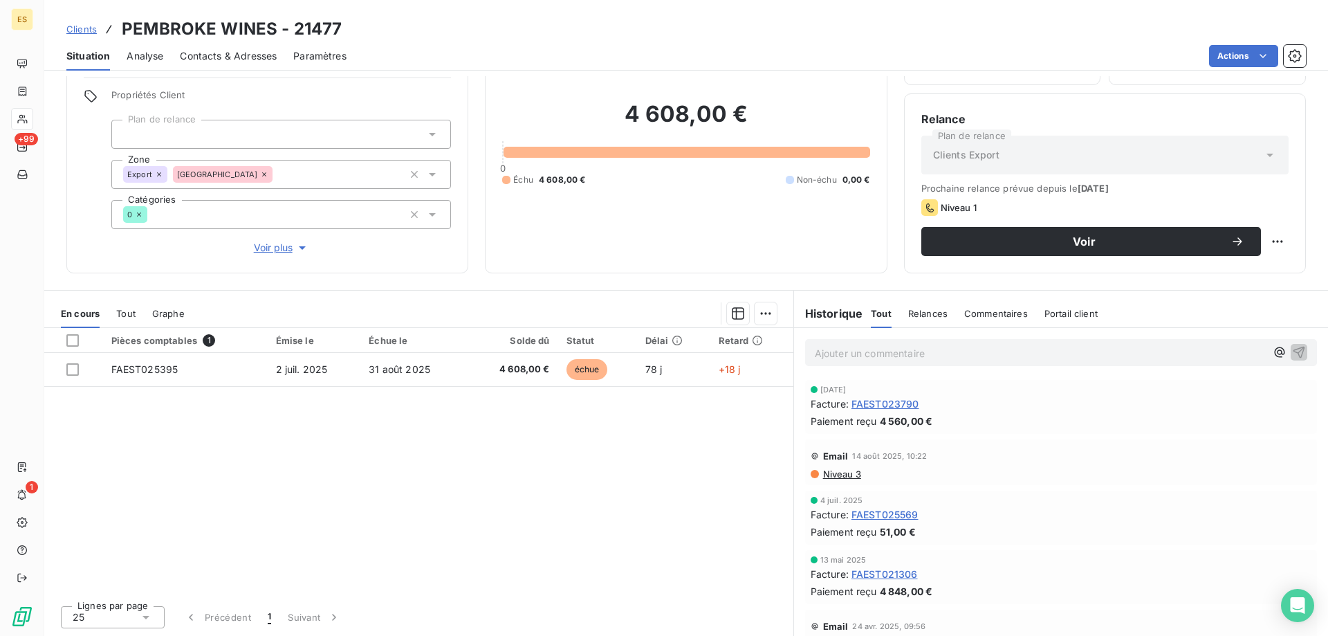
scroll to position [0, 0]
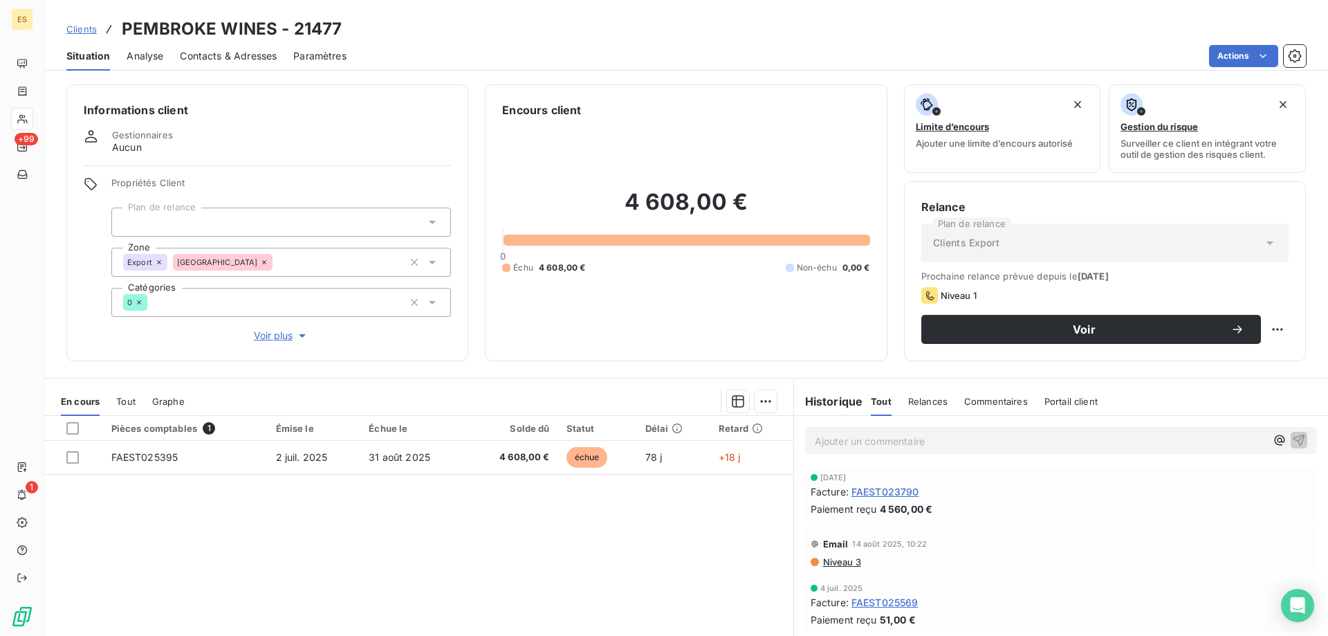
click at [260, 261] on icon at bounding box center [264, 262] width 8 height 8
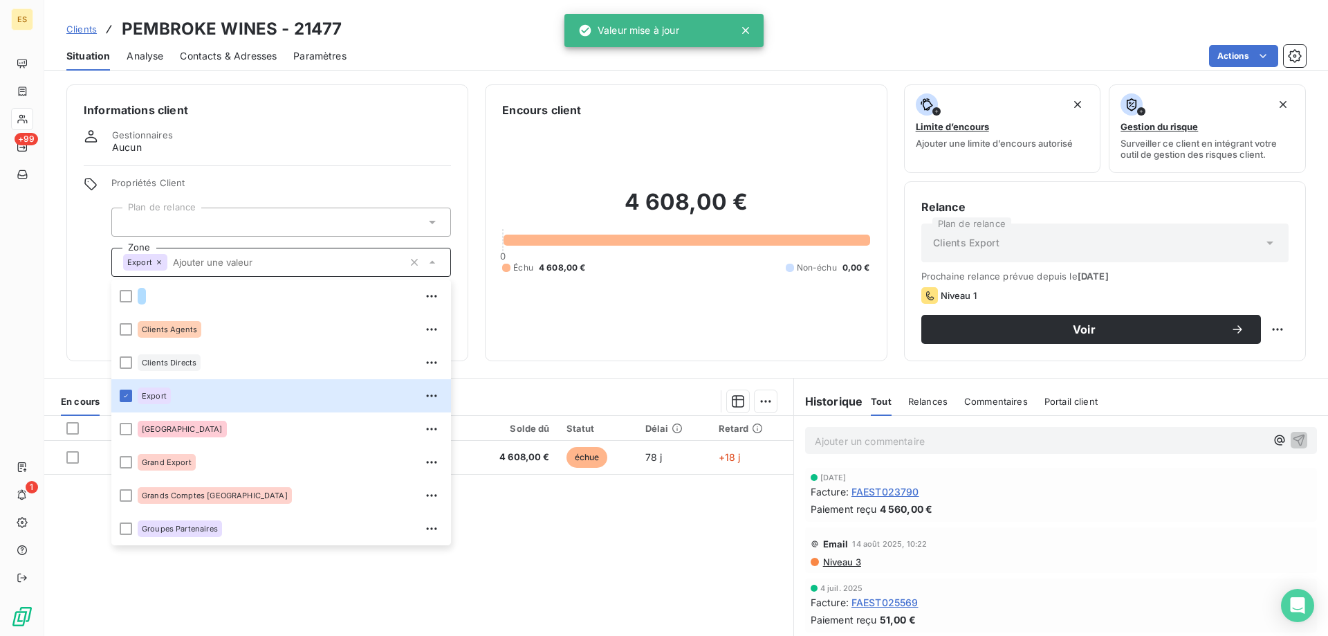
click at [320, 136] on div "Gestionnaires Aucun" at bounding box center [267, 141] width 367 height 25
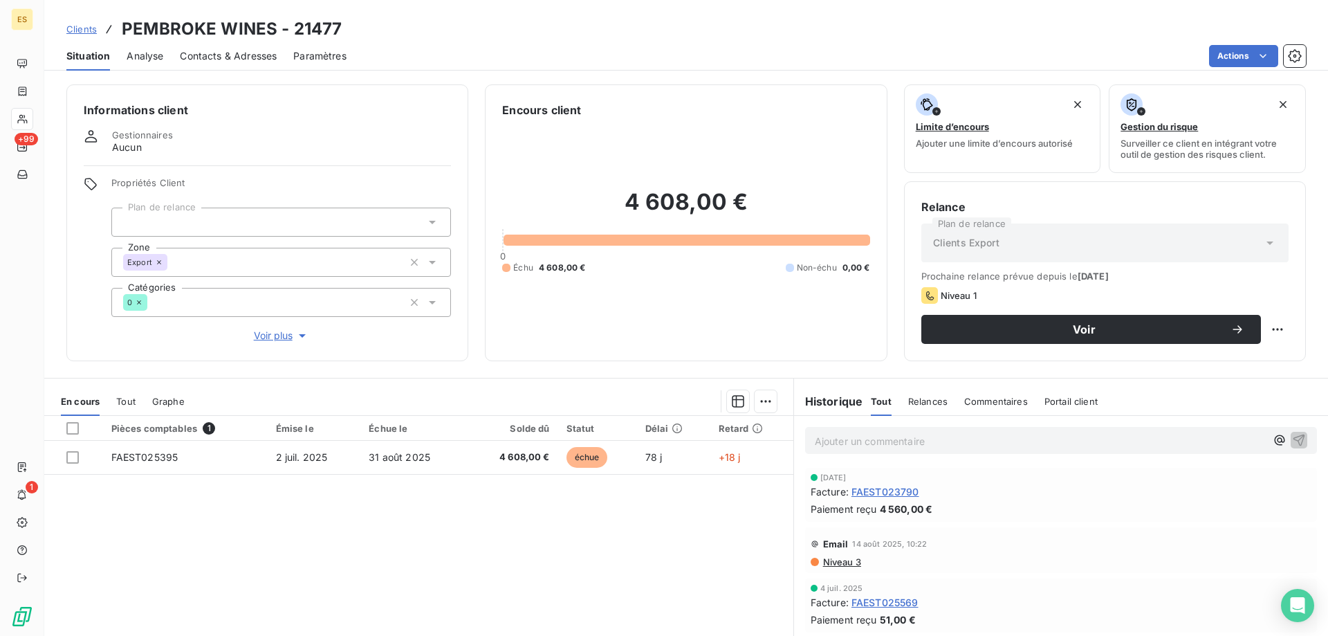
click at [61, 26] on div "Clients PEMBROKE WINES - 21477" at bounding box center [686, 29] width 1284 height 25
click at [74, 28] on span "Clients" at bounding box center [81, 29] width 30 height 11
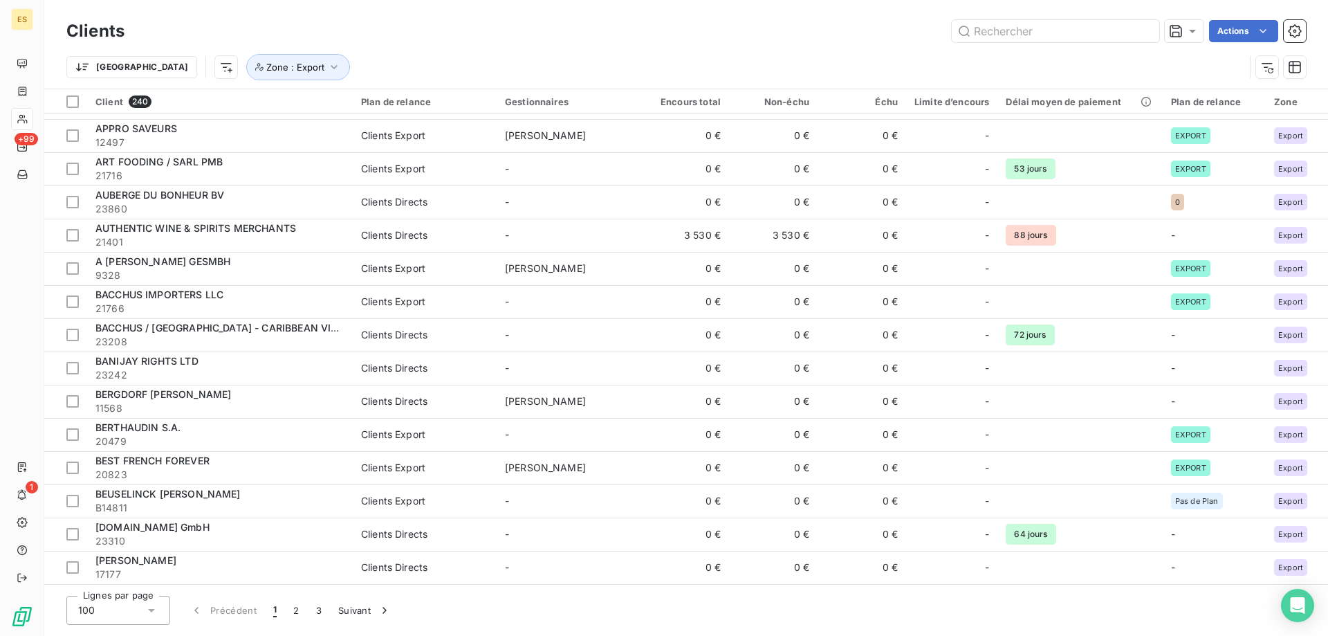
scroll to position [562, 0]
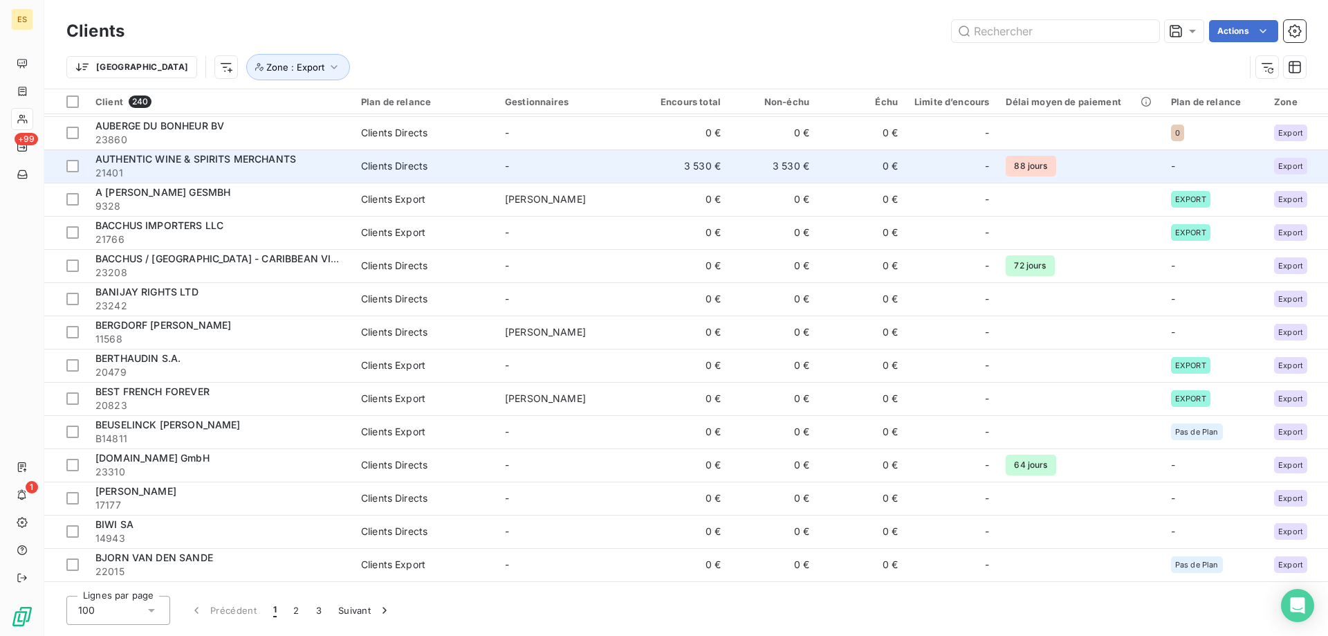
click at [338, 178] on span "21401" at bounding box center [219, 173] width 249 height 14
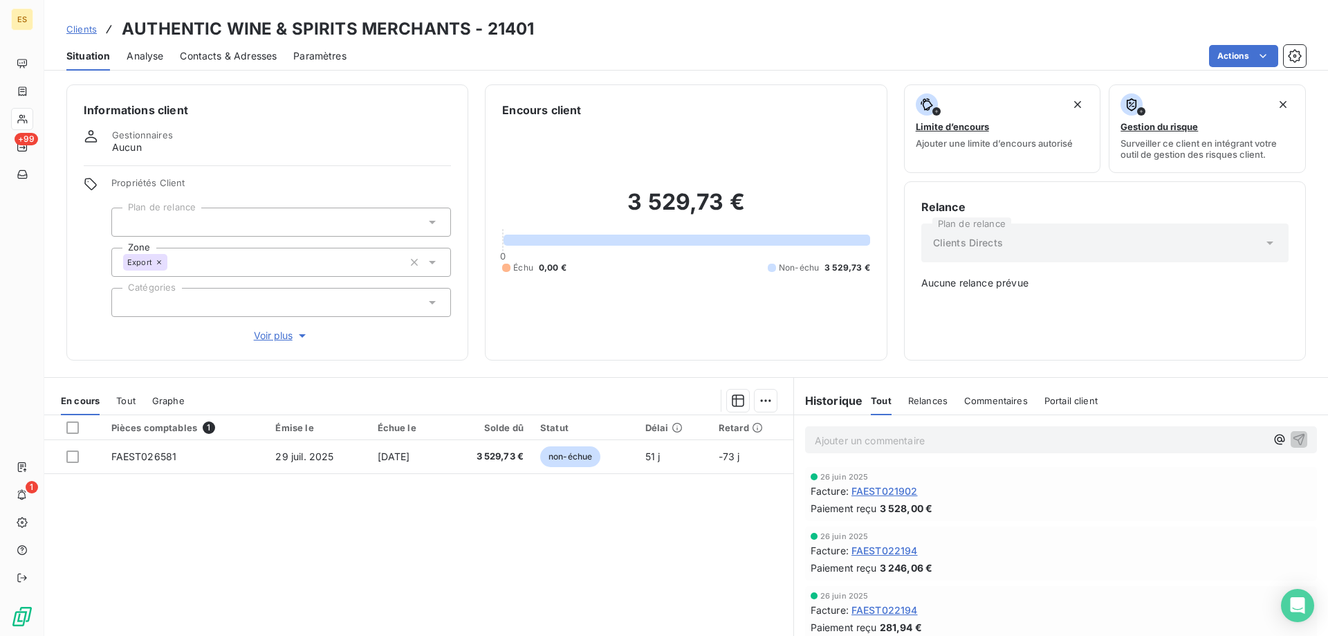
click at [470, 535] on div "Pièces comptables 1 Émise le Échue le Solde dû Statut Délai Retard FAEST026581 …" at bounding box center [418, 548] width 749 height 266
click at [92, 25] on span "Clients" at bounding box center [81, 29] width 30 height 11
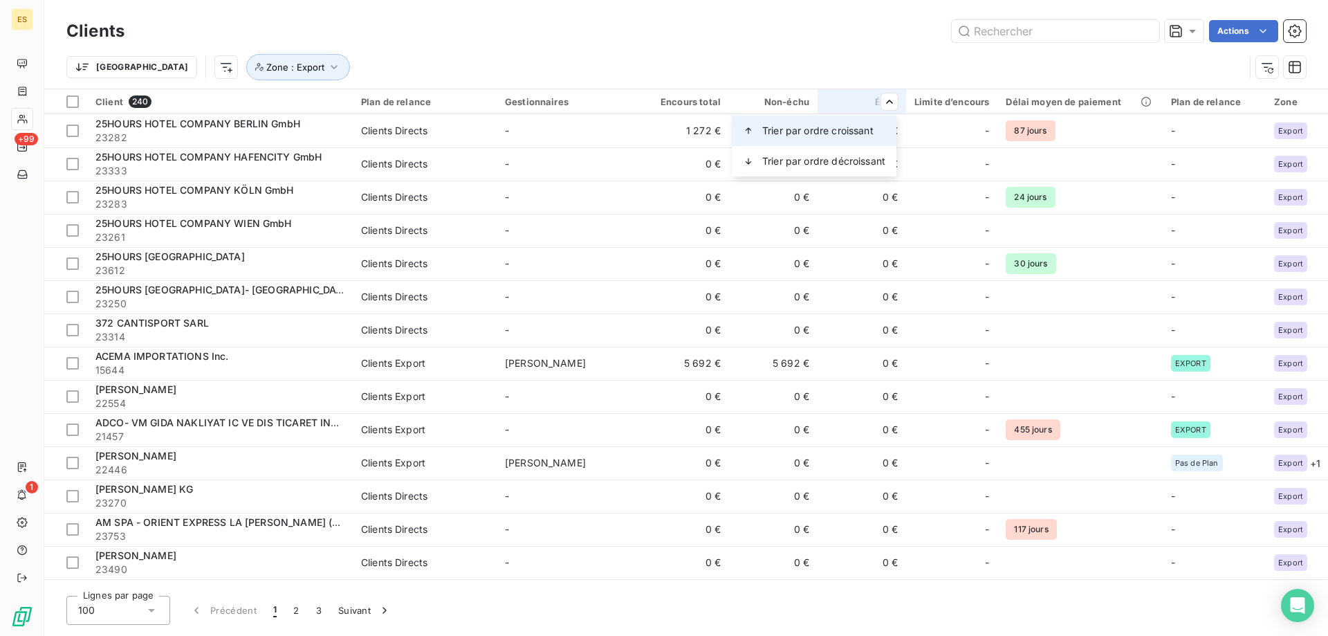
click at [860, 131] on span "Trier par ordre croissant" at bounding box center [817, 131] width 111 height 14
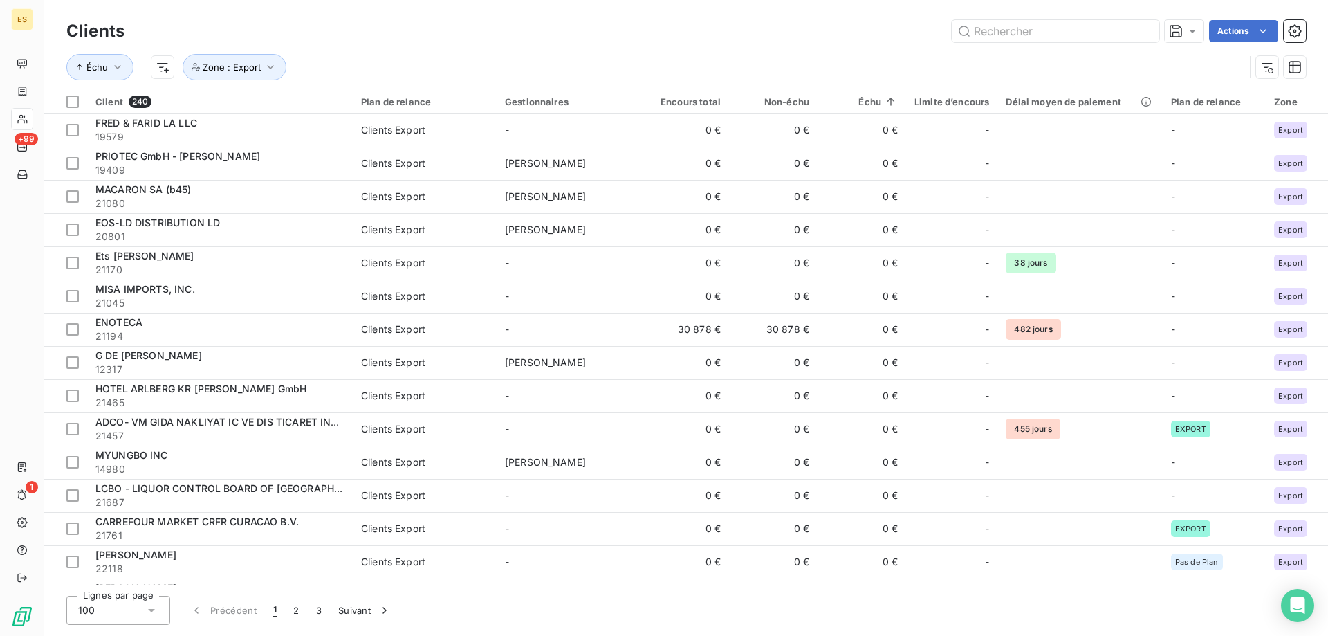
scroll to position [989, 0]
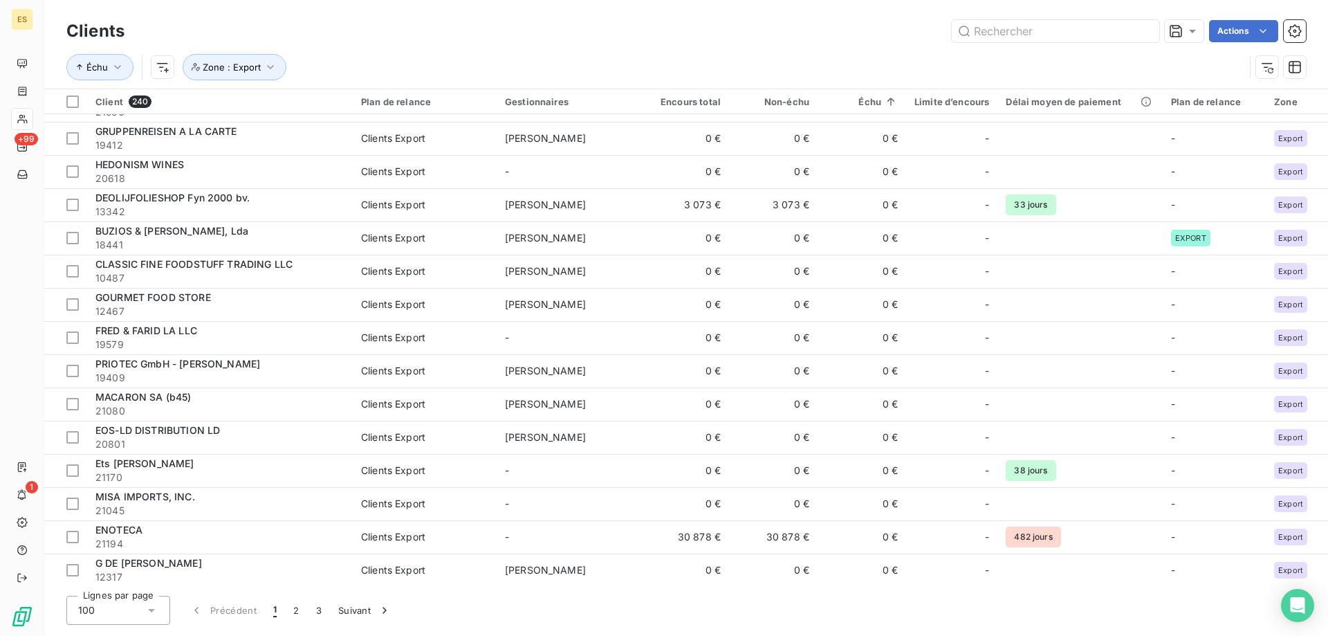
click at [401, 50] on div "Échu Zone : Export" at bounding box center [686, 67] width 1240 height 43
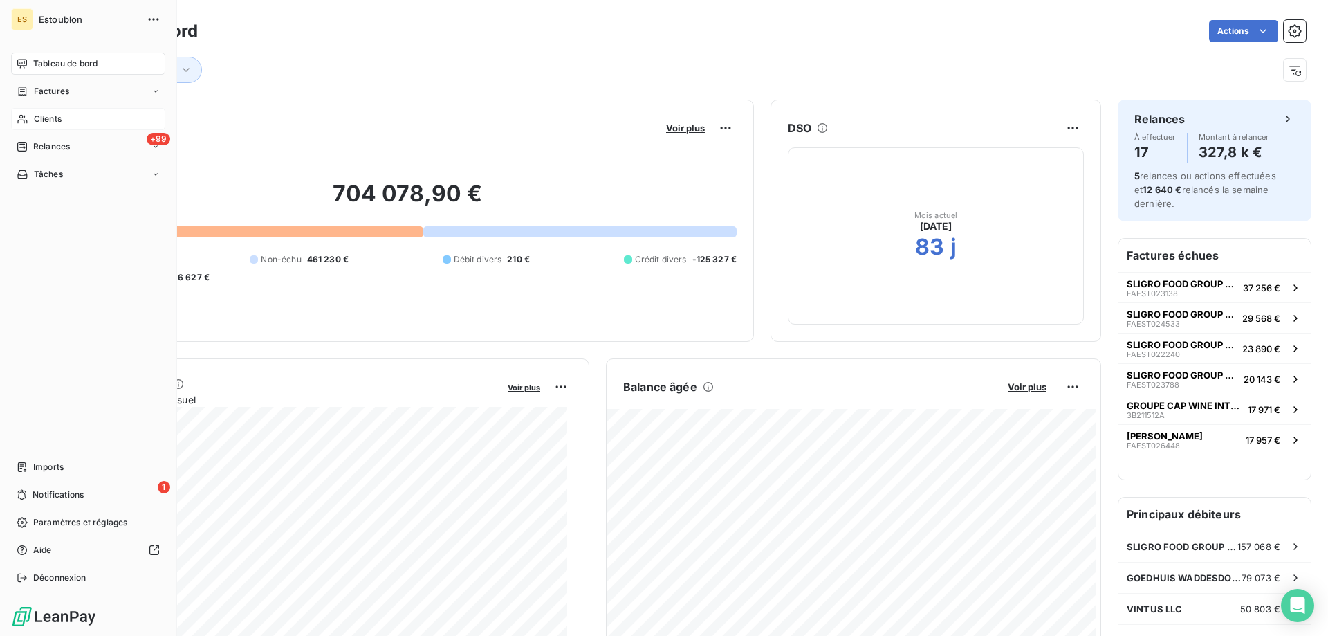
click at [62, 116] on span "Clients" at bounding box center [48, 119] width 28 height 12
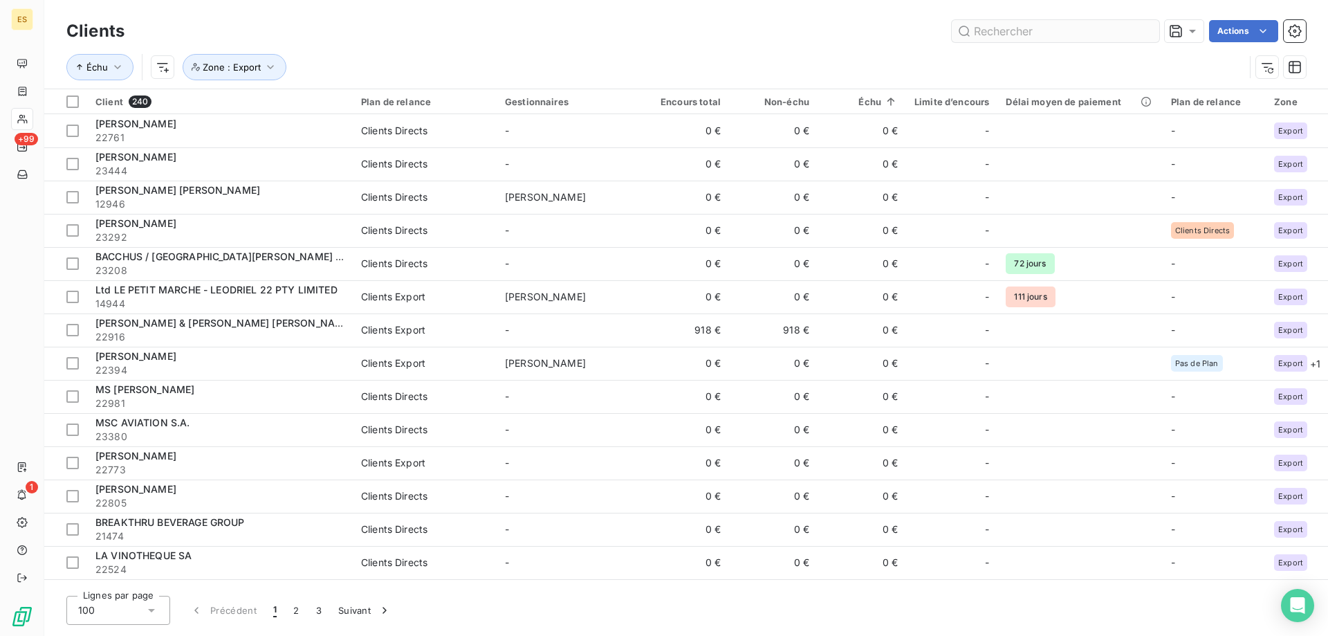
click at [1040, 33] on input "text" at bounding box center [1056, 31] width 208 height 22
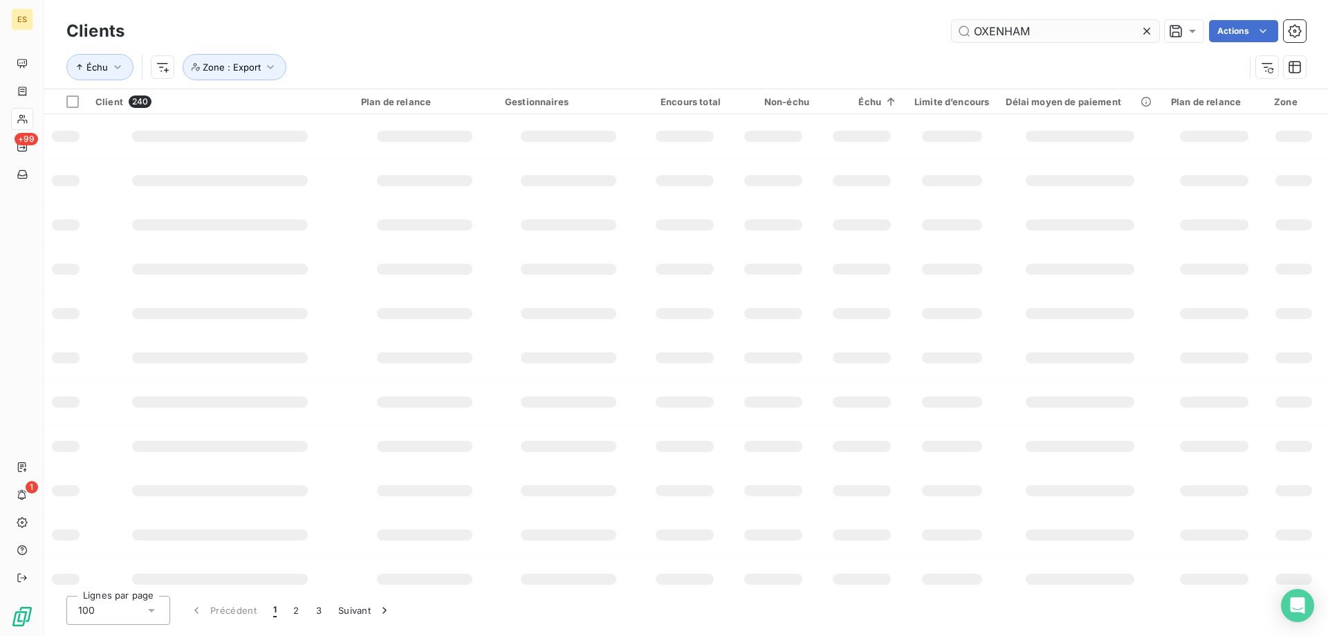
type input "OXENHAM"
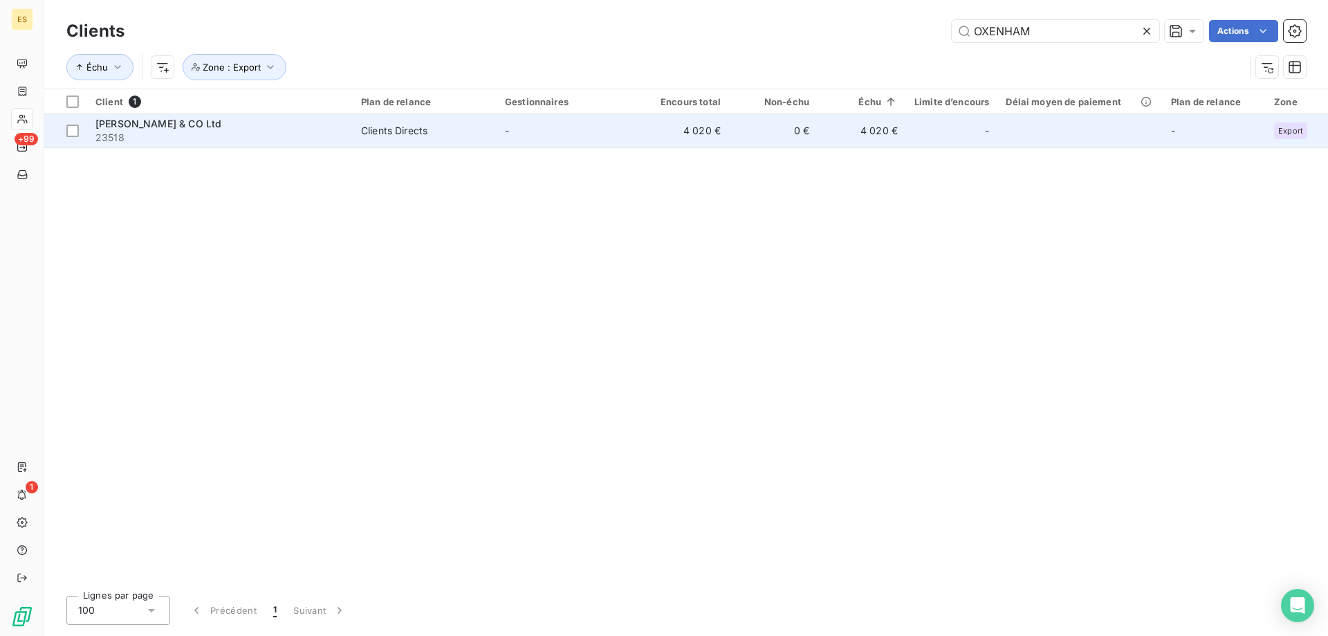
click at [430, 141] on td "Clients Directs" at bounding box center [425, 130] width 144 height 33
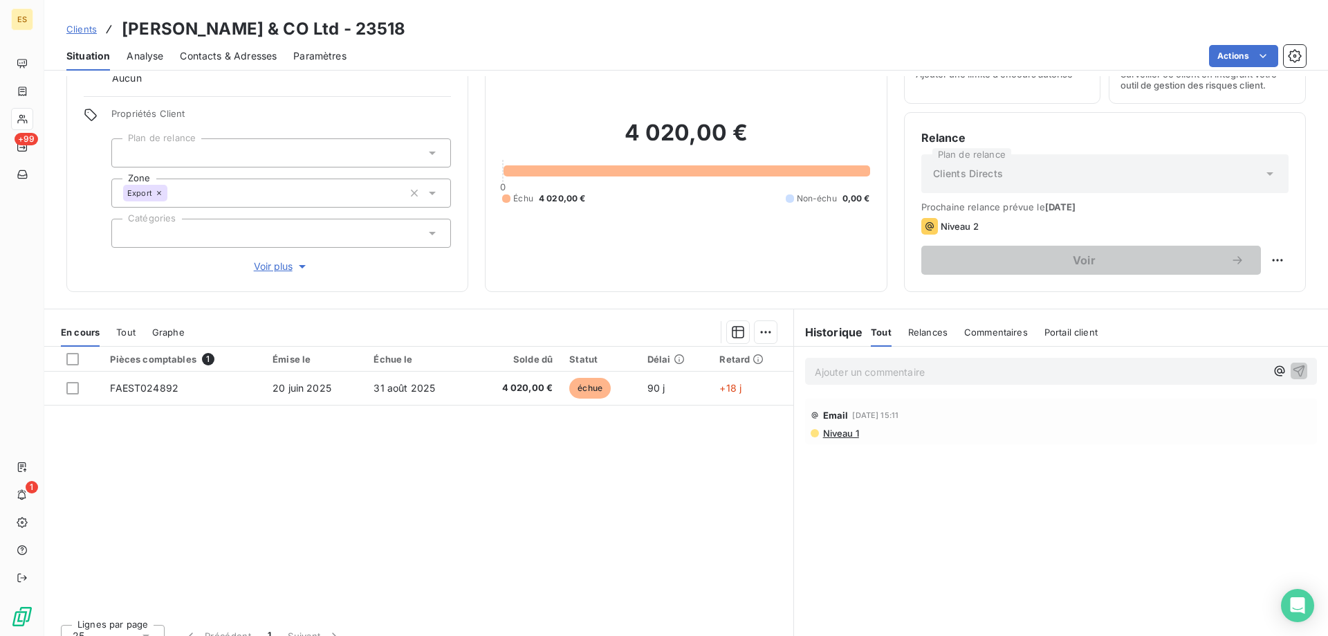
scroll to position [88, 0]
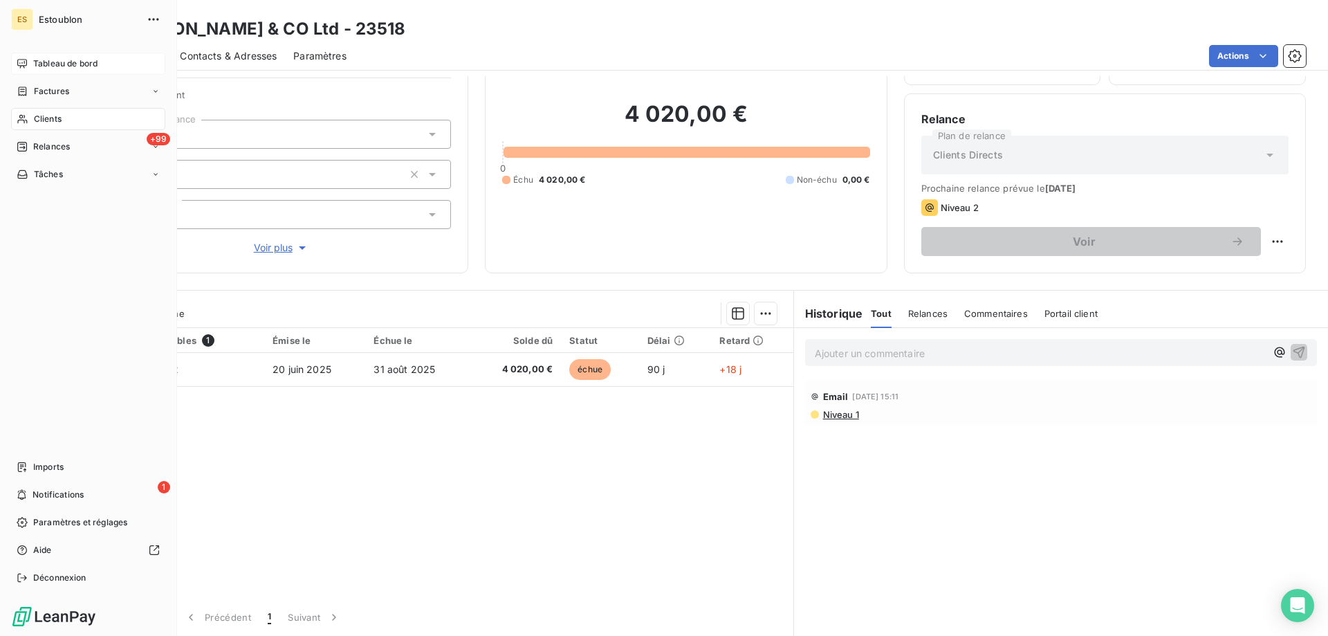
click at [77, 71] on div "Tableau de bord" at bounding box center [88, 64] width 154 height 22
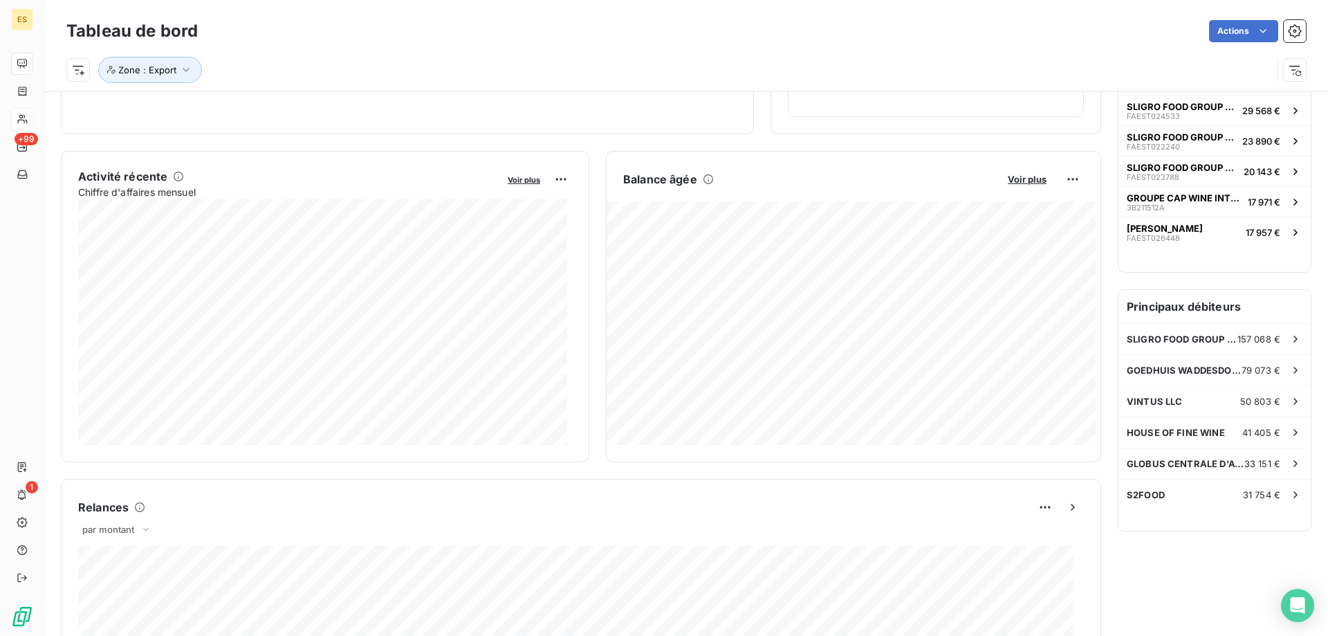
scroll to position [277, 0]
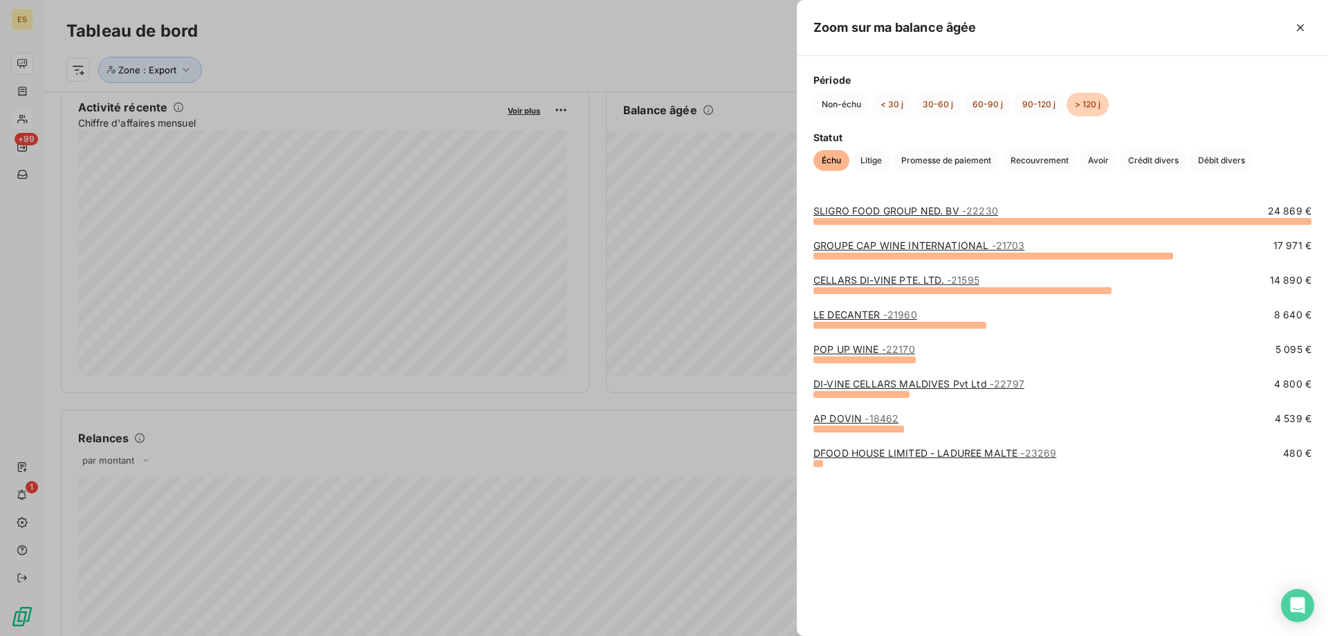
click at [468, 48] on div at bounding box center [664, 318] width 1328 height 636
